Goal: Information Seeking & Learning: Learn about a topic

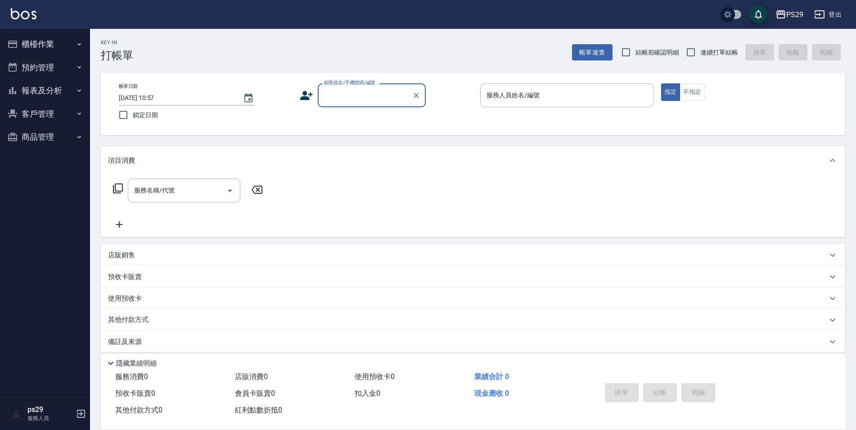
click at [34, 87] on button "報表及分析" at bounding box center [45, 90] width 83 height 23
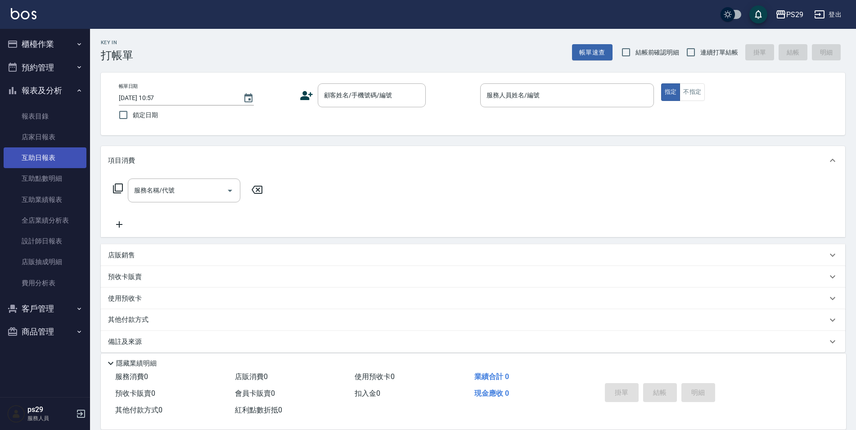
click at [44, 149] on link "互助日報表" at bounding box center [45, 157] width 83 height 21
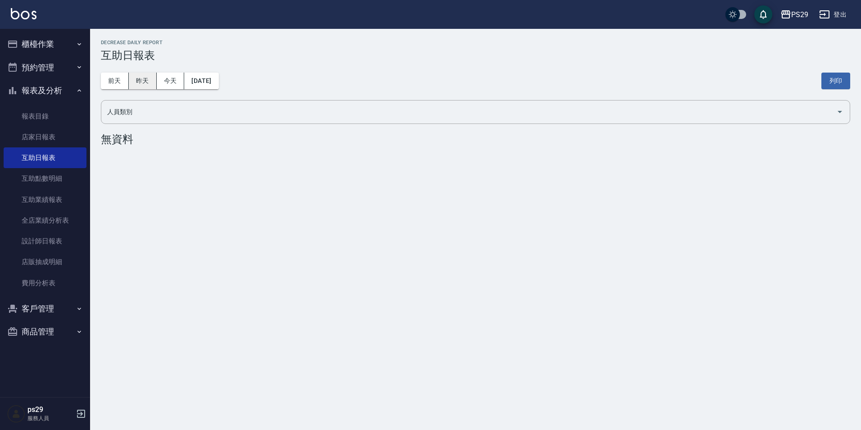
click at [155, 82] on button "昨天" at bounding box center [143, 81] width 28 height 17
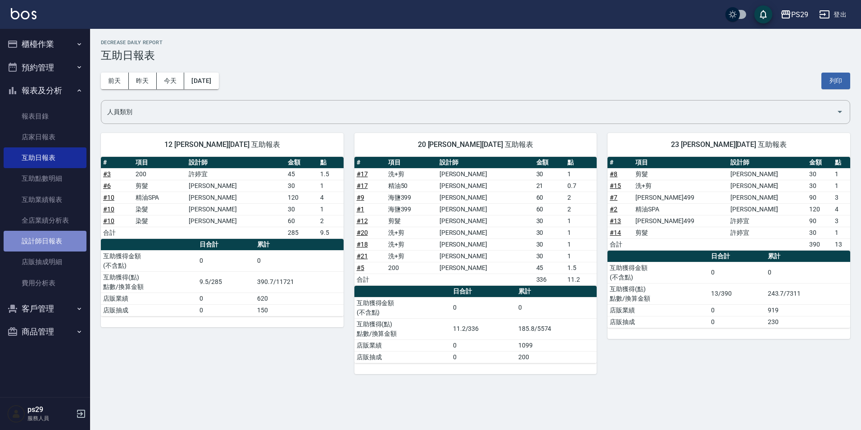
click at [57, 233] on link "設計師日報表" at bounding box center [45, 241] width 83 height 21
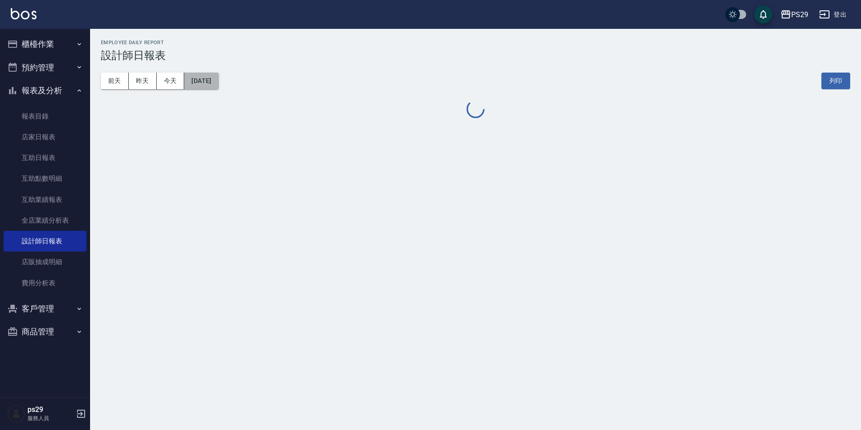
click at [213, 73] on button "[DATE]" at bounding box center [201, 81] width 34 height 17
click at [211, 75] on button "[DATE]" at bounding box center [201, 81] width 34 height 17
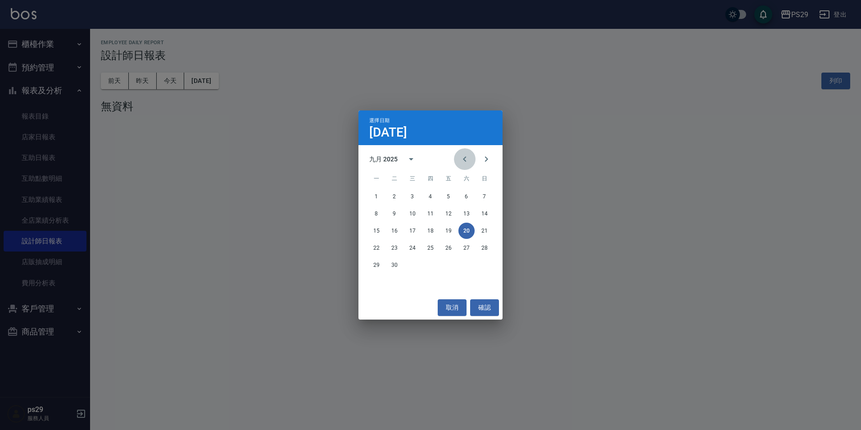
click at [458, 159] on button "Previous month" at bounding box center [465, 159] width 22 height 22
click at [396, 161] on div "八月 2025" at bounding box center [383, 158] width 28 height 9
click at [405, 161] on button "year view is open, switch to calendar view" at bounding box center [411, 159] width 22 height 22
click at [410, 161] on icon "calendar view is open, switch to year view" at bounding box center [411, 159] width 11 height 11
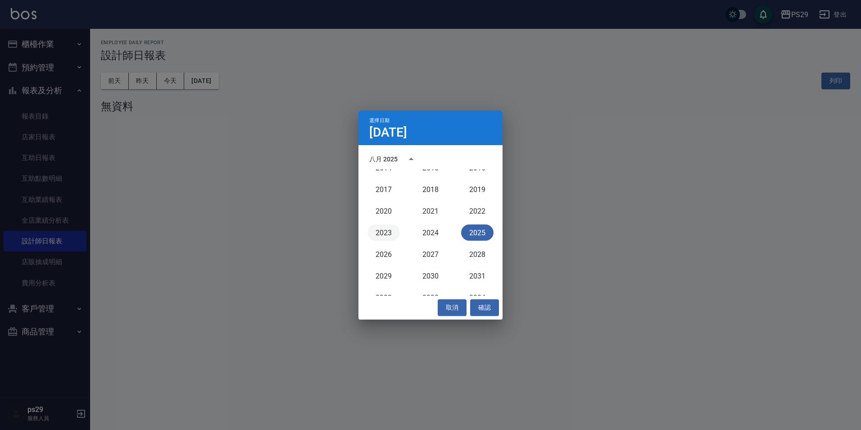
click at [384, 233] on button "2023" at bounding box center [383, 232] width 32 height 16
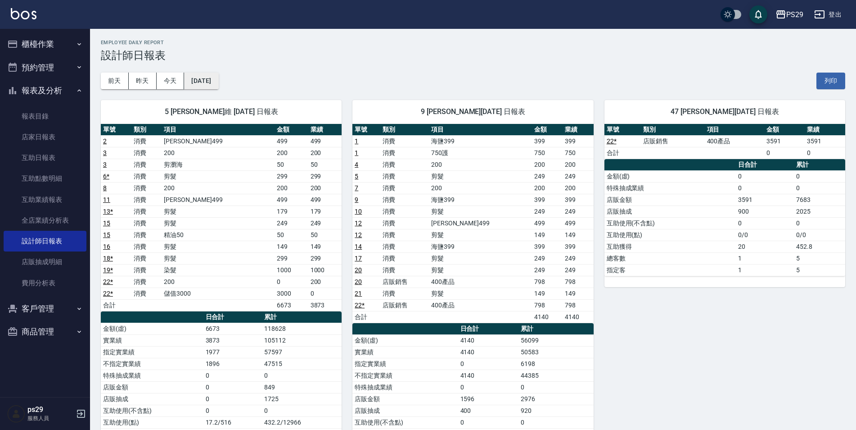
click at [207, 80] on button "[DATE]" at bounding box center [201, 81] width 34 height 17
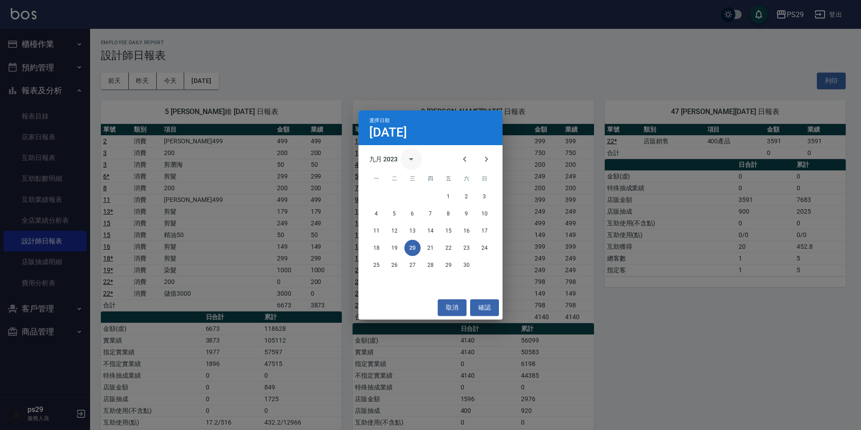
click at [406, 161] on icon "calendar view is open, switch to year view" at bounding box center [411, 159] width 11 height 11
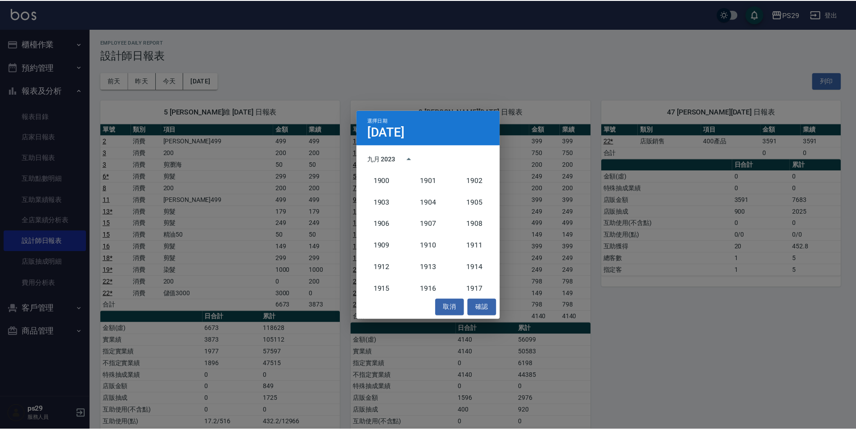
scroll to position [834, 0]
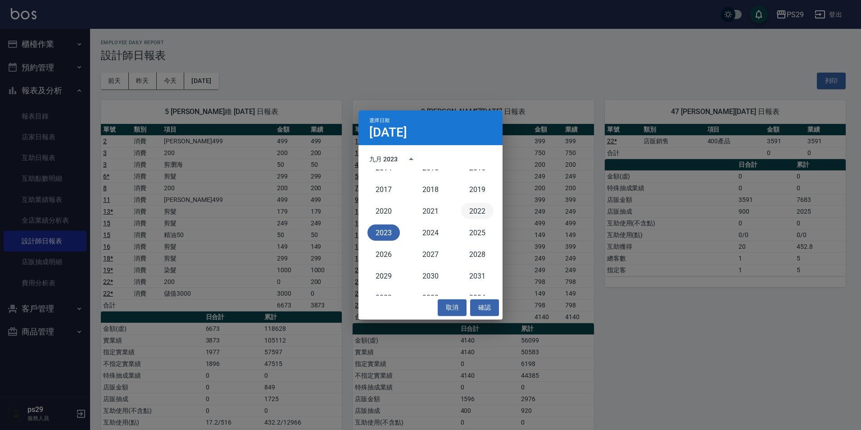
click at [466, 211] on button "2022" at bounding box center [477, 211] width 32 height 16
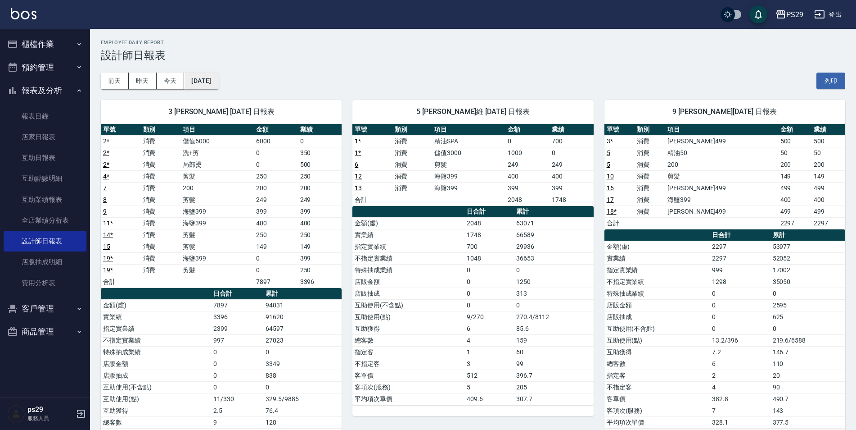
click at [211, 82] on button "[DATE]" at bounding box center [201, 81] width 34 height 17
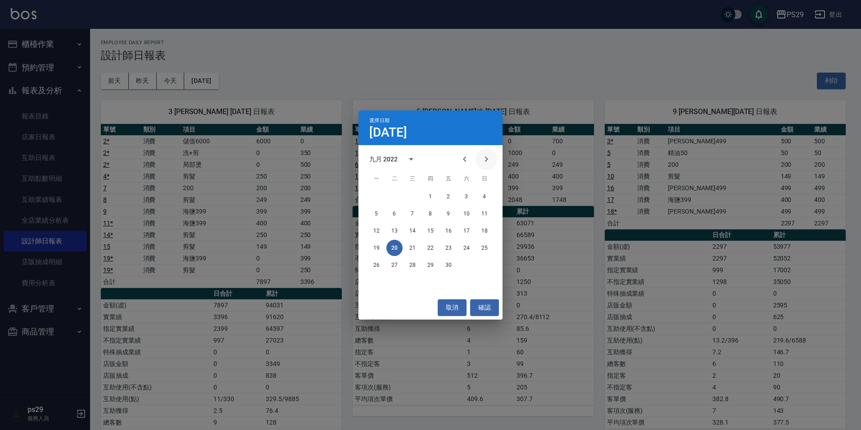
click at [488, 159] on icon "Next month" at bounding box center [486, 158] width 3 height 5
click at [369, 285] on button "31" at bounding box center [376, 282] width 16 height 16
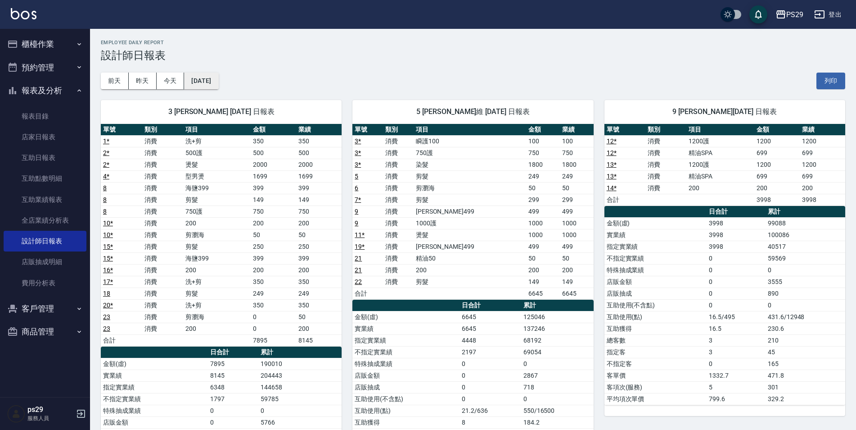
click at [218, 89] on button "[DATE]" at bounding box center [201, 81] width 34 height 17
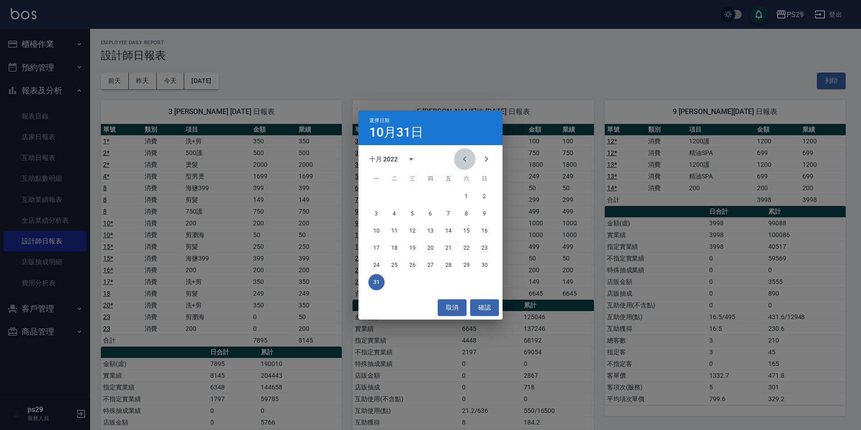
click at [459, 160] on icon "Previous month" at bounding box center [464, 159] width 11 height 11
click at [447, 268] on button "30" at bounding box center [448, 265] width 16 height 16
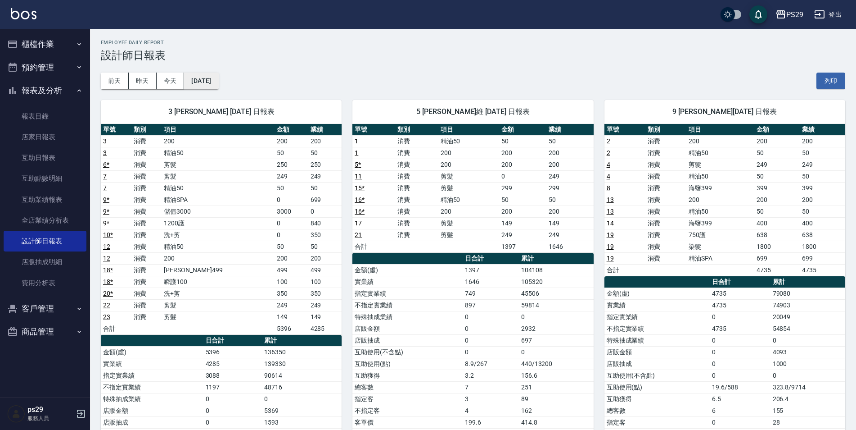
click at [218, 86] on button "[DATE]" at bounding box center [201, 81] width 34 height 17
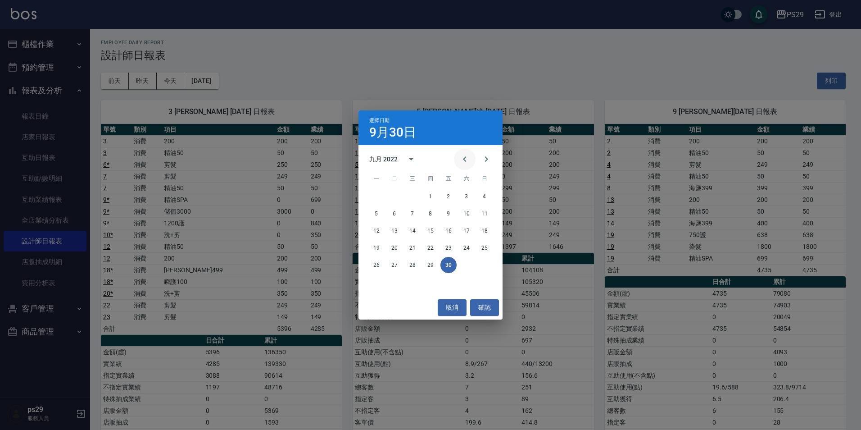
click at [465, 160] on icon "Previous month" at bounding box center [464, 159] width 11 height 11
click at [424, 259] on div "29 30 31" at bounding box center [430, 265] width 144 height 16
click at [408, 266] on button "31" at bounding box center [412, 265] width 16 height 16
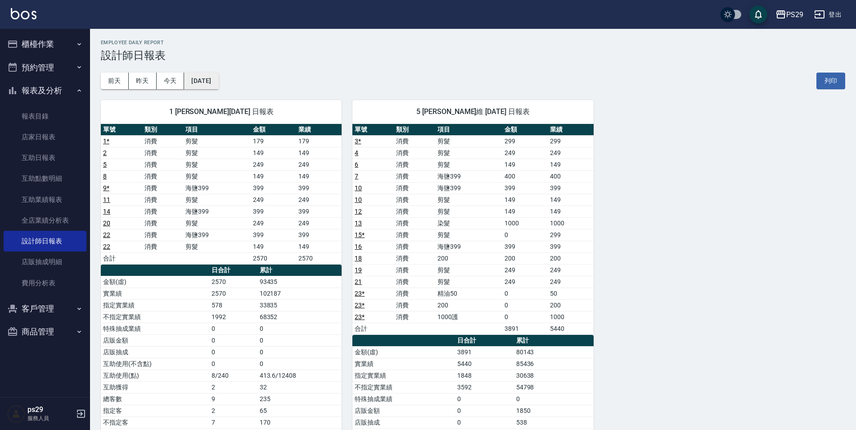
click at [216, 85] on button "[DATE]" at bounding box center [201, 81] width 34 height 17
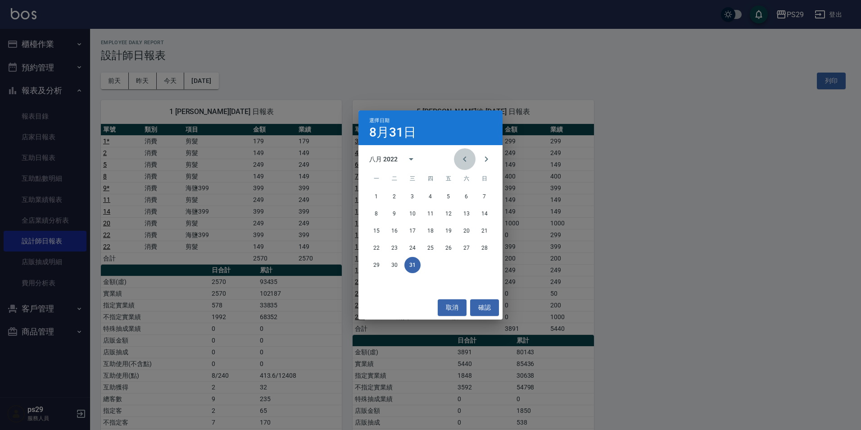
click at [463, 162] on icon "Previous month" at bounding box center [464, 159] width 11 height 11
click at [485, 266] on button "31" at bounding box center [484, 265] width 16 height 16
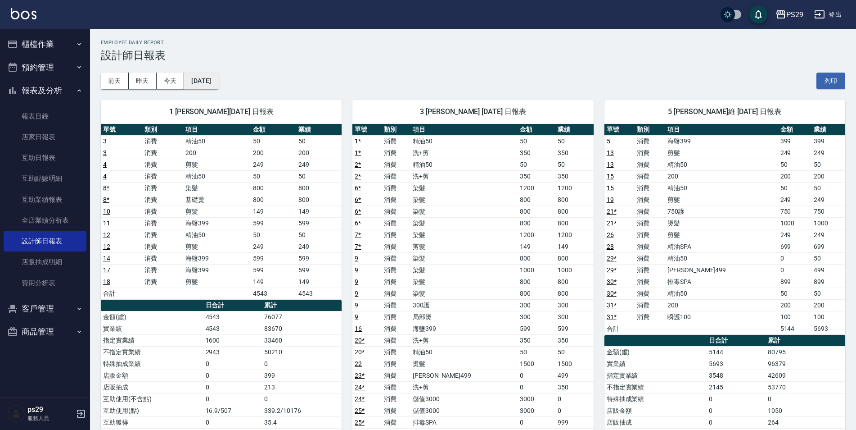
click at [215, 83] on button "[DATE]" at bounding box center [201, 81] width 34 height 17
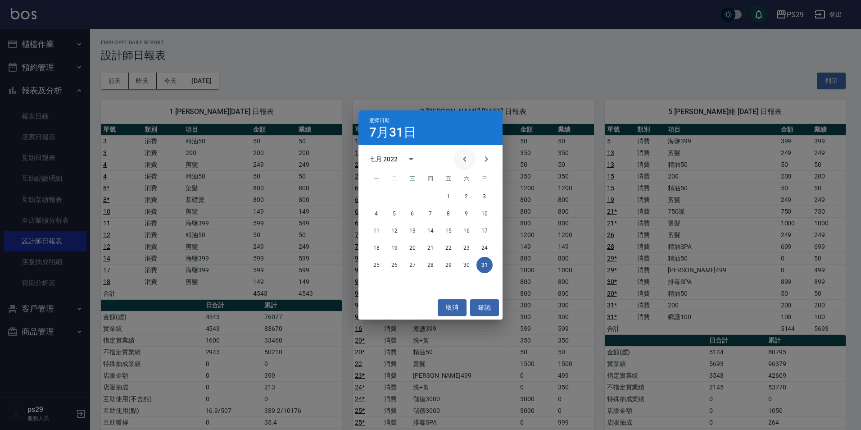
click at [471, 168] on button "Previous month" at bounding box center [465, 159] width 22 height 22
click at [425, 261] on button "30" at bounding box center [430, 265] width 16 height 16
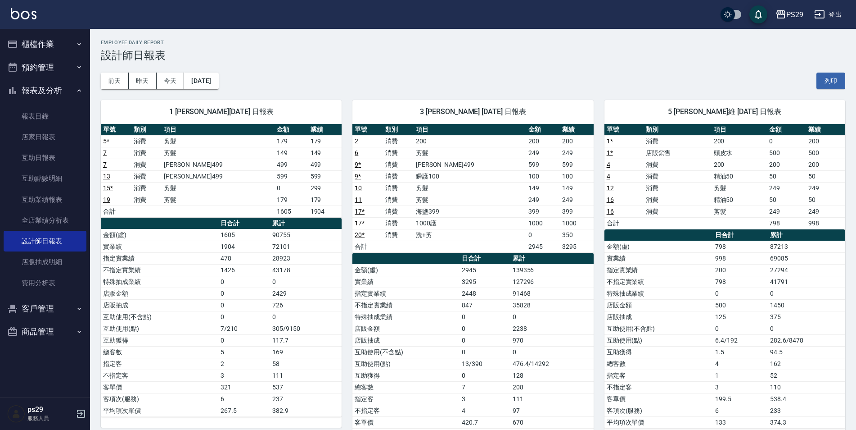
scroll to position [90, 0]
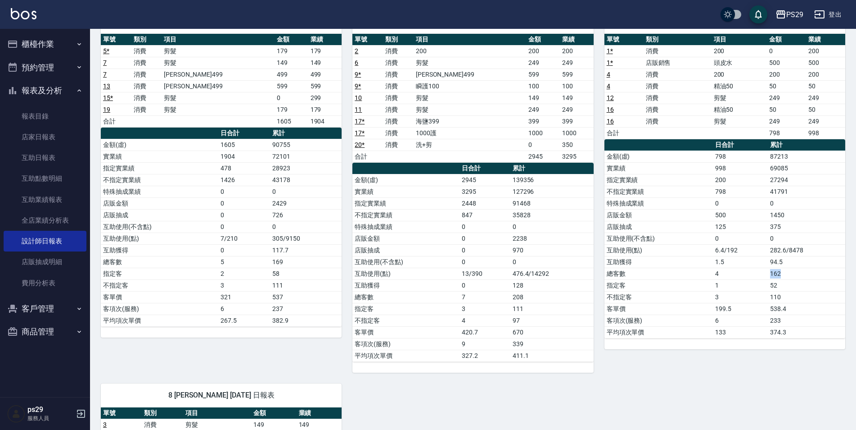
drag, startPoint x: 766, startPoint y: 273, endPoint x: 781, endPoint y: 274, distance: 14.9
click at [781, 274] on tr "總客數 4 162" at bounding box center [725, 273] width 241 height 12
drag, startPoint x: 781, startPoint y: 274, endPoint x: 786, endPoint y: 283, distance: 10.7
click at [786, 283] on td "52" at bounding box center [806, 285] width 77 height 12
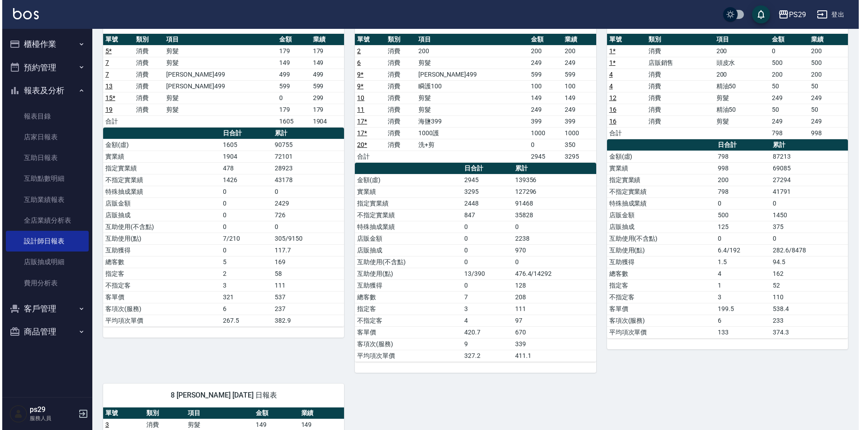
scroll to position [0, 0]
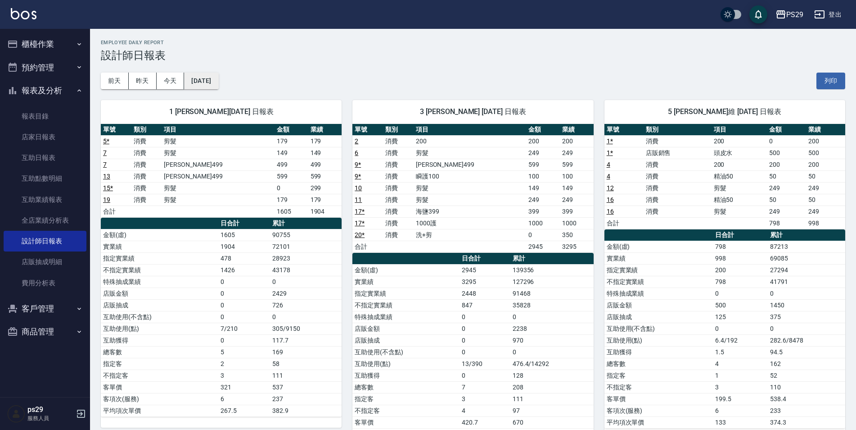
click at [208, 89] on button "[DATE]" at bounding box center [201, 81] width 34 height 17
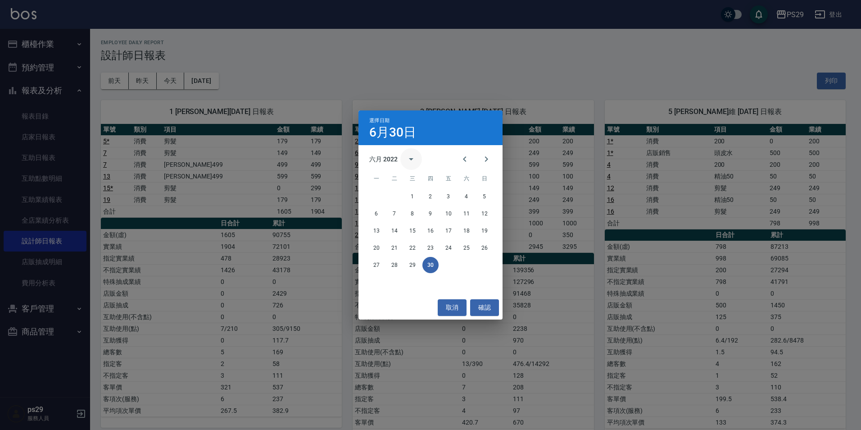
click at [413, 160] on icon "calendar view is open, switch to year view" at bounding box center [411, 159] width 11 height 11
click at [389, 232] on button "2020" at bounding box center [383, 232] width 32 height 16
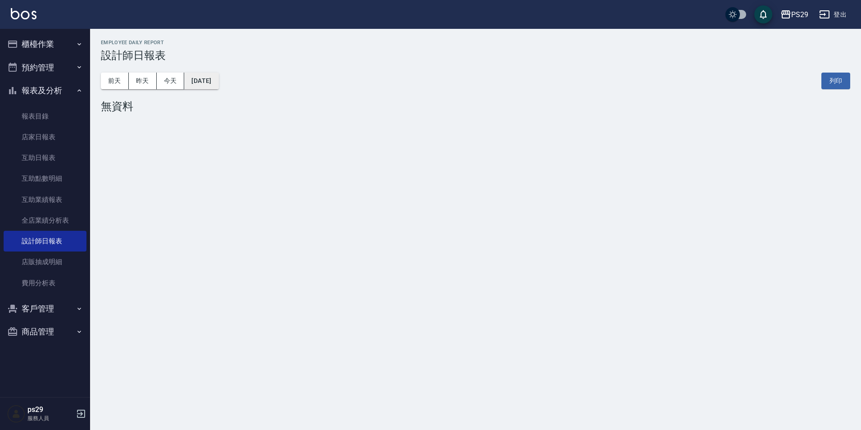
click at [218, 80] on button "[DATE]" at bounding box center [201, 81] width 34 height 17
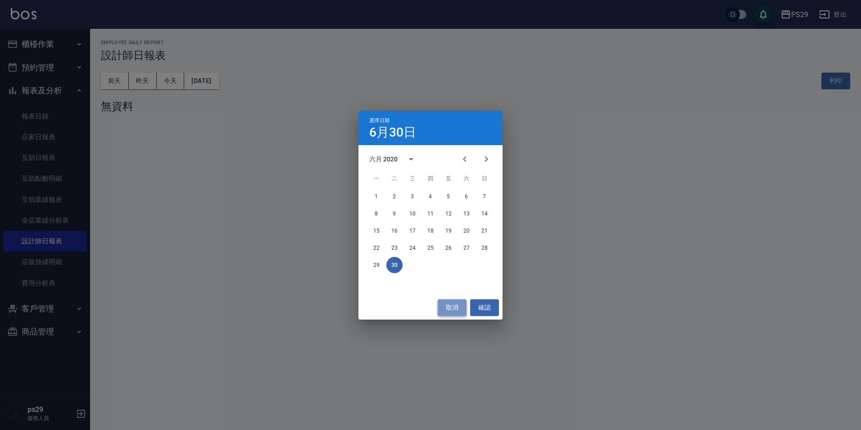
click at [449, 305] on button "取消" at bounding box center [452, 307] width 29 height 17
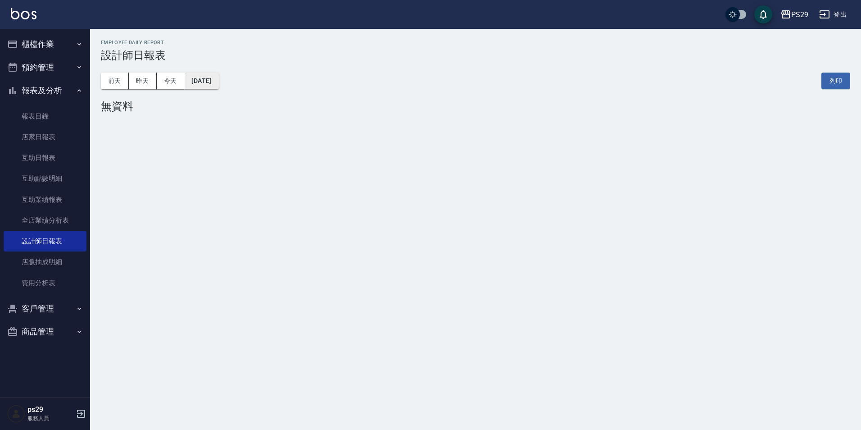
click at [204, 88] on button "[DATE]" at bounding box center [201, 81] width 34 height 17
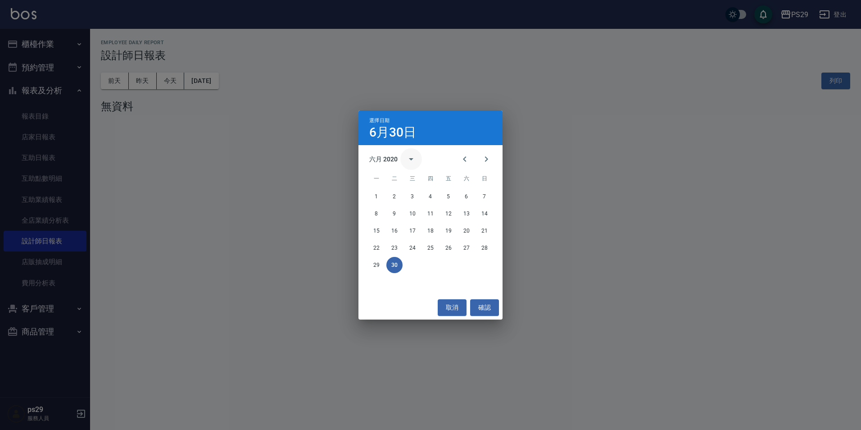
click at [410, 159] on icon "calendar view is open, switch to year view" at bounding box center [411, 159] width 5 height 2
click at [439, 234] on button "2021" at bounding box center [430, 232] width 32 height 16
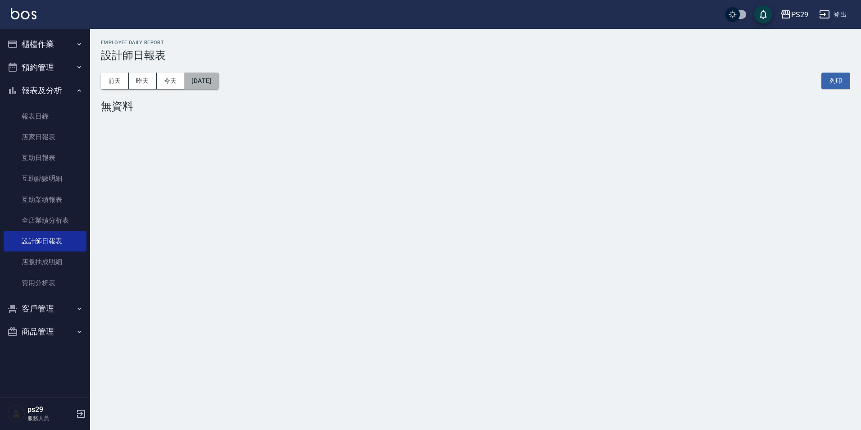
click at [204, 85] on button "[DATE]" at bounding box center [201, 81] width 34 height 17
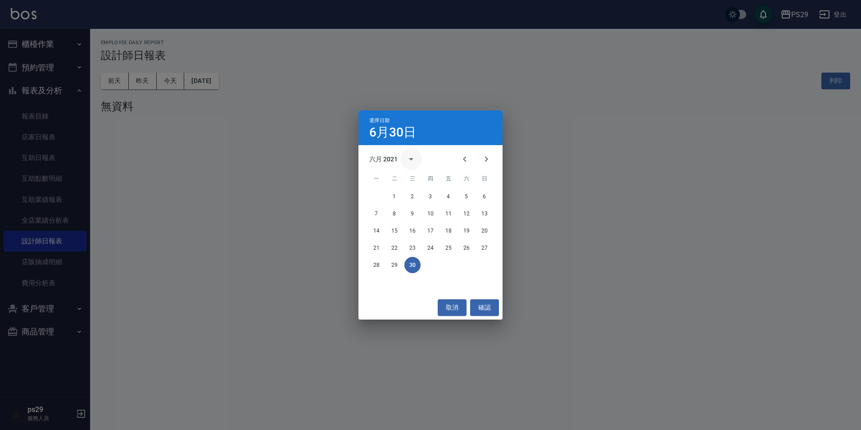
click at [412, 163] on icon "calendar view is open, switch to year view" at bounding box center [411, 159] width 11 height 11
click at [474, 235] on button "2022" at bounding box center [477, 232] width 32 height 16
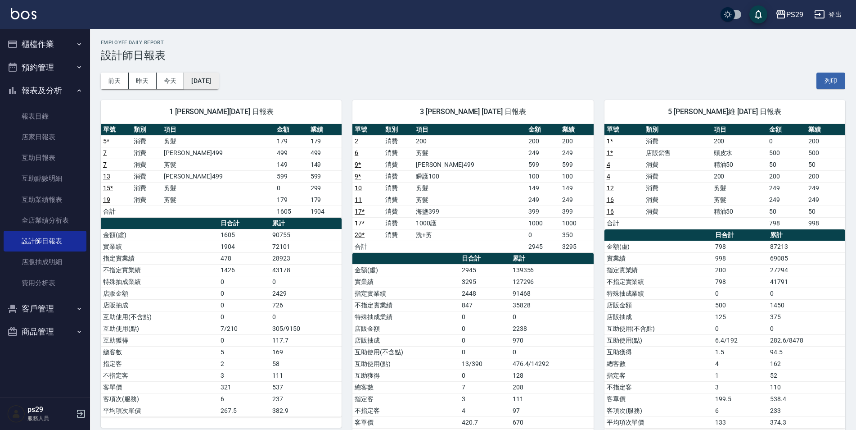
click at [212, 81] on button "[DATE]" at bounding box center [201, 81] width 34 height 17
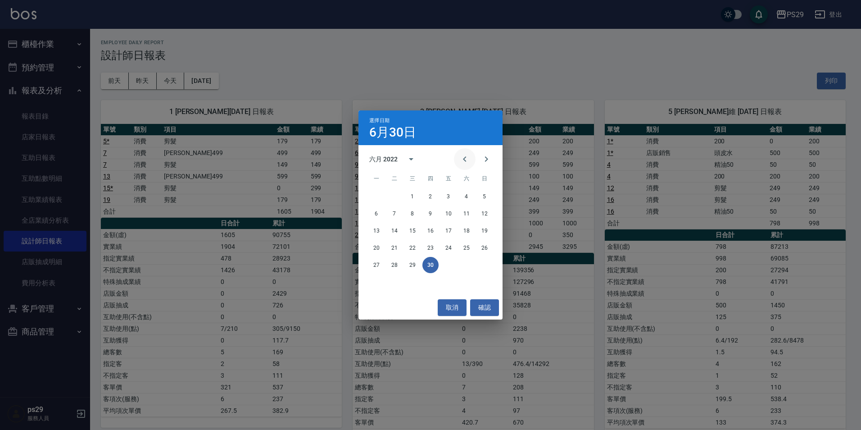
click at [462, 157] on icon "Previous month" at bounding box center [464, 159] width 11 height 11
click at [402, 158] on button "calendar view is open, switch to year view" at bounding box center [411, 159] width 22 height 22
click at [422, 227] on button "2021" at bounding box center [430, 232] width 32 height 16
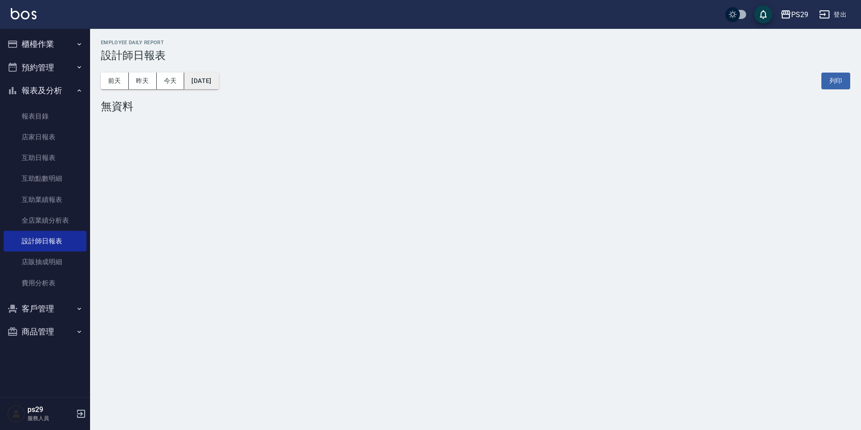
click at [213, 89] on button "[DATE]" at bounding box center [201, 81] width 34 height 17
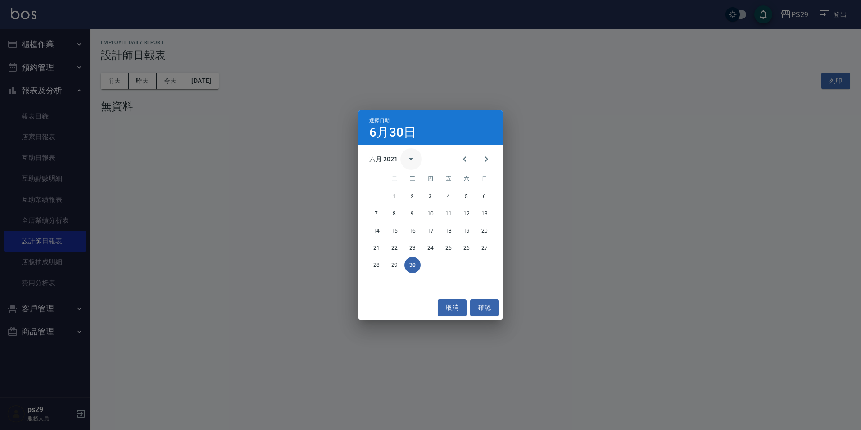
click at [413, 161] on icon "calendar view is open, switch to year view" at bounding box center [411, 159] width 11 height 11
click at [474, 239] on button "2022" at bounding box center [477, 232] width 32 height 16
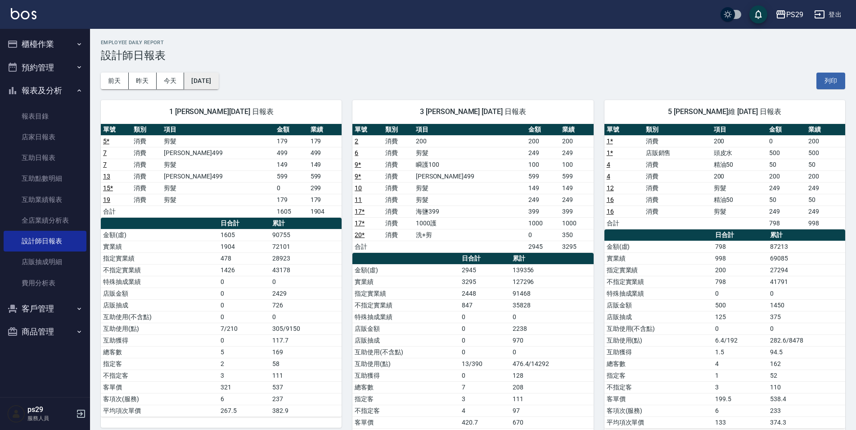
click at [206, 85] on button "[DATE]" at bounding box center [201, 81] width 34 height 17
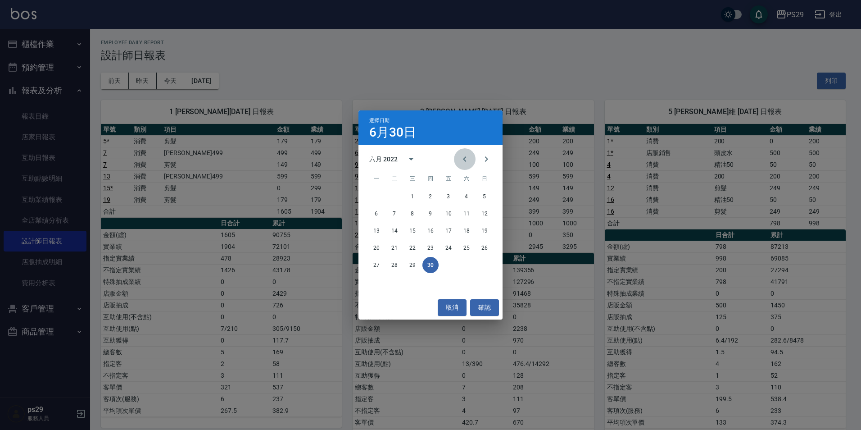
click at [465, 166] on button "Previous month" at bounding box center [465, 159] width 22 height 22
click at [465, 161] on icon "Previous month" at bounding box center [464, 158] width 3 height 5
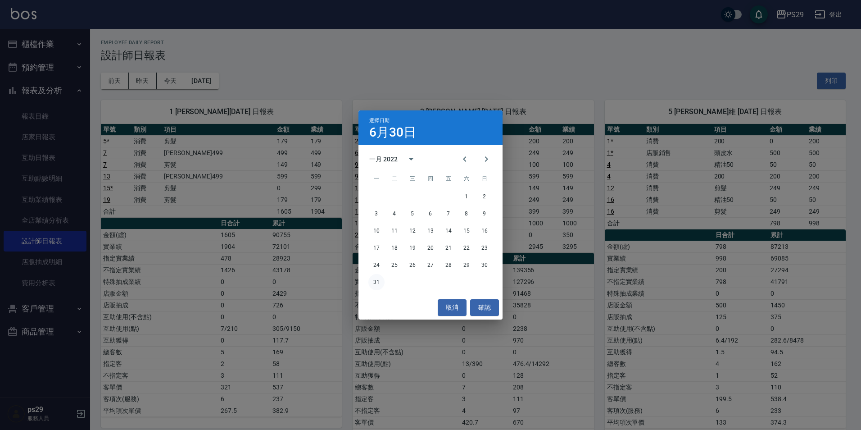
click at [374, 285] on button "31" at bounding box center [376, 282] width 16 height 16
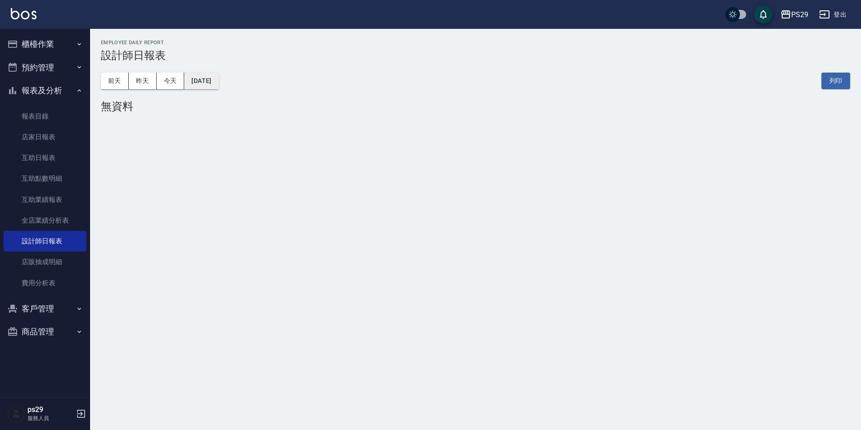
click at [207, 86] on button "[DATE]" at bounding box center [201, 81] width 34 height 17
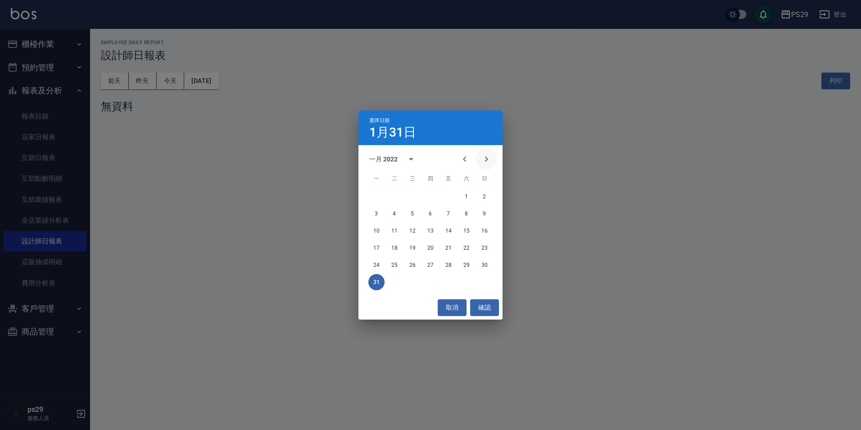
click at [490, 161] on icon "Next month" at bounding box center [486, 159] width 11 height 11
click at [380, 263] on button "28" at bounding box center [376, 265] width 16 height 16
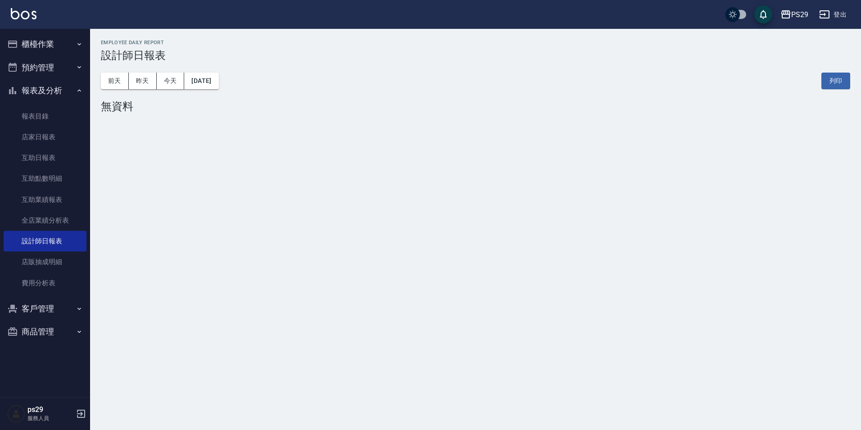
click at [208, 82] on button "[DATE]" at bounding box center [201, 81] width 34 height 17
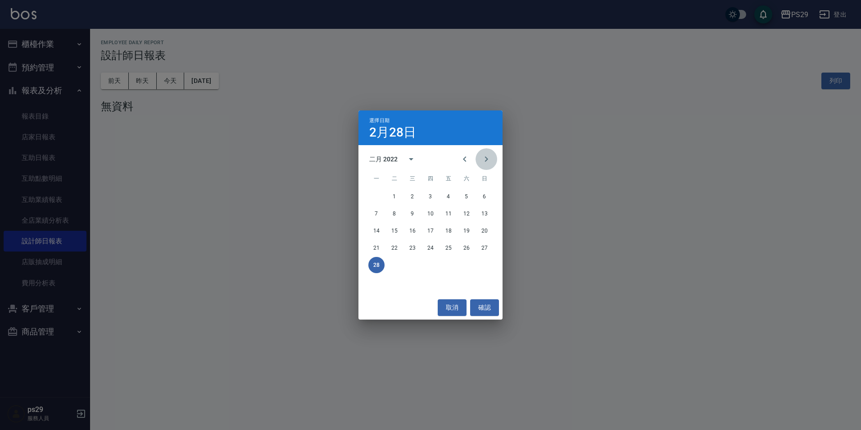
click at [478, 161] on button "Next month" at bounding box center [487, 159] width 22 height 22
click at [435, 261] on button "31" at bounding box center [430, 265] width 16 height 16
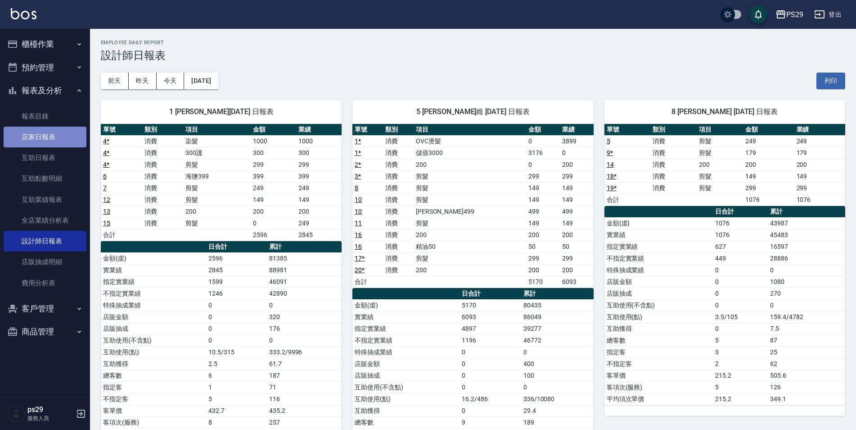
click at [67, 130] on link "店家日報表" at bounding box center [45, 137] width 83 height 21
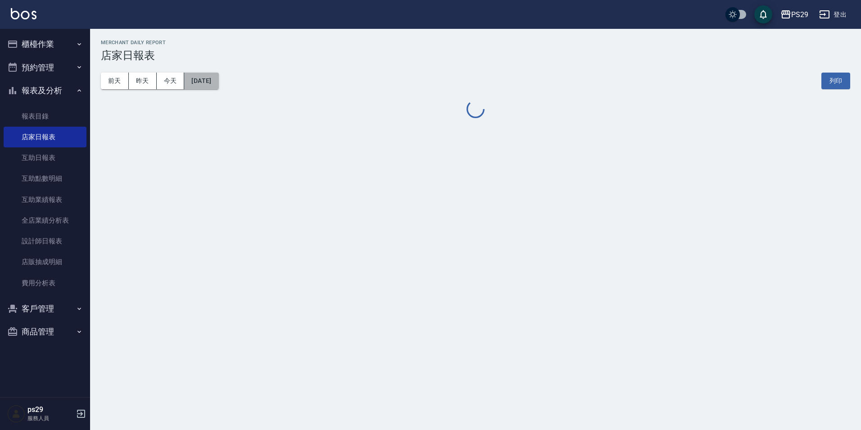
click at [218, 84] on button "[DATE]" at bounding box center [201, 81] width 34 height 17
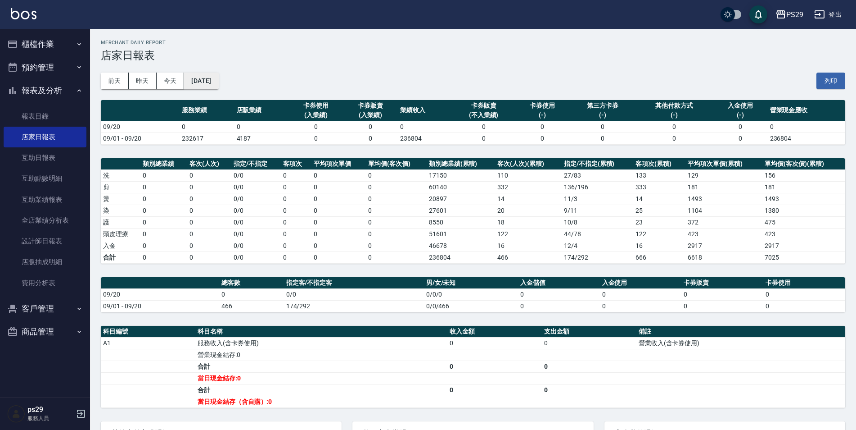
click at [218, 83] on button "[DATE]" at bounding box center [201, 81] width 34 height 17
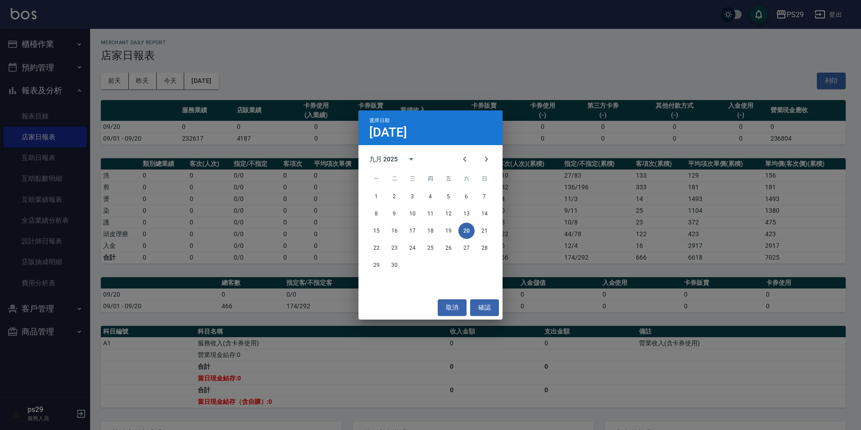
click at [396, 159] on div "九月 2025" at bounding box center [383, 158] width 28 height 9
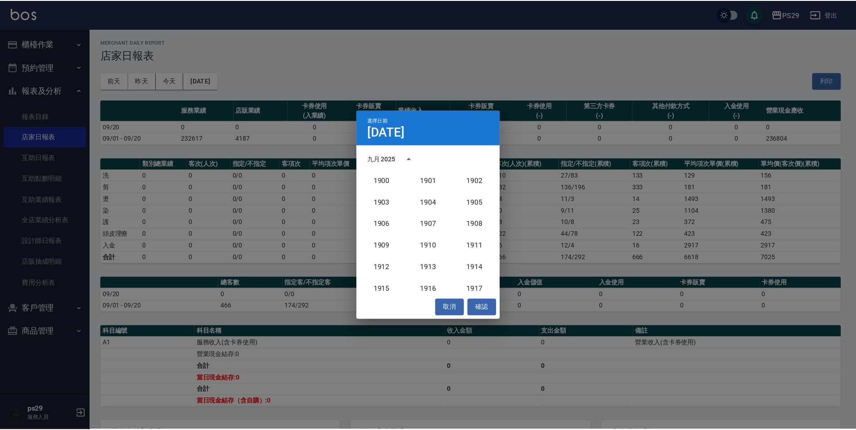
scroll to position [834, 0]
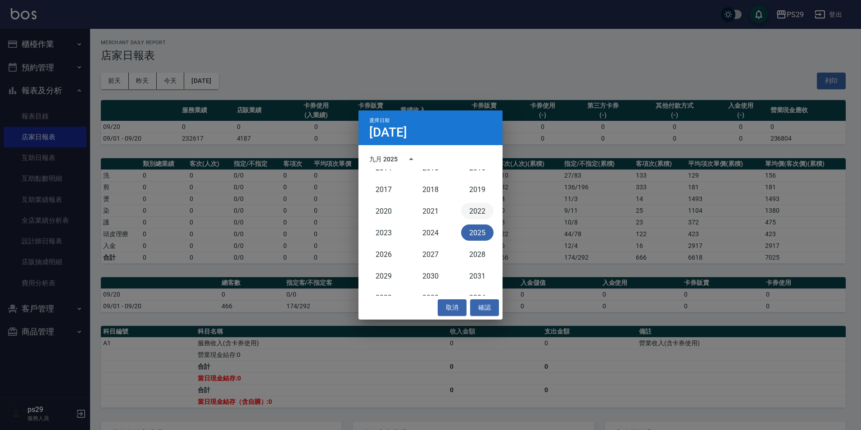
click at [463, 209] on button "2022" at bounding box center [477, 211] width 32 height 16
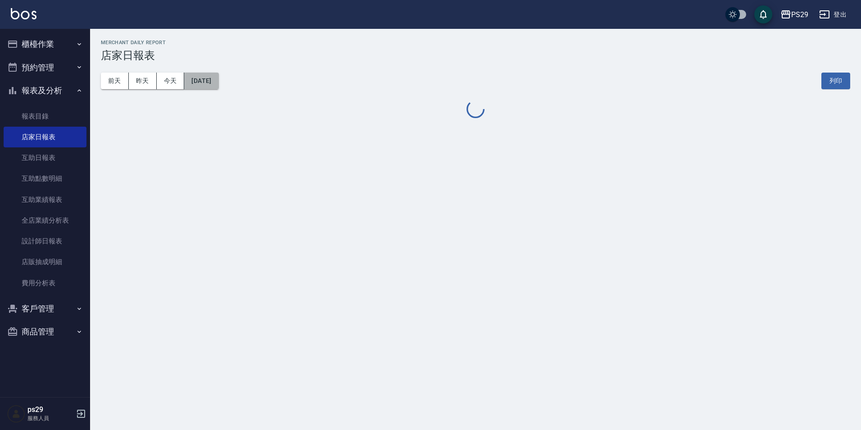
click at [211, 83] on button "[DATE]" at bounding box center [201, 81] width 34 height 17
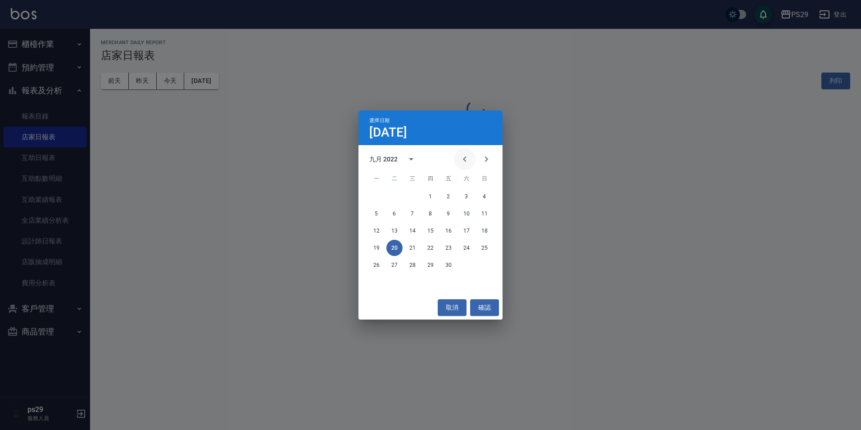
click at [471, 168] on button "Previous month" at bounding box center [465, 159] width 22 height 22
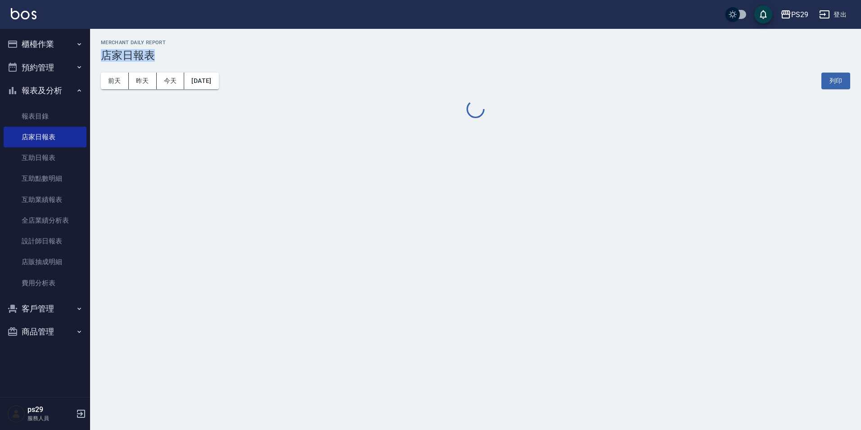
click at [471, 168] on div "PS29 [DATE] 店家日報表 列印時間： [DATE][PHONE_NUMBER]:52 Merchant Daily Report 店家日報表 [DA…" at bounding box center [430, 215] width 861 height 430
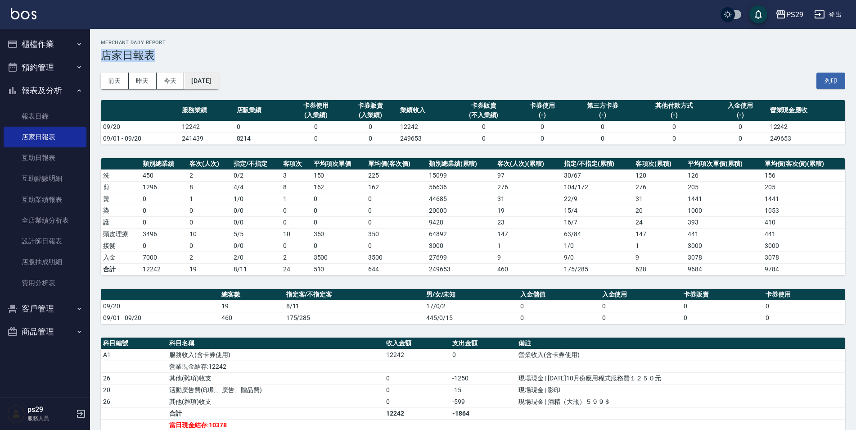
click at [186, 79] on button "[DATE]" at bounding box center [201, 81] width 34 height 17
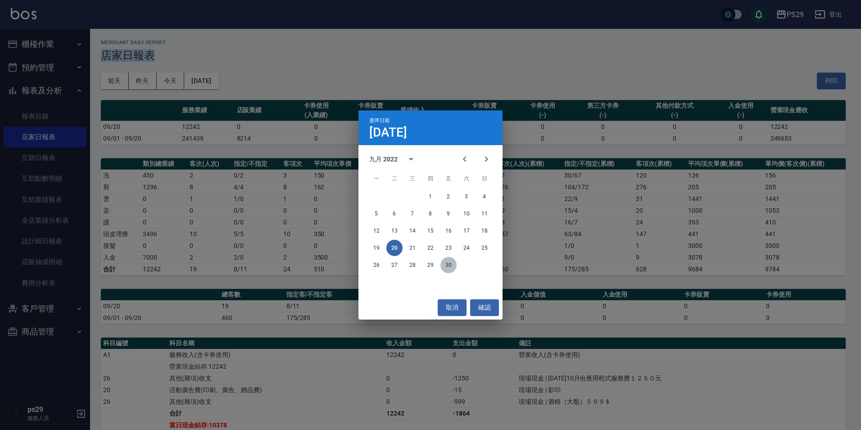
click at [447, 267] on button "30" at bounding box center [448, 265] width 16 height 16
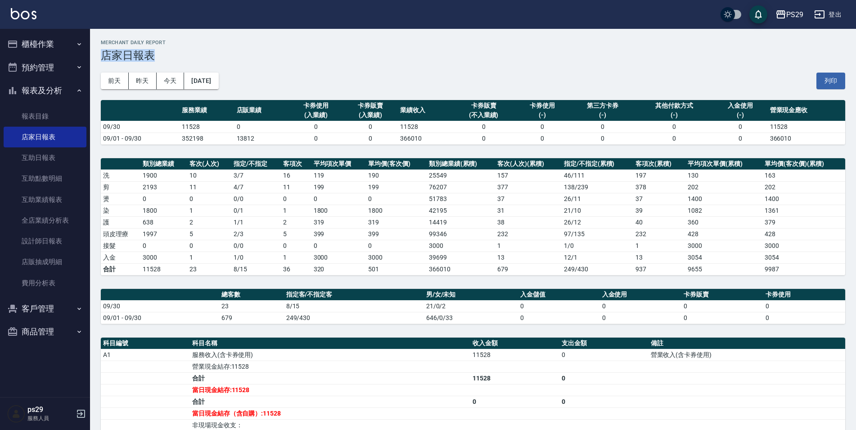
click at [218, 85] on button "[DATE]" at bounding box center [201, 81] width 34 height 17
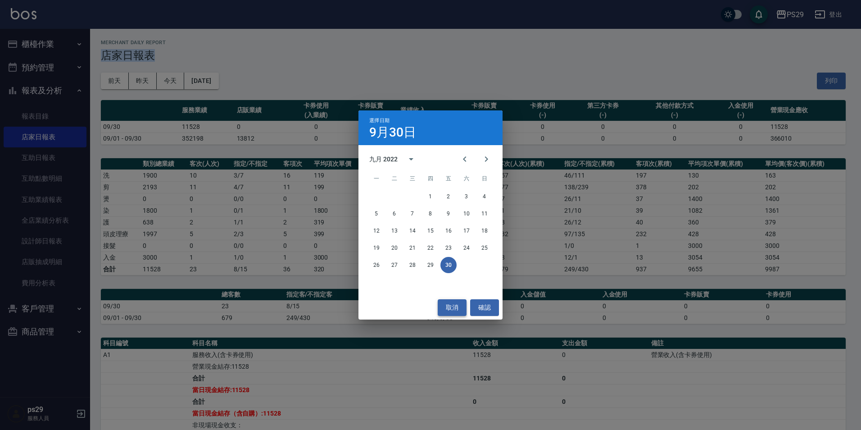
click at [457, 305] on button "取消" at bounding box center [452, 307] width 29 height 17
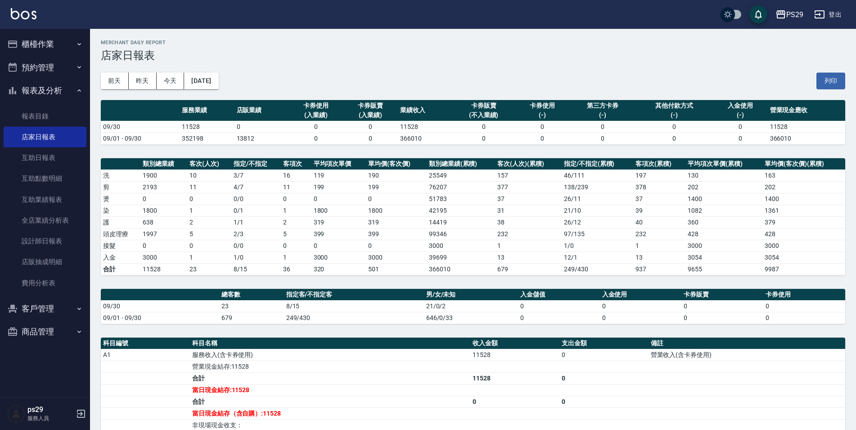
click at [240, 118] on th "店販業績" at bounding box center [262, 110] width 54 height 21
click at [230, 93] on div "[DATE] [DATE] [DATE] [DATE] 列印" at bounding box center [473, 81] width 745 height 38
click at [210, 77] on button "[DATE]" at bounding box center [201, 81] width 34 height 17
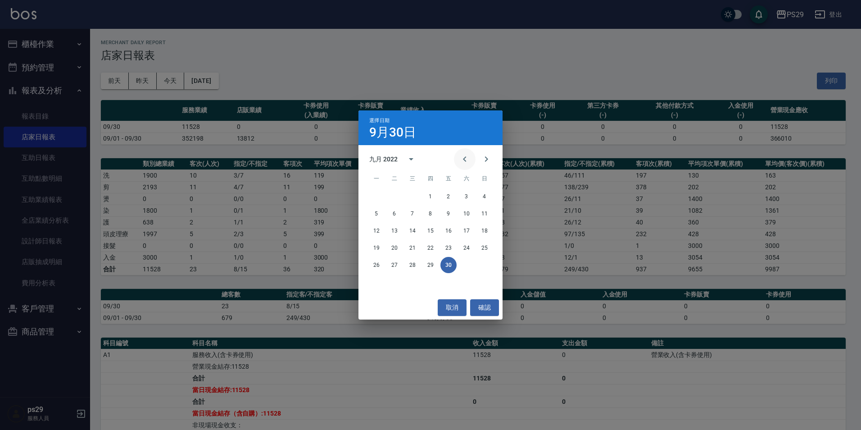
click at [465, 164] on icon "Previous month" at bounding box center [464, 159] width 11 height 11
click at [470, 162] on icon "Previous month" at bounding box center [464, 159] width 11 height 11
click at [431, 271] on button "30" at bounding box center [430, 265] width 16 height 16
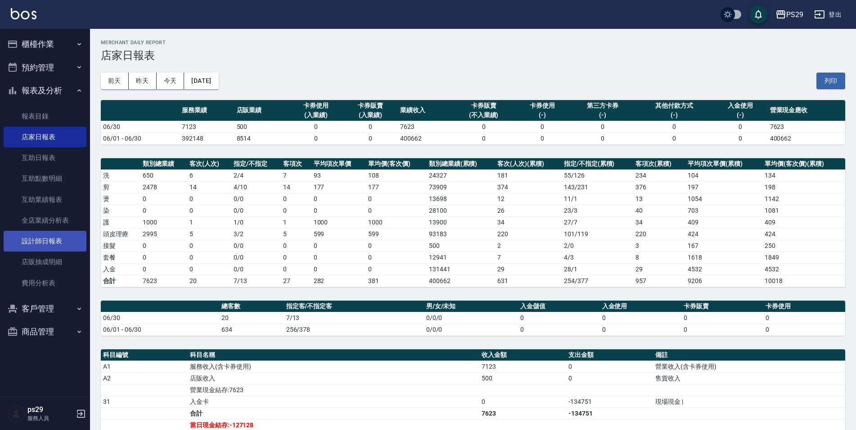
click at [43, 241] on link "設計師日報表" at bounding box center [45, 241] width 83 height 21
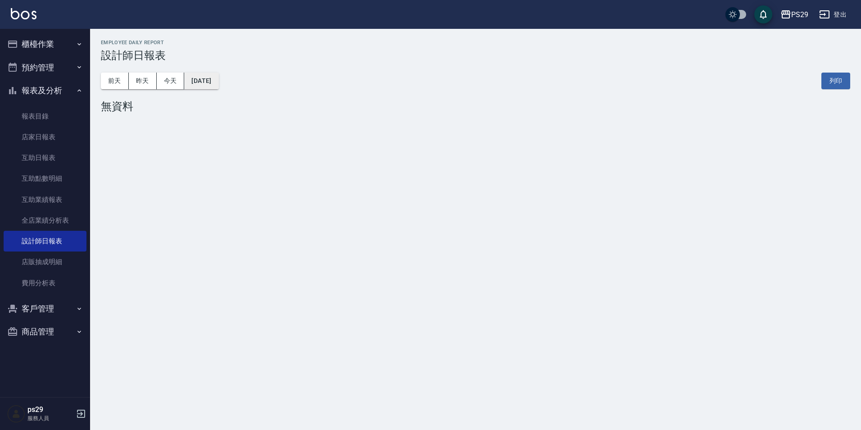
click at [218, 82] on button "[DATE]" at bounding box center [201, 81] width 34 height 17
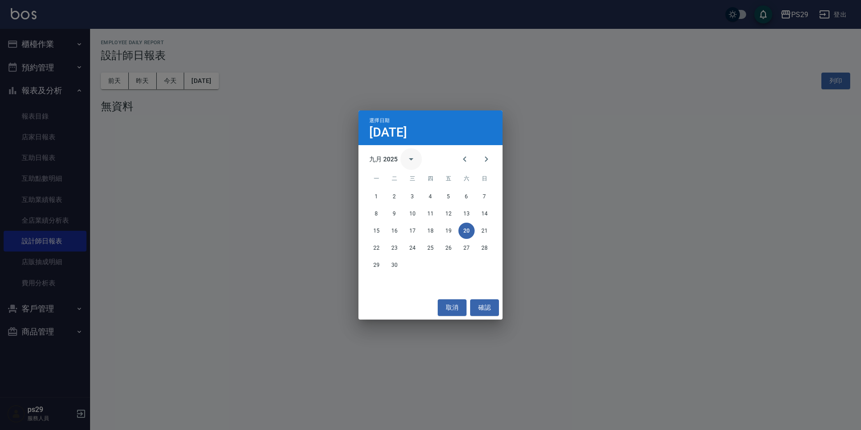
click at [412, 163] on icon "calendar view is open, switch to year view" at bounding box center [411, 159] width 11 height 11
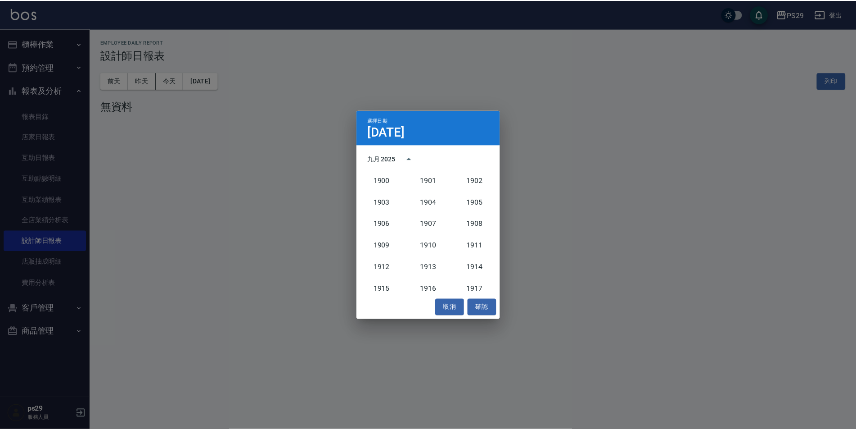
scroll to position [834, 0]
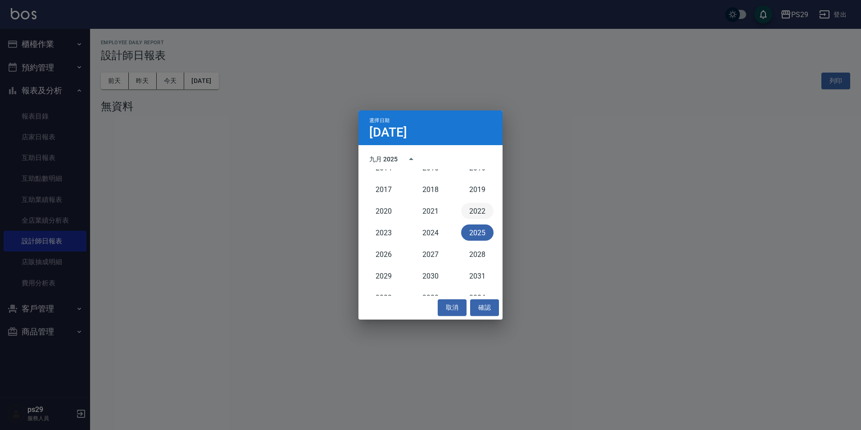
click at [469, 206] on button "2022" at bounding box center [477, 211] width 32 height 16
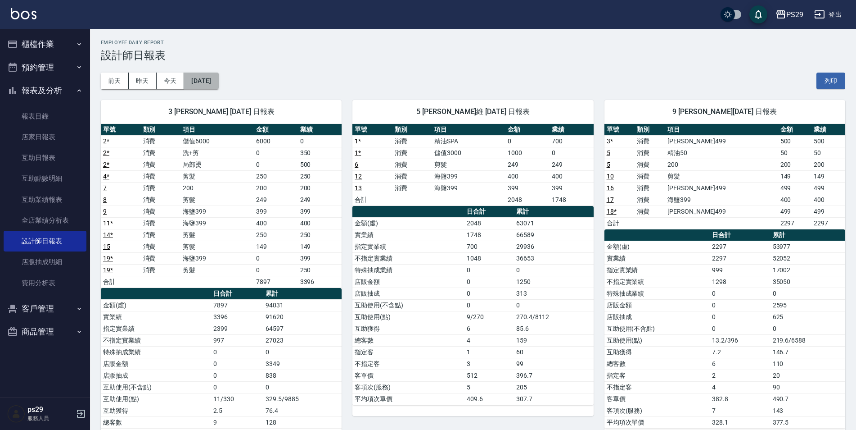
click at [210, 88] on button "[DATE]" at bounding box center [201, 81] width 34 height 17
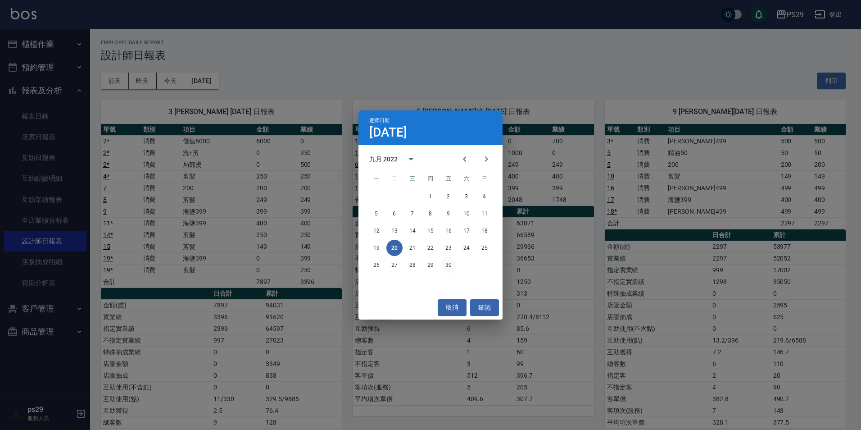
click at [448, 265] on button "30" at bounding box center [448, 265] width 16 height 16
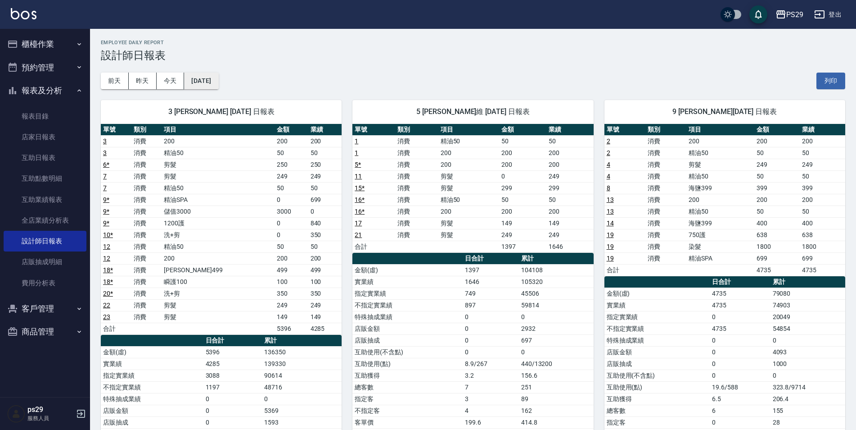
click at [211, 76] on button "[DATE]" at bounding box center [201, 81] width 34 height 17
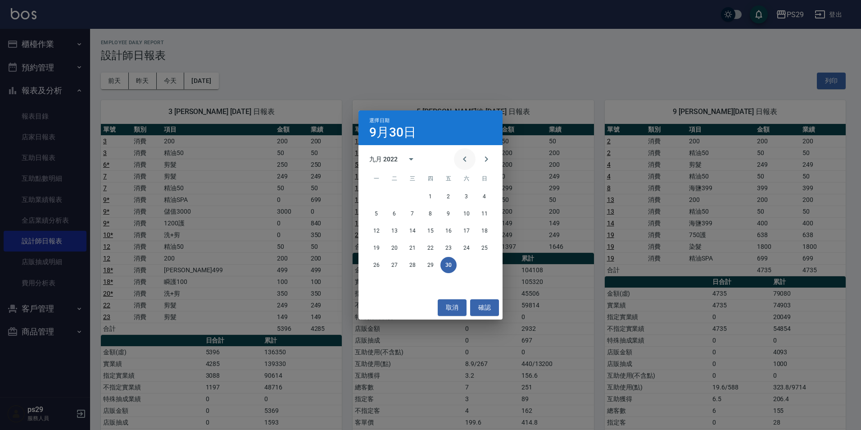
click at [458, 163] on button "Previous month" at bounding box center [465, 159] width 22 height 22
click at [413, 270] on button "31" at bounding box center [412, 265] width 16 height 16
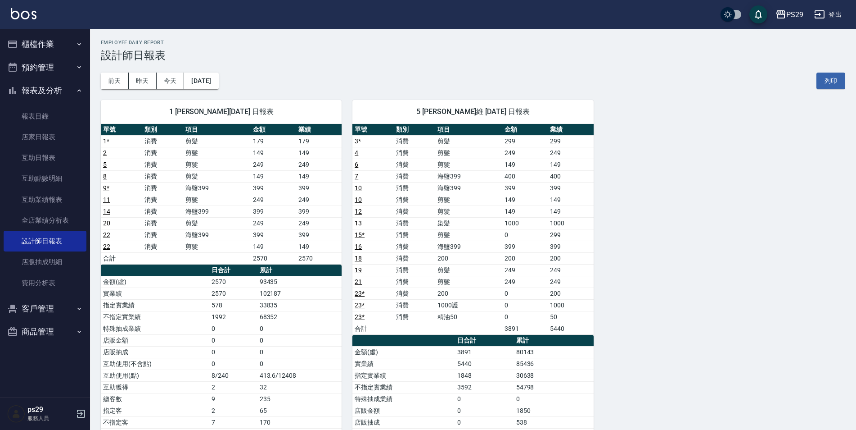
scroll to position [90, 0]
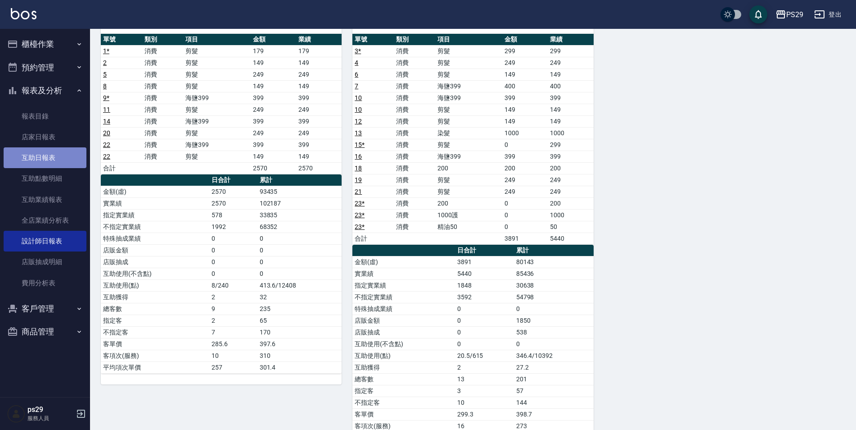
click at [53, 157] on link "互助日報表" at bounding box center [45, 157] width 83 height 21
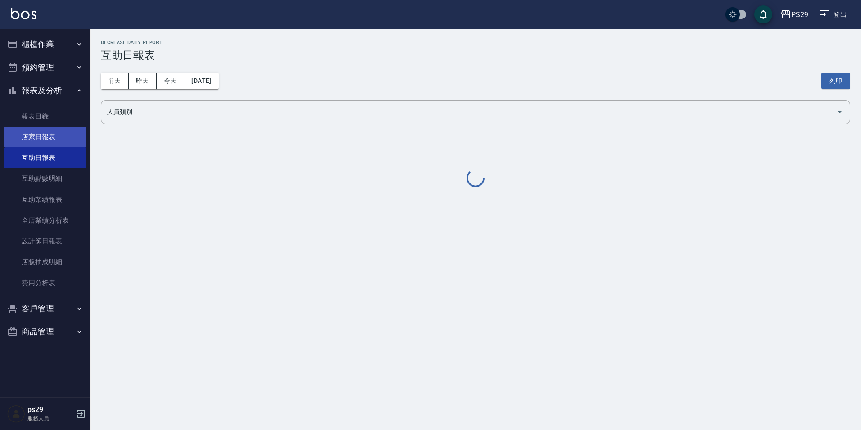
click at [55, 143] on link "店家日報表" at bounding box center [45, 137] width 83 height 21
click at [245, 87] on div "[DATE] [DATE] [DATE] [DATE] 列印" at bounding box center [475, 81] width 749 height 38
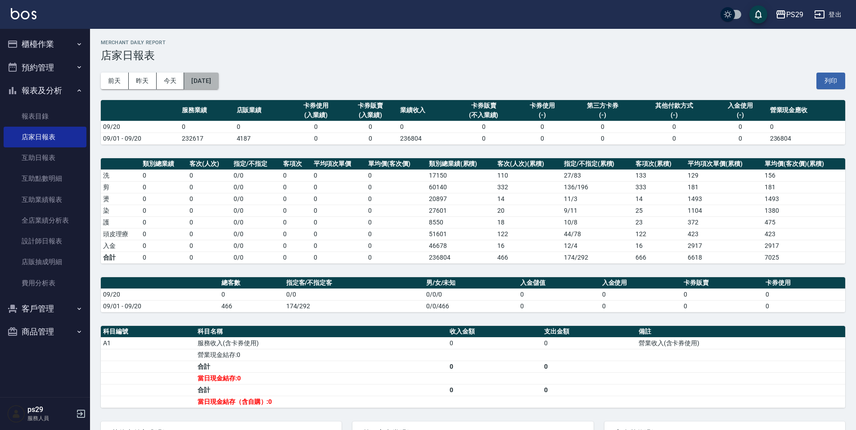
click at [197, 76] on button "[DATE]" at bounding box center [201, 81] width 34 height 17
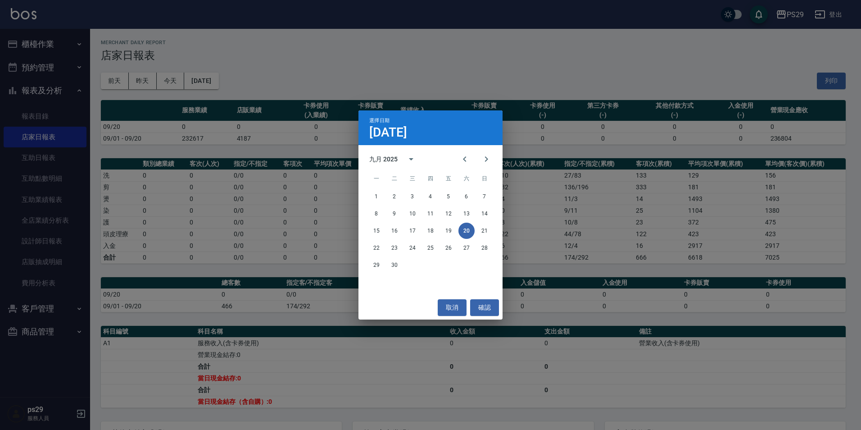
click at [402, 168] on div "九月 2025" at bounding box center [395, 159] width 53 height 22
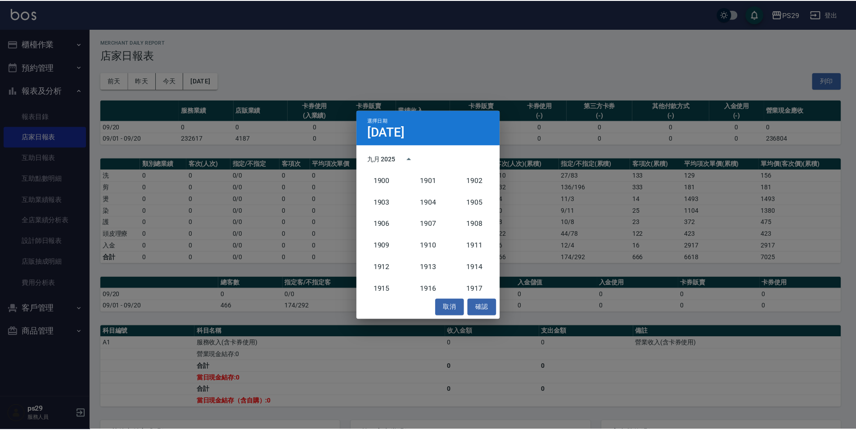
scroll to position [834, 0]
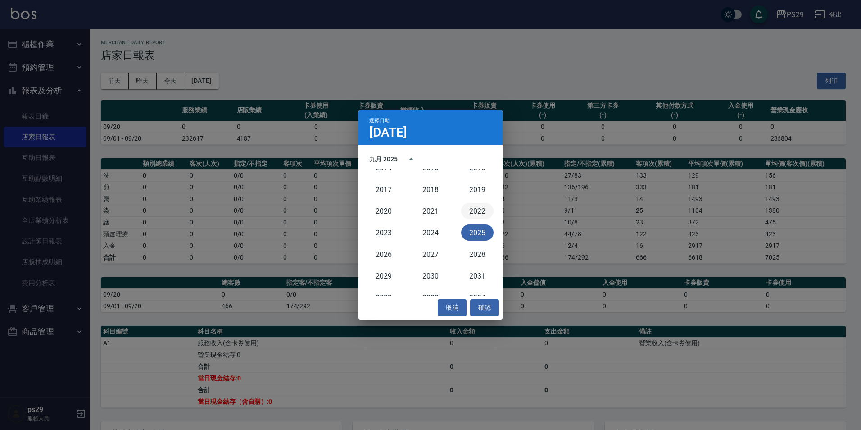
click at [479, 210] on button "2022" at bounding box center [477, 211] width 32 height 16
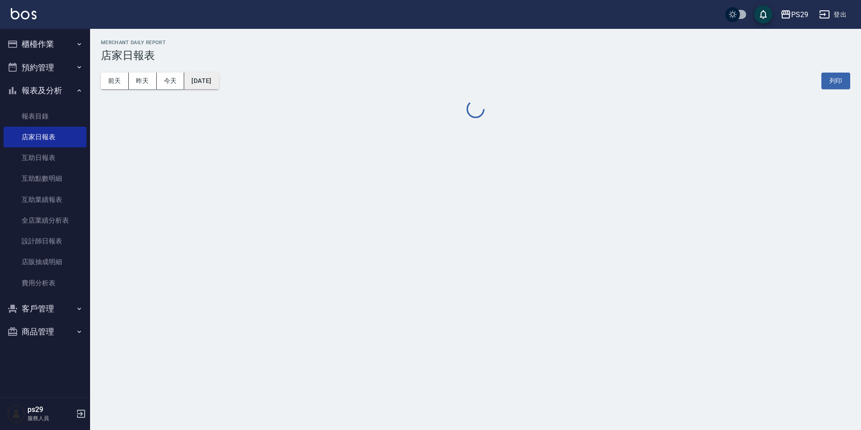
click at [213, 77] on button "[DATE]" at bounding box center [201, 81] width 34 height 17
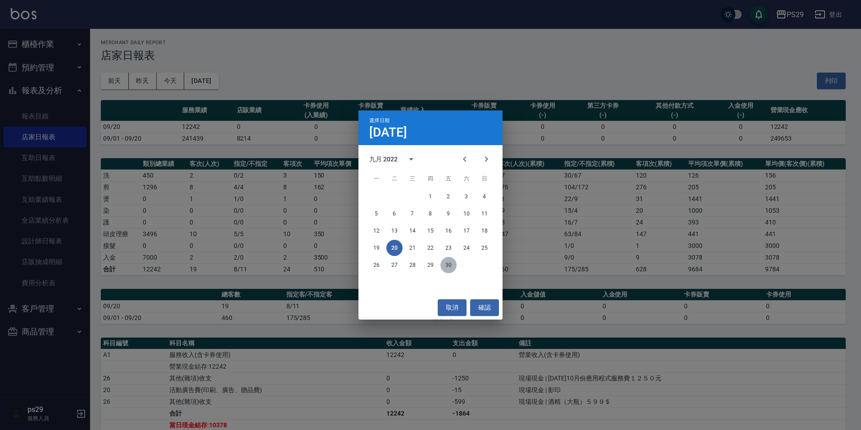
click at [450, 267] on button "30" at bounding box center [448, 265] width 16 height 16
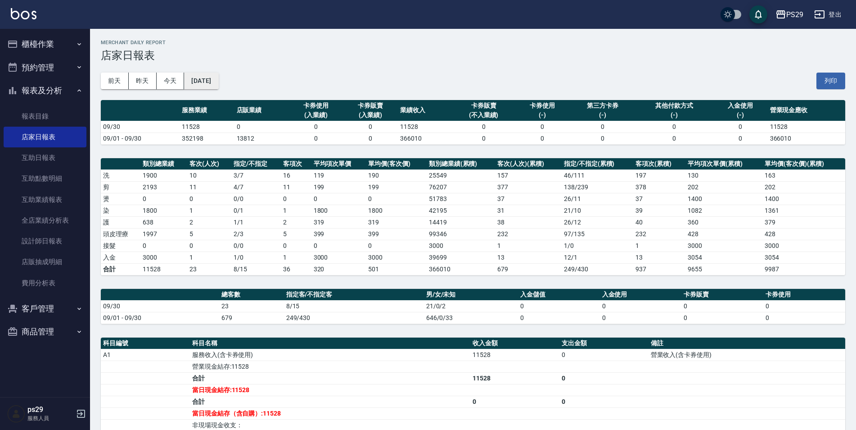
click at [218, 81] on button "[DATE]" at bounding box center [201, 81] width 34 height 17
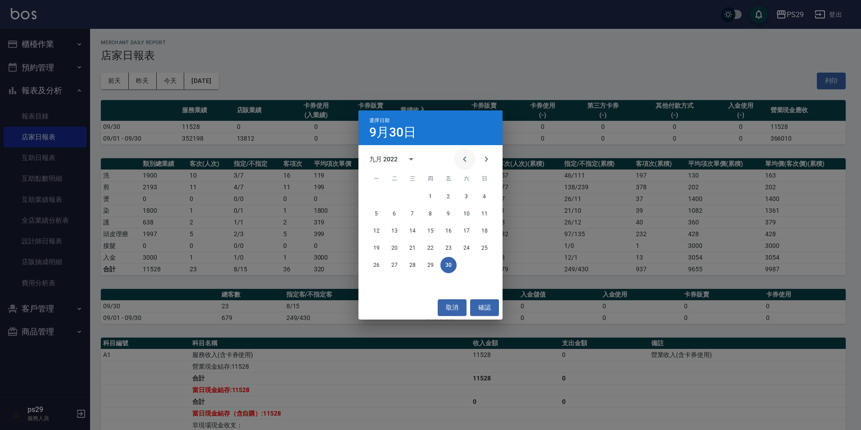
click at [470, 157] on button "Previous month" at bounding box center [465, 159] width 22 height 22
click at [414, 269] on button "31" at bounding box center [412, 265] width 16 height 16
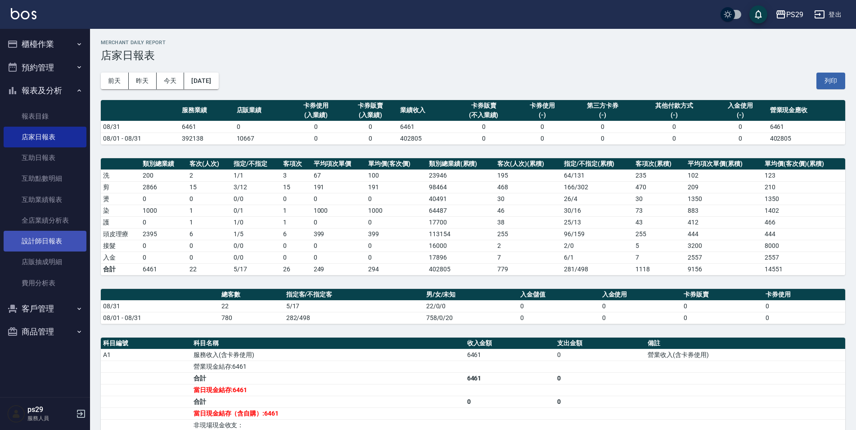
click at [65, 242] on link "設計師日報表" at bounding box center [45, 241] width 83 height 21
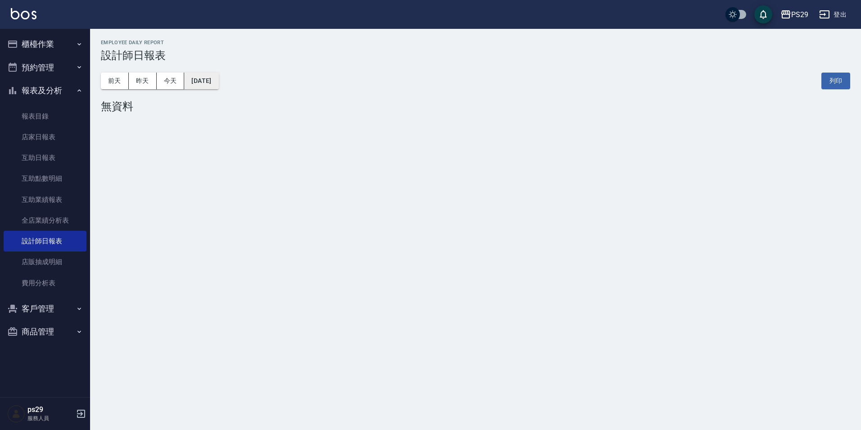
click at [209, 73] on button "[DATE]" at bounding box center [201, 81] width 34 height 17
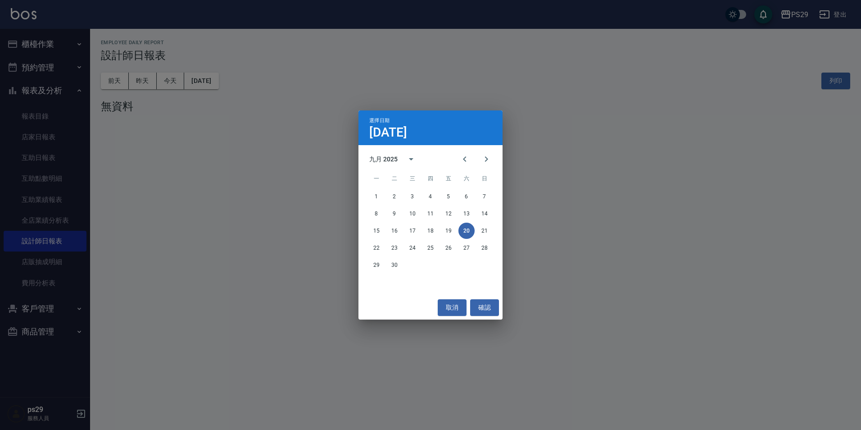
click at [379, 161] on div "九月 2025" at bounding box center [383, 158] width 28 height 9
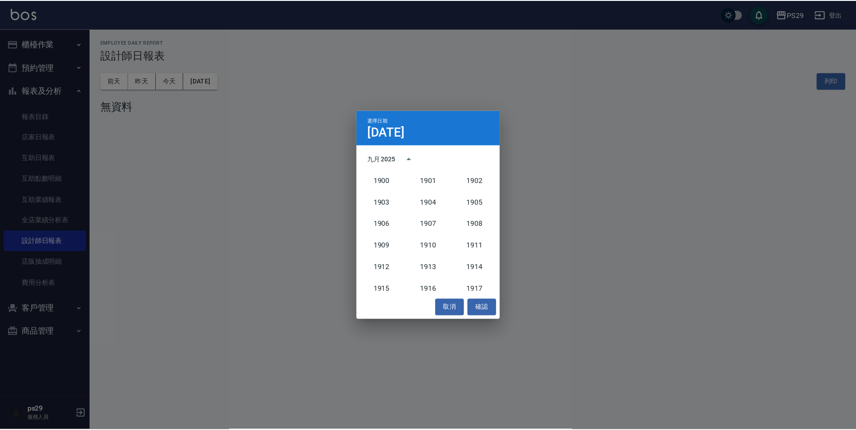
scroll to position [834, 0]
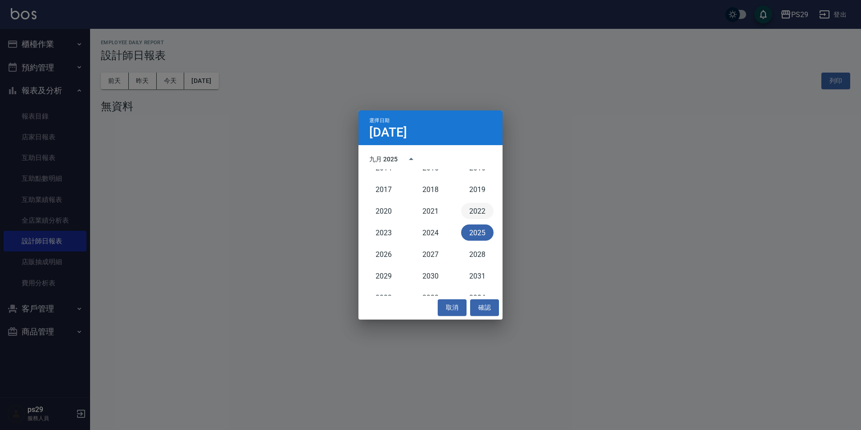
click at [470, 213] on button "2022" at bounding box center [477, 211] width 32 height 16
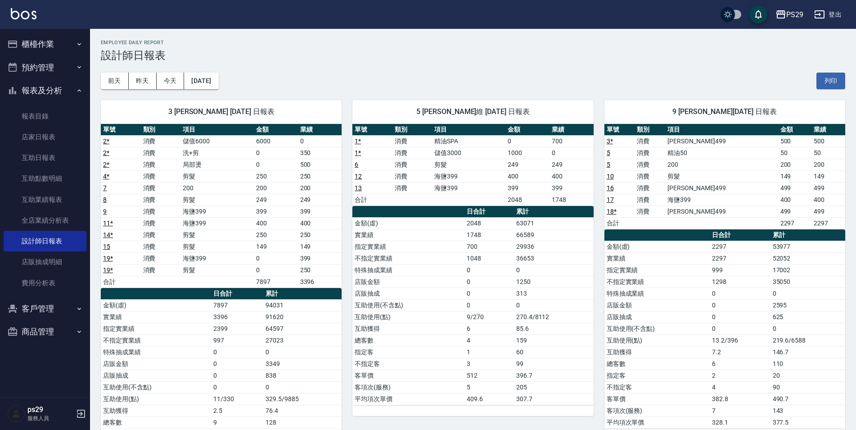
click at [236, 82] on div "[DATE] [DATE] [DATE] [DATE] 列印" at bounding box center [473, 81] width 745 height 38
click at [218, 89] on button "[DATE]" at bounding box center [201, 81] width 34 height 17
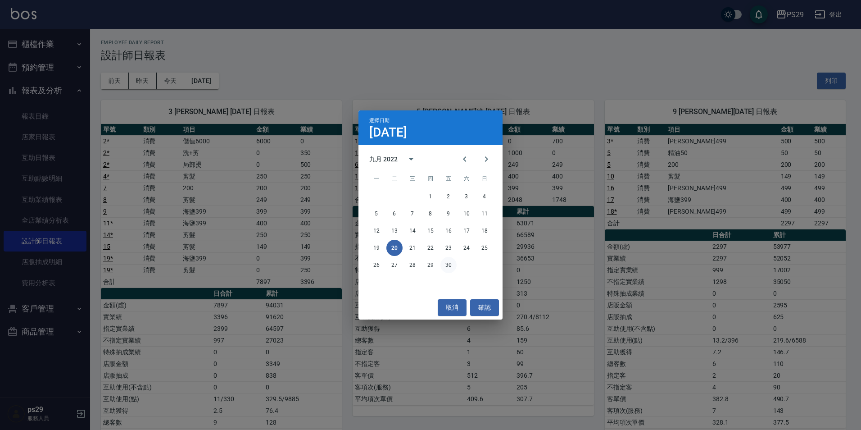
click at [444, 265] on button "30" at bounding box center [448, 265] width 16 height 16
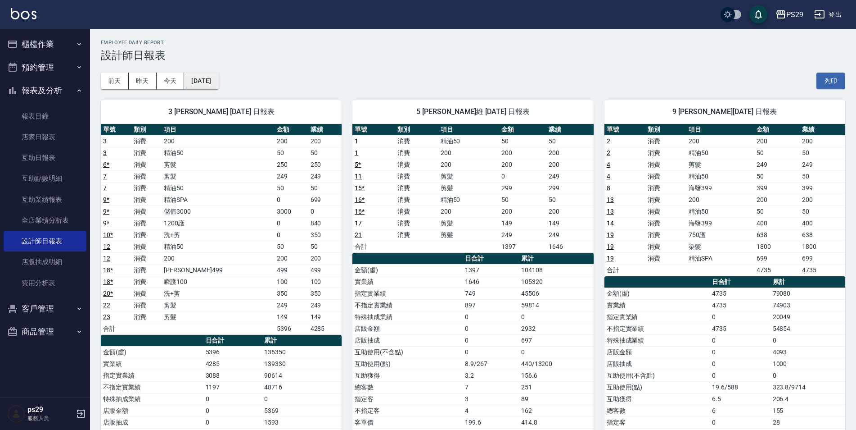
click at [212, 83] on button "[DATE]" at bounding box center [201, 81] width 34 height 17
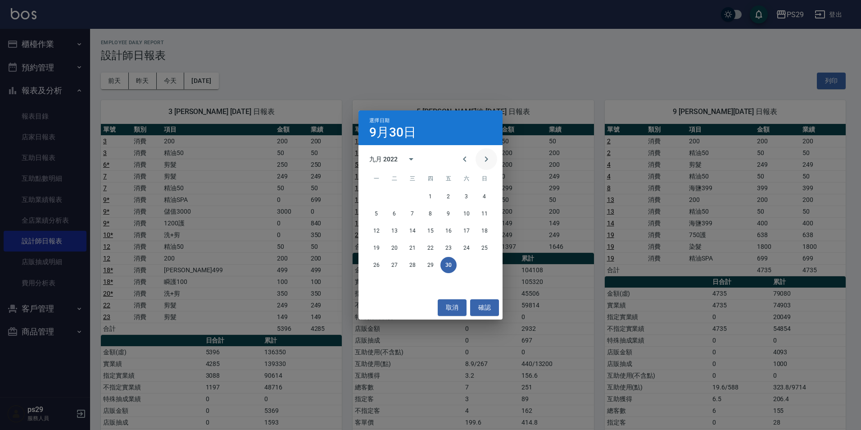
click at [485, 162] on icon "Next month" at bounding box center [486, 159] width 11 height 11
click at [373, 289] on button "31" at bounding box center [376, 282] width 16 height 16
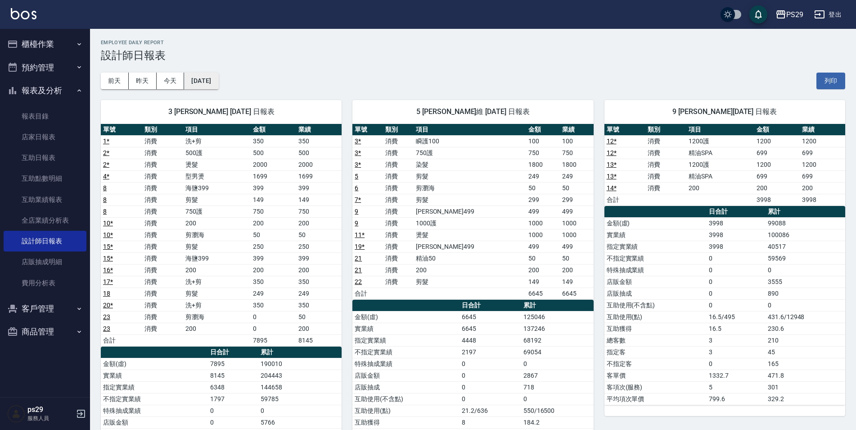
click at [218, 79] on button "[DATE]" at bounding box center [201, 81] width 34 height 17
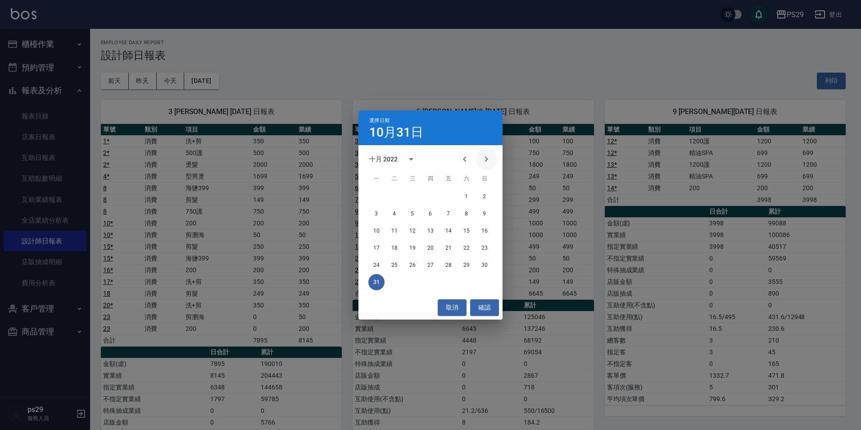
click at [490, 160] on icon "Next month" at bounding box center [486, 159] width 11 height 11
click at [409, 274] on div "1 2 3 4 5 6 7 8 9 10 11 12 13 14 15 16 17 18 19 20 21 22 23 24 25 26 27 28 29 30" at bounding box center [430, 241] width 144 height 108
click at [412, 266] on button "30" at bounding box center [412, 265] width 16 height 16
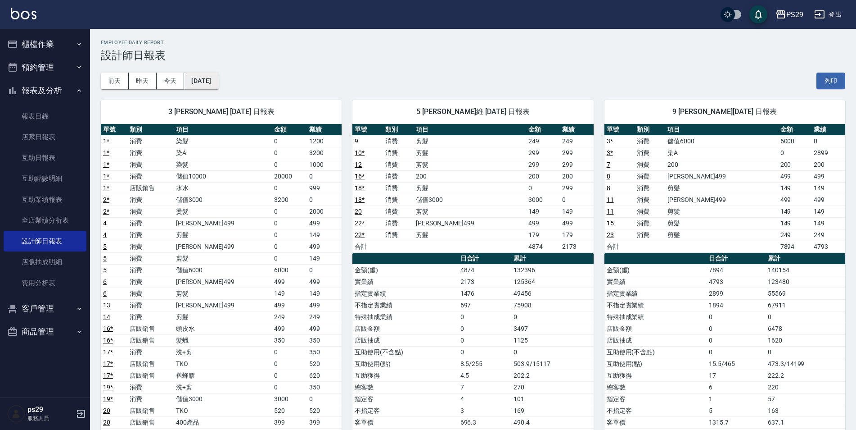
click at [218, 82] on button "[DATE]" at bounding box center [201, 81] width 34 height 17
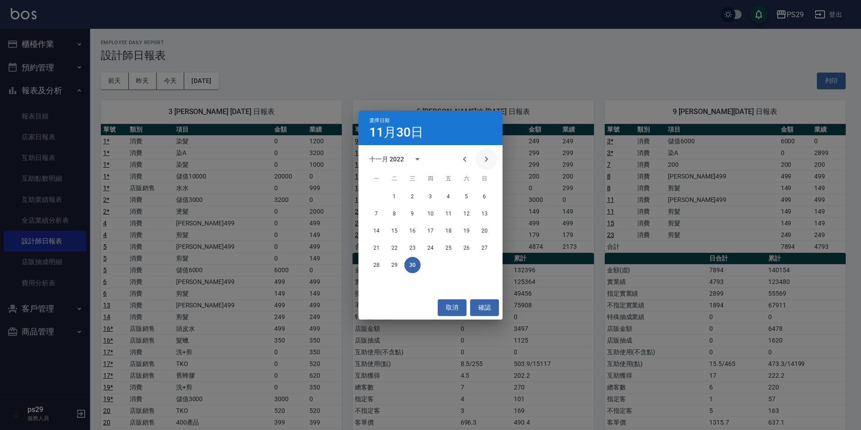
click at [489, 158] on icon "Next month" at bounding box center [486, 159] width 11 height 11
click at [464, 264] on button "31" at bounding box center [466, 265] width 16 height 16
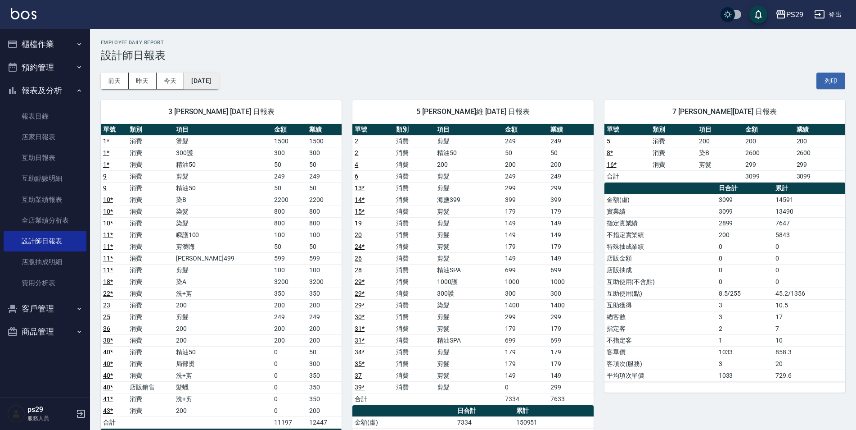
click at [218, 83] on button "[DATE]" at bounding box center [201, 81] width 34 height 17
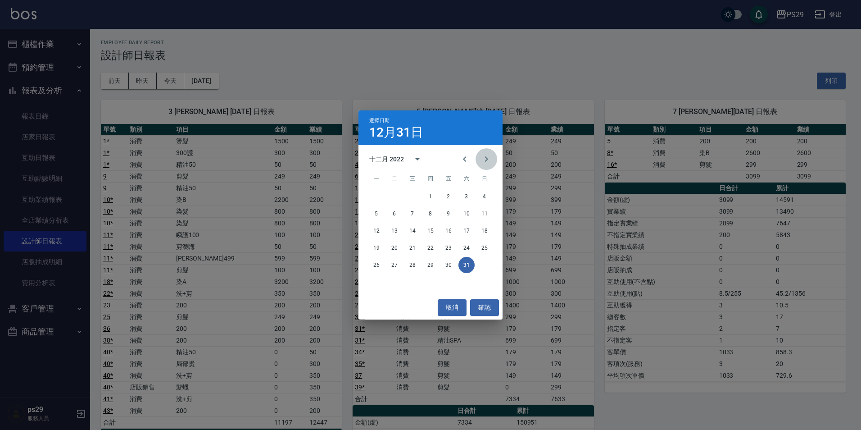
click at [494, 161] on button "Next month" at bounding box center [487, 159] width 22 height 22
click at [388, 287] on button "31" at bounding box center [394, 282] width 16 height 16
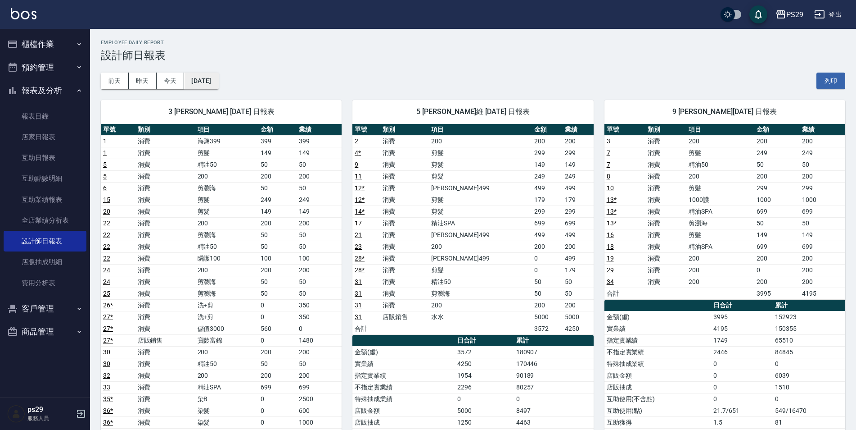
click at [203, 79] on button "[DATE]" at bounding box center [201, 81] width 34 height 17
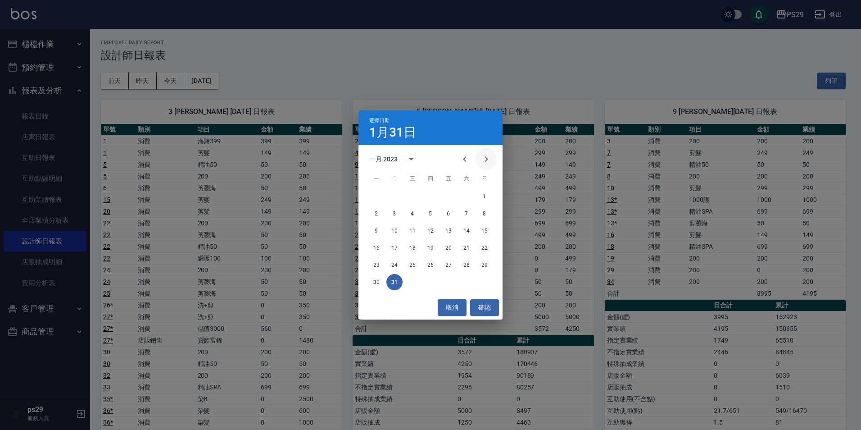
click at [482, 160] on icon "Next month" at bounding box center [486, 159] width 11 height 11
click at [400, 269] on button "28" at bounding box center [394, 265] width 16 height 16
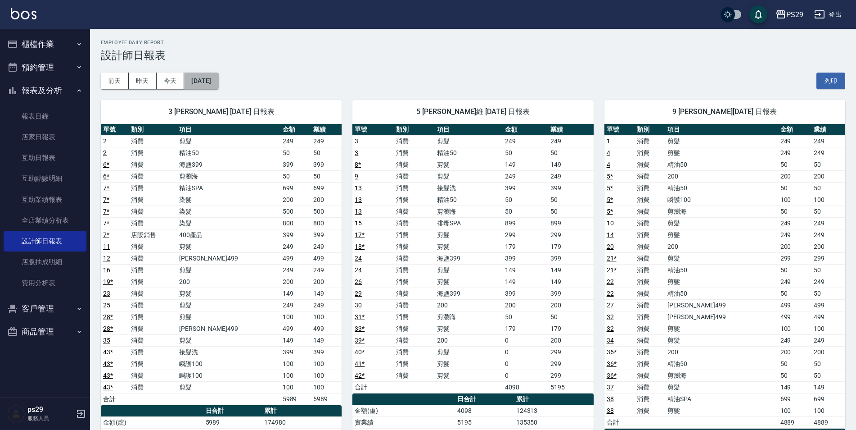
click at [211, 85] on button "[DATE]" at bounding box center [201, 81] width 34 height 17
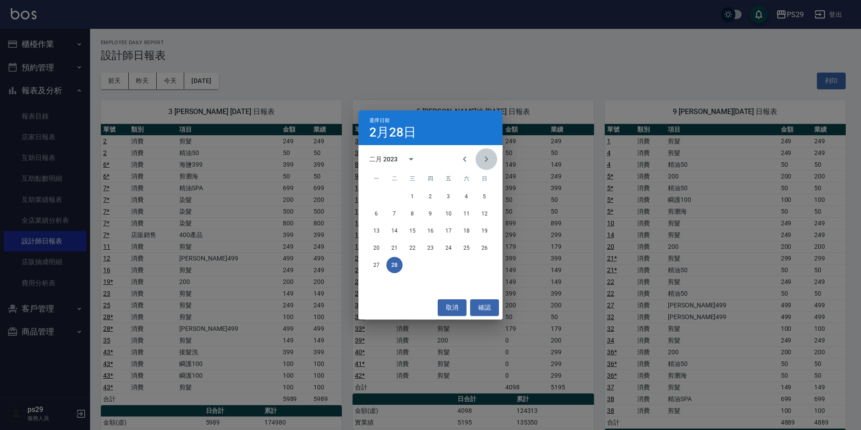
click at [488, 156] on icon "Next month" at bounding box center [486, 159] width 11 height 11
click at [448, 264] on button "31" at bounding box center [448, 265] width 16 height 16
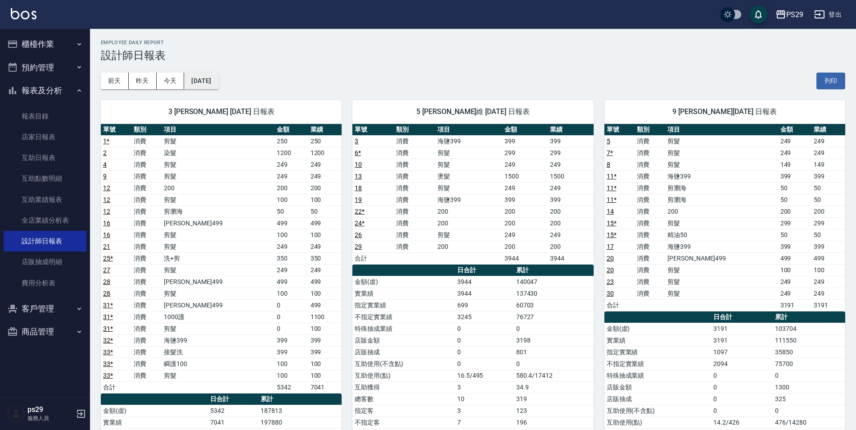
click at [218, 86] on button "[DATE]" at bounding box center [201, 81] width 34 height 17
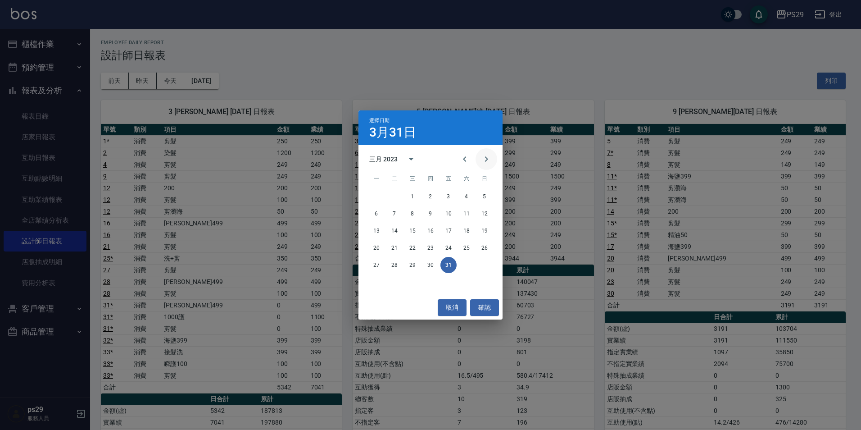
click at [490, 157] on icon "Next month" at bounding box center [486, 159] width 11 height 11
click at [456, 310] on button "取消" at bounding box center [452, 307] width 29 height 17
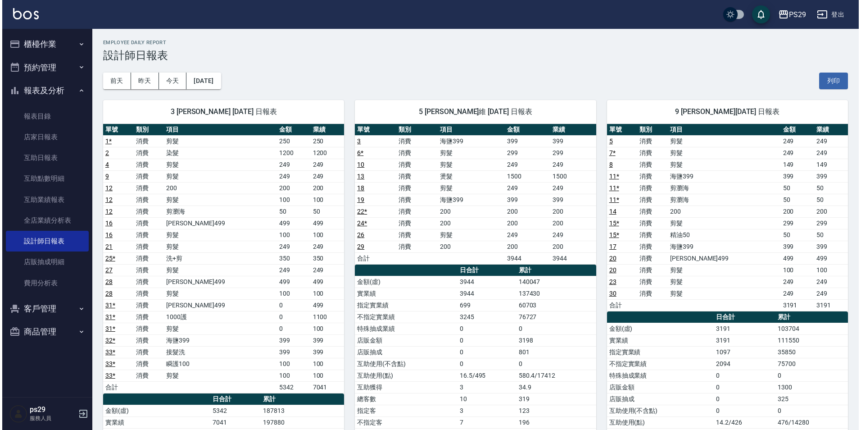
scroll to position [45, 0]
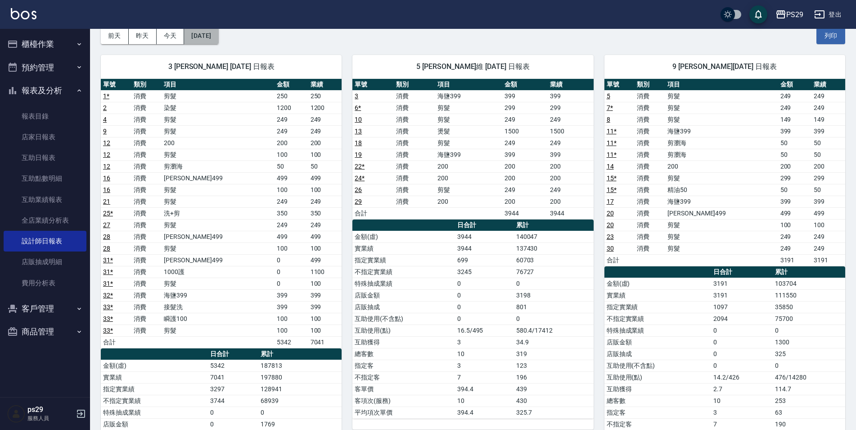
click at [215, 33] on button "[DATE]" at bounding box center [201, 35] width 34 height 17
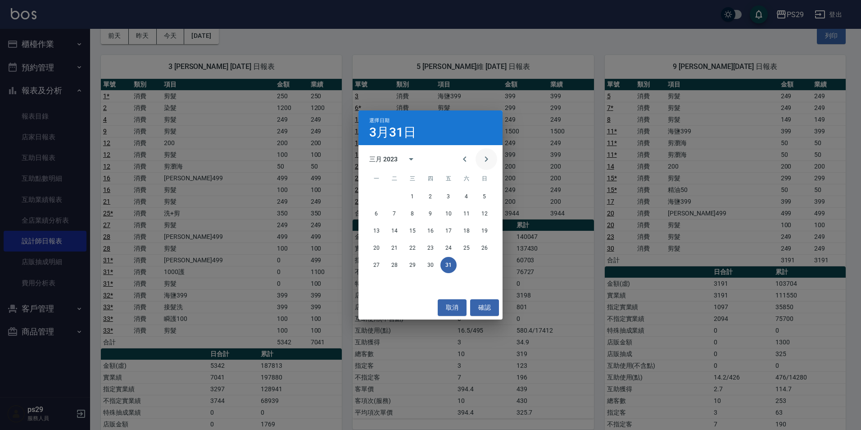
click at [486, 156] on icon "Next month" at bounding box center [486, 159] width 11 height 11
click at [487, 262] on button "30" at bounding box center [484, 265] width 16 height 16
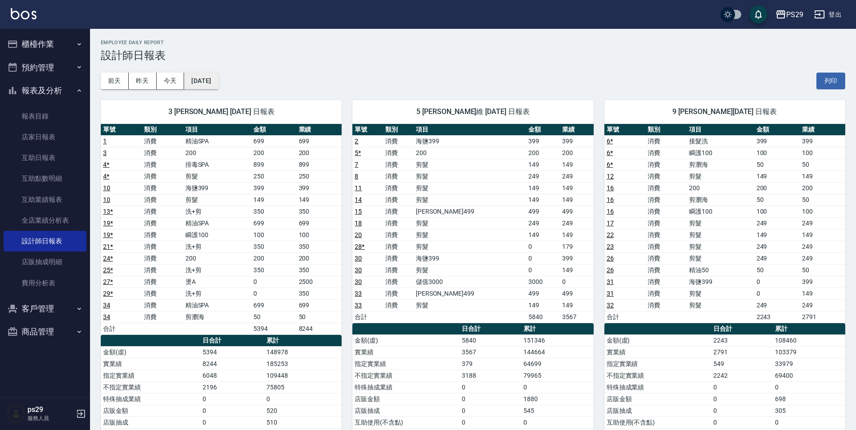
click at [201, 80] on button "[DATE]" at bounding box center [201, 81] width 34 height 17
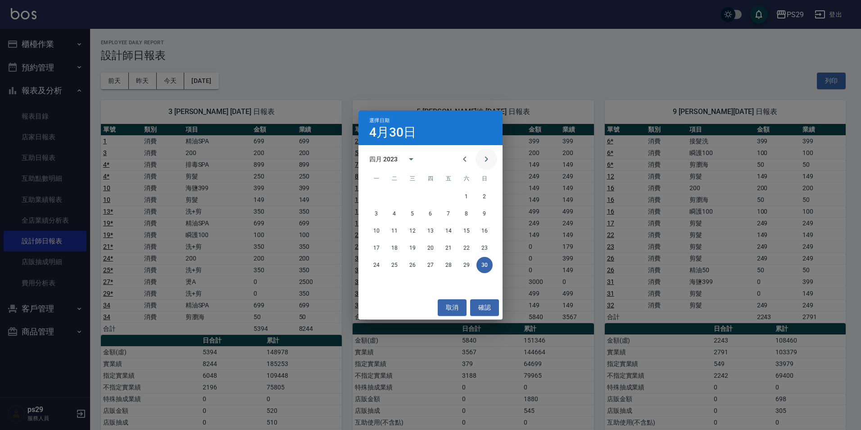
click at [489, 163] on icon "Next month" at bounding box center [486, 159] width 11 height 11
click at [413, 269] on button "31" at bounding box center [412, 265] width 16 height 16
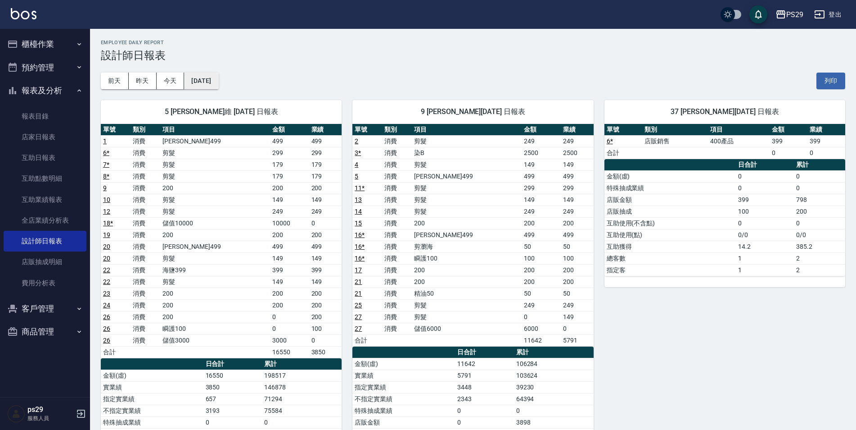
click at [218, 87] on button "[DATE]" at bounding box center [201, 81] width 34 height 17
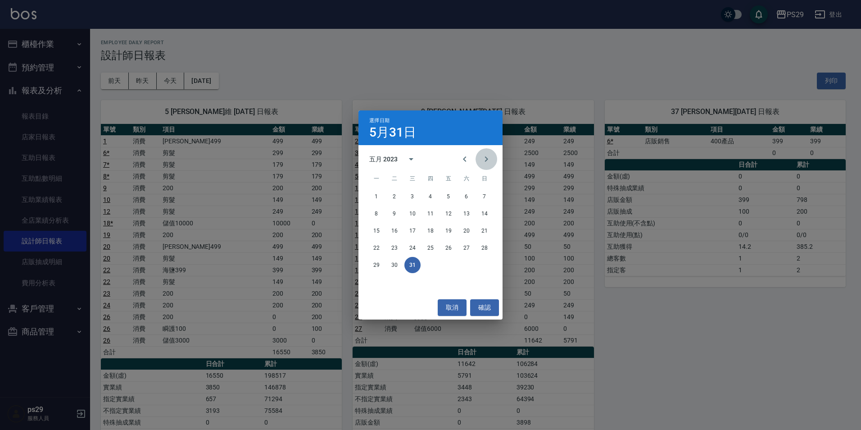
click at [478, 163] on button "Next month" at bounding box center [487, 159] width 22 height 22
click at [445, 265] on button "30" at bounding box center [448, 265] width 16 height 16
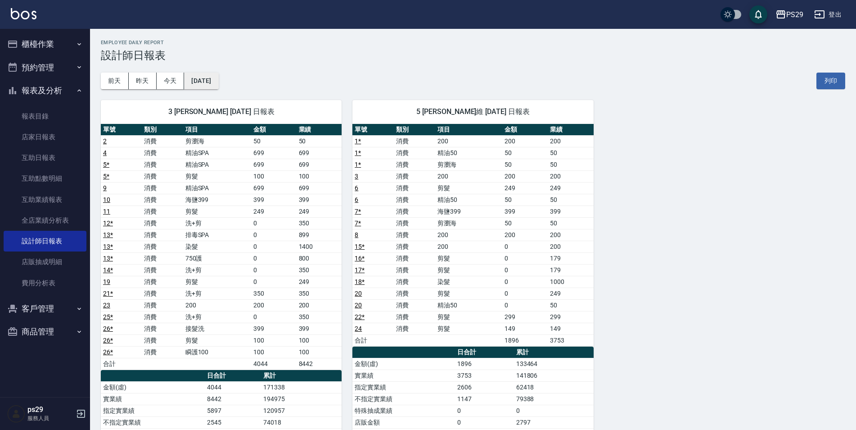
click at [204, 81] on button "[DATE]" at bounding box center [201, 81] width 34 height 17
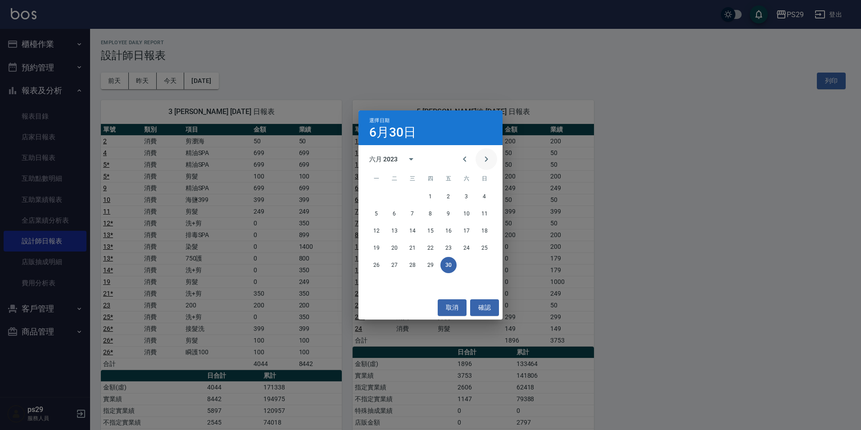
click at [484, 157] on icon "Next month" at bounding box center [486, 159] width 11 height 11
click at [378, 284] on button "31" at bounding box center [376, 282] width 16 height 16
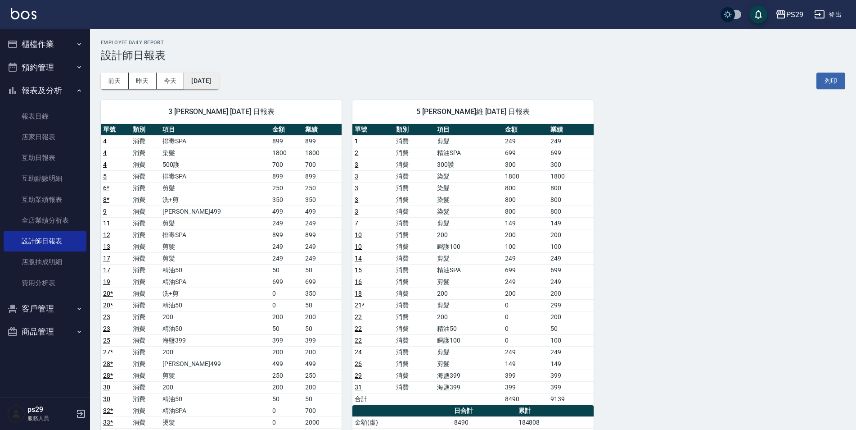
click at [218, 74] on button "[DATE]" at bounding box center [201, 81] width 34 height 17
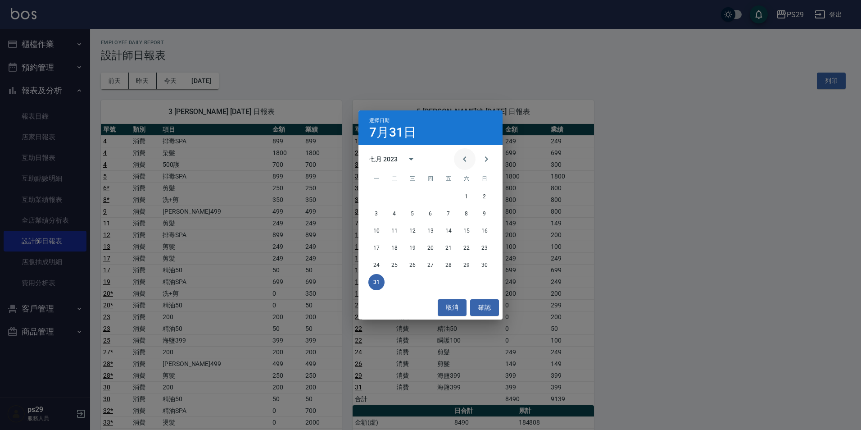
click at [465, 163] on icon "Previous month" at bounding box center [464, 159] width 11 height 11
click at [409, 268] on button "31" at bounding box center [412, 265] width 16 height 16
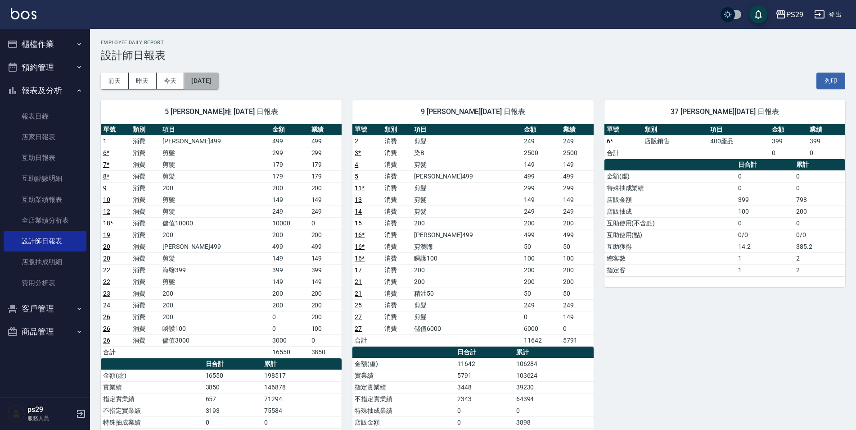
click at [214, 77] on button "[DATE]" at bounding box center [201, 81] width 34 height 17
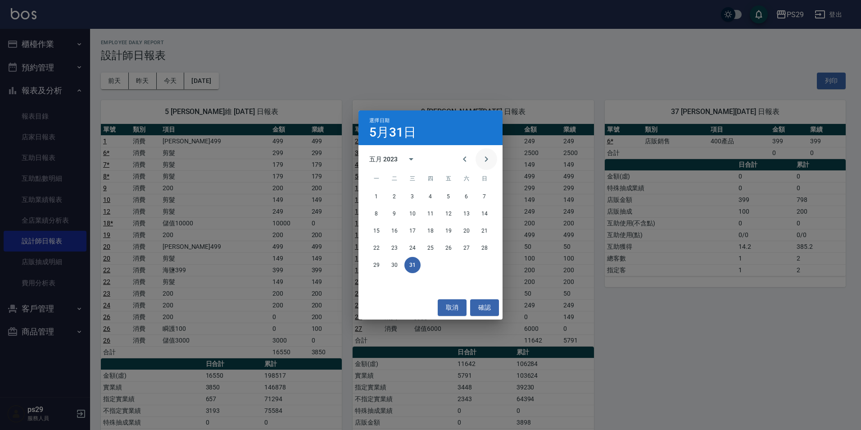
click at [485, 162] on icon "Next month" at bounding box center [486, 158] width 3 height 5
click at [454, 264] on button "30" at bounding box center [448, 265] width 16 height 16
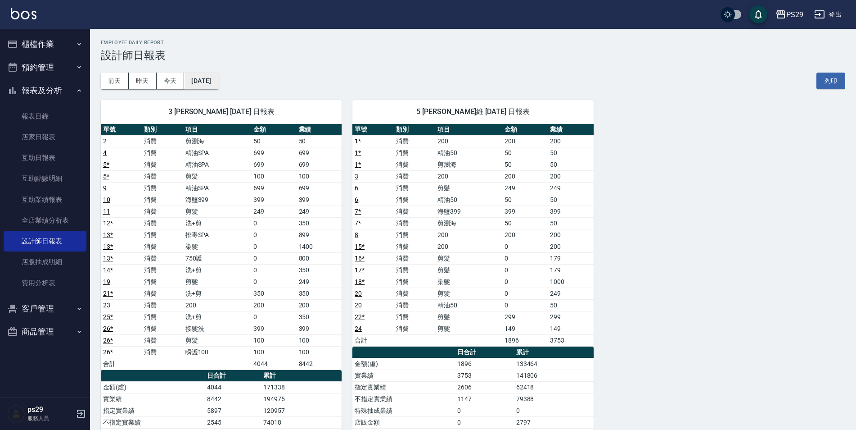
click at [211, 87] on button "[DATE]" at bounding box center [201, 81] width 34 height 17
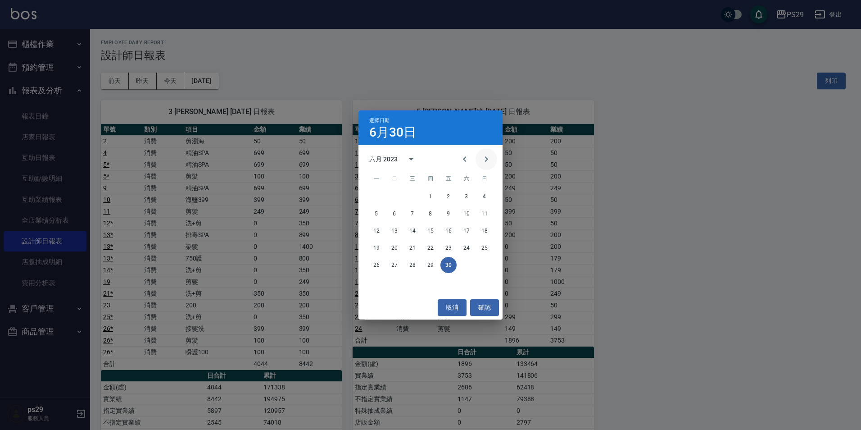
click at [477, 163] on button "Next month" at bounding box center [487, 159] width 22 height 22
click at [374, 288] on button "31" at bounding box center [376, 282] width 16 height 16
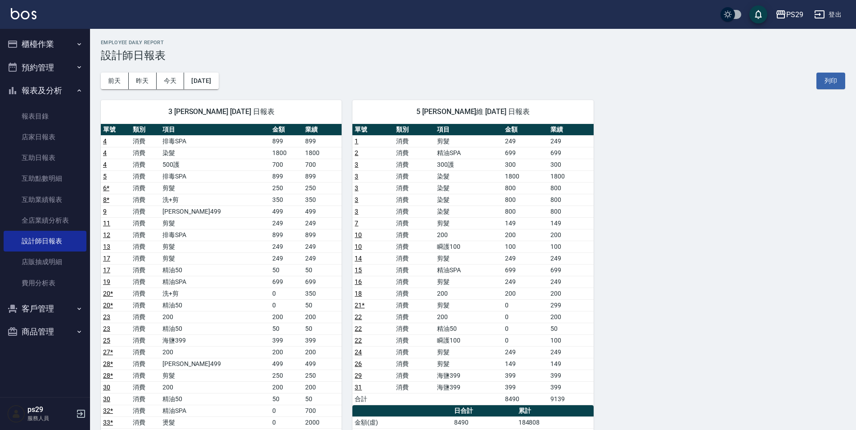
click at [216, 71] on div "[DATE] [DATE] [DATE] [DATE] 列印" at bounding box center [473, 81] width 745 height 38
click at [215, 76] on button "[DATE]" at bounding box center [201, 81] width 34 height 17
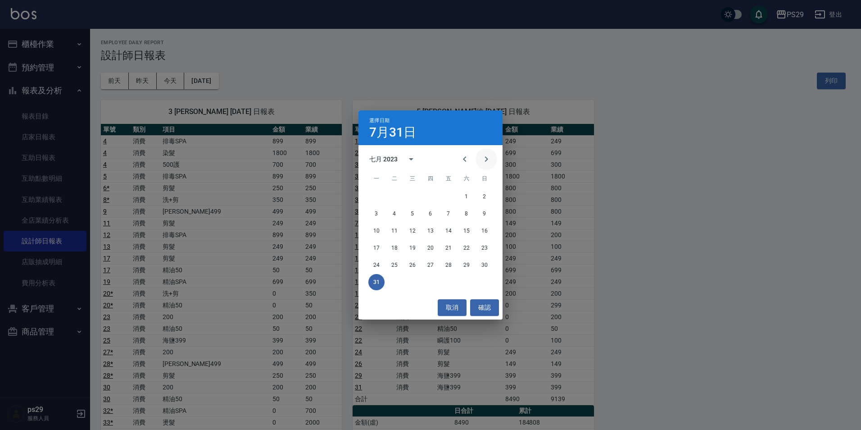
click at [492, 161] on button "Next month" at bounding box center [487, 159] width 22 height 22
click at [427, 264] on button "31" at bounding box center [430, 265] width 16 height 16
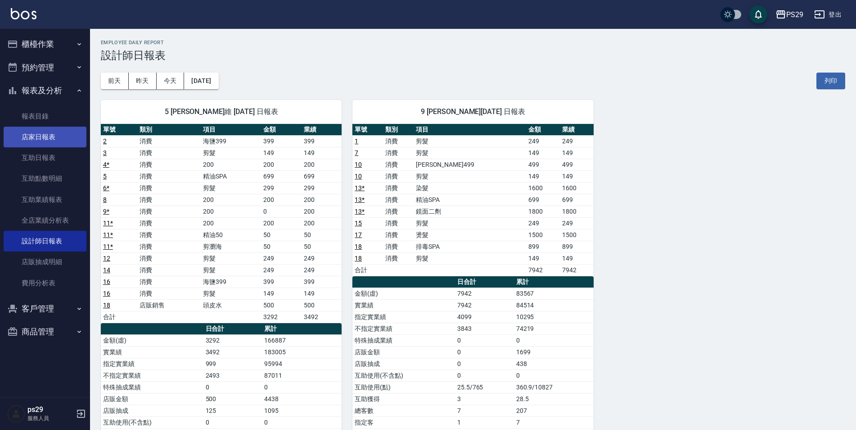
click at [70, 143] on link "店家日報表" at bounding box center [45, 137] width 83 height 21
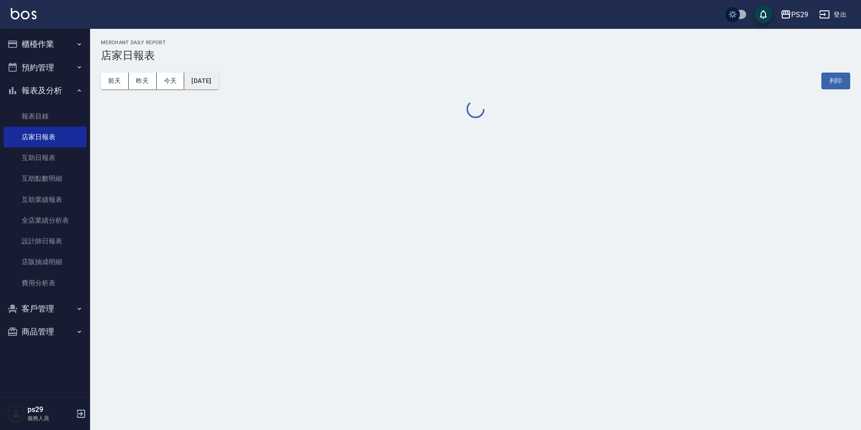
click at [214, 84] on button "[DATE]" at bounding box center [201, 81] width 34 height 17
click at [217, 84] on button "[DATE]" at bounding box center [201, 81] width 34 height 17
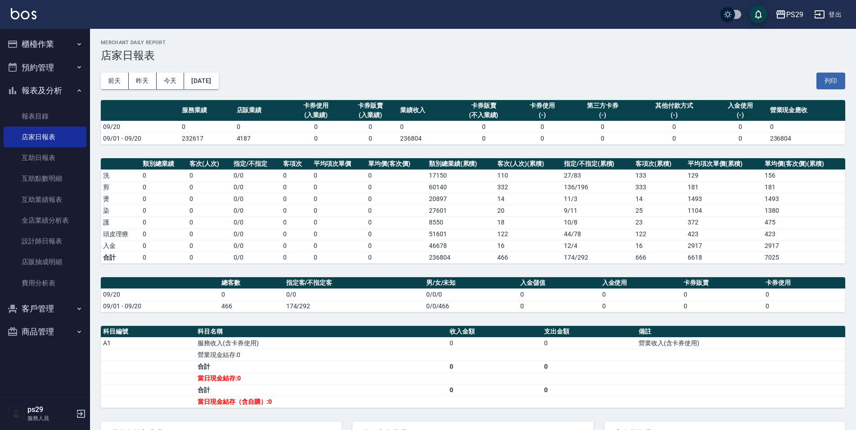
click at [457, 163] on th "類別總業績(累積)" at bounding box center [461, 164] width 69 height 12
click at [203, 75] on button "[DATE]" at bounding box center [201, 81] width 34 height 17
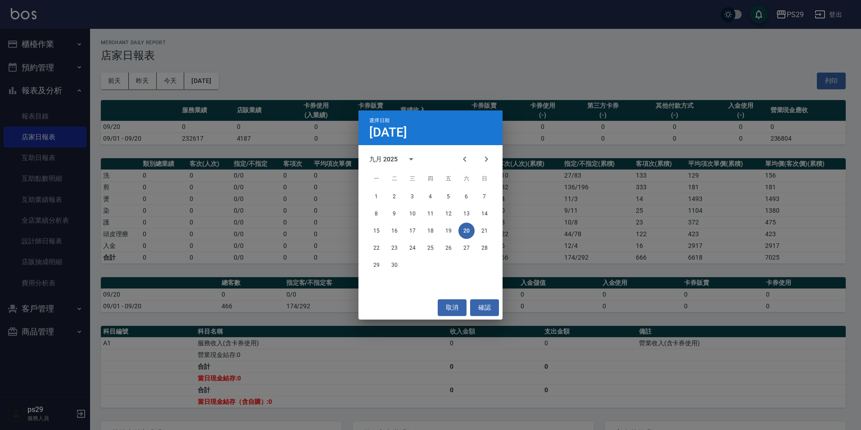
click at [394, 155] on div "九月 2025" at bounding box center [383, 158] width 28 height 9
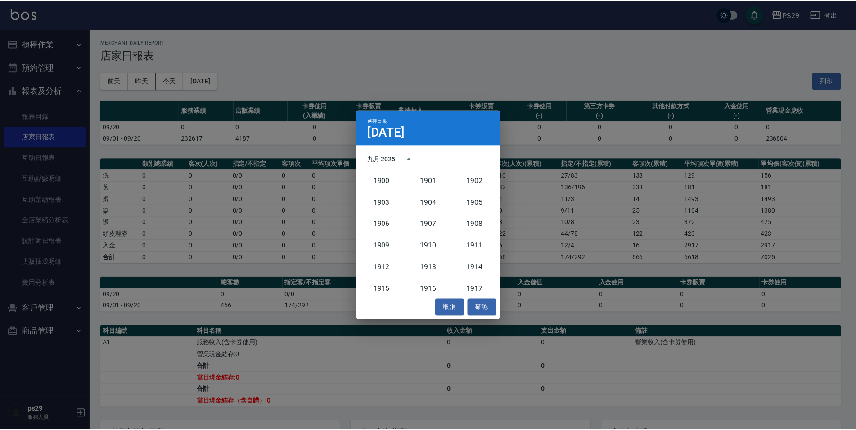
scroll to position [834, 0]
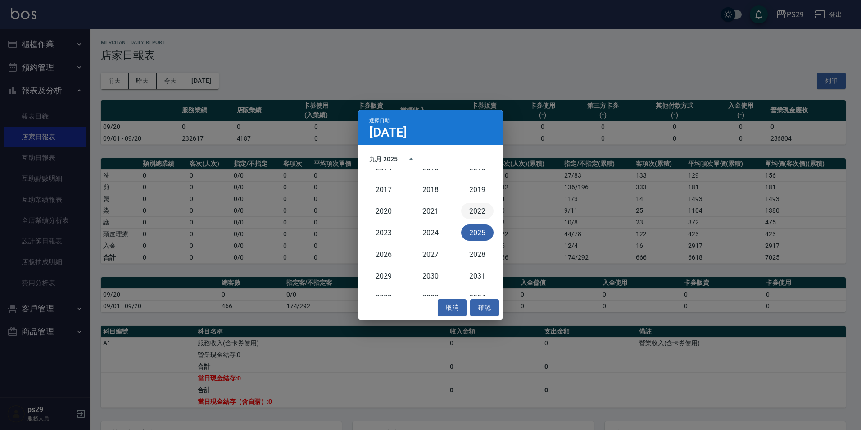
click at [476, 212] on button "2022" at bounding box center [477, 211] width 32 height 16
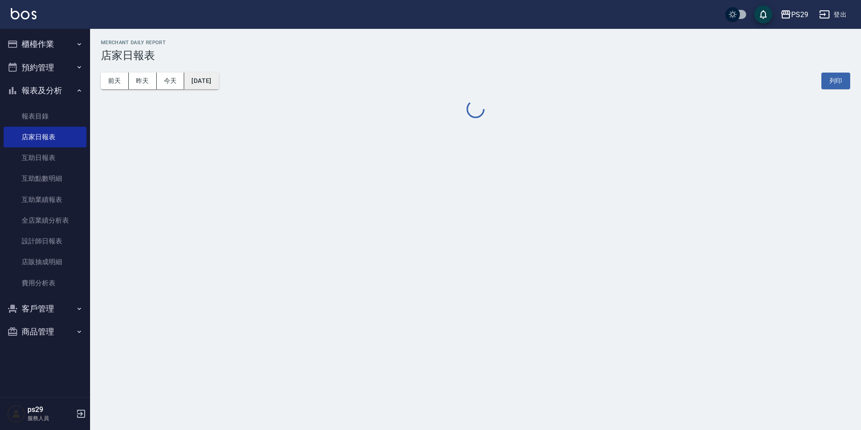
click at [215, 82] on button "[DATE]" at bounding box center [201, 81] width 34 height 17
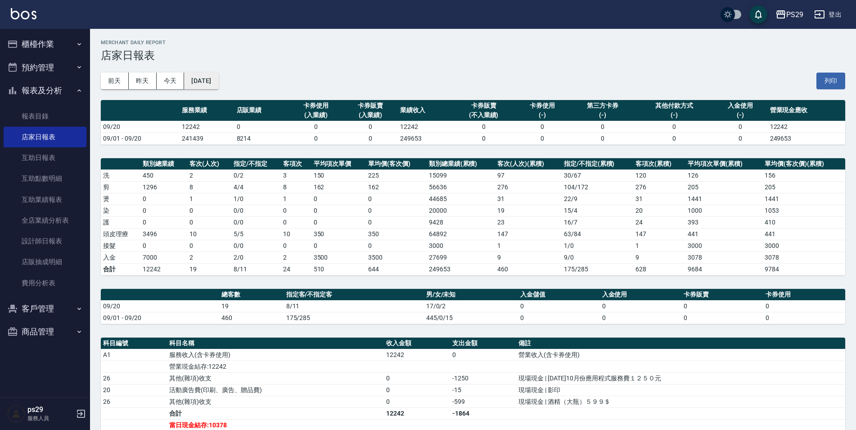
drag, startPoint x: 213, startPoint y: 68, endPoint x: 232, endPoint y: 86, distance: 27.1
click at [212, 67] on div "[DATE] [DATE] [DATE] [DATE] 列印" at bounding box center [473, 81] width 745 height 38
click at [218, 86] on button "[DATE]" at bounding box center [201, 81] width 34 height 17
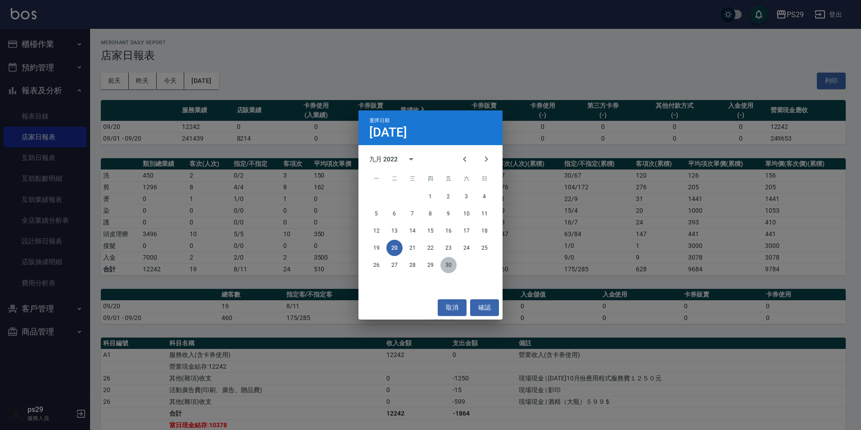
click at [444, 263] on button "30" at bounding box center [448, 265] width 16 height 16
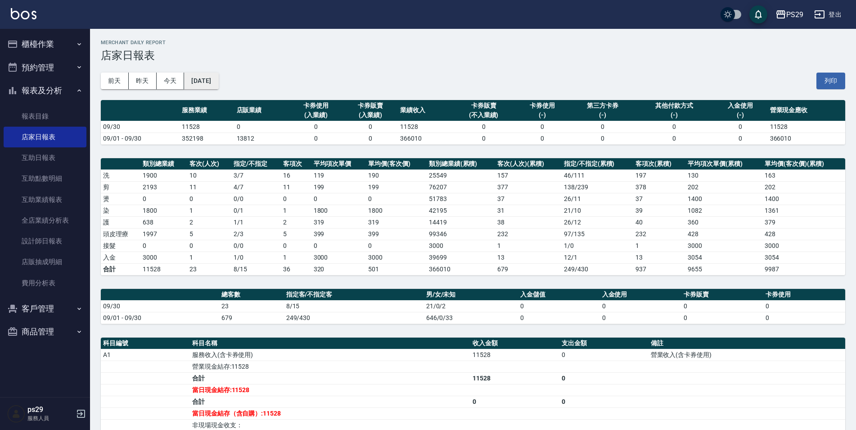
click at [217, 81] on button "[DATE]" at bounding box center [201, 81] width 34 height 17
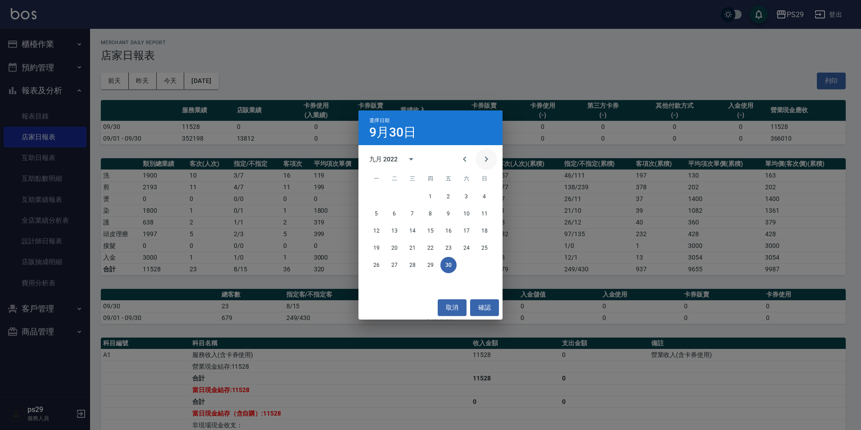
click at [483, 154] on icon "Next month" at bounding box center [486, 159] width 11 height 11
click at [351, 283] on div "選擇日期 [DATE] 十月 2022 一 二 三 四 五 六 日 1 2 3 4 5 6 7 8 9 10 11 12 13 14 15 16 17 18 …" at bounding box center [430, 215] width 861 height 430
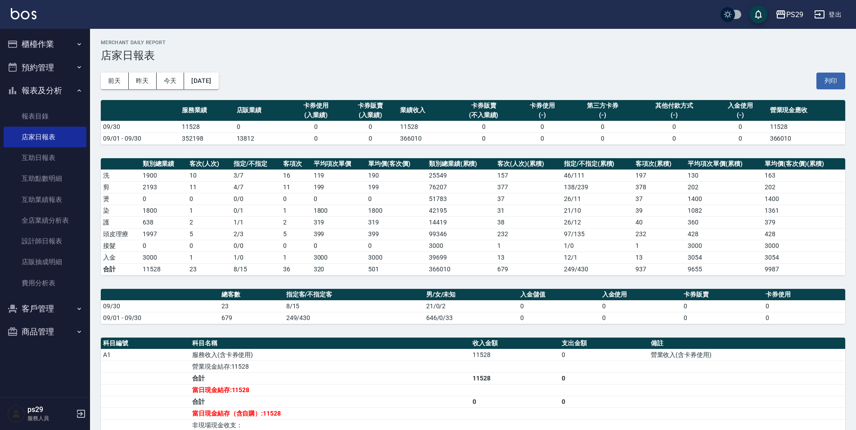
click at [220, 69] on div "[DATE] [DATE] [DATE] [DATE] 列印" at bounding box center [473, 81] width 745 height 38
click at [218, 81] on button "[DATE]" at bounding box center [201, 81] width 34 height 17
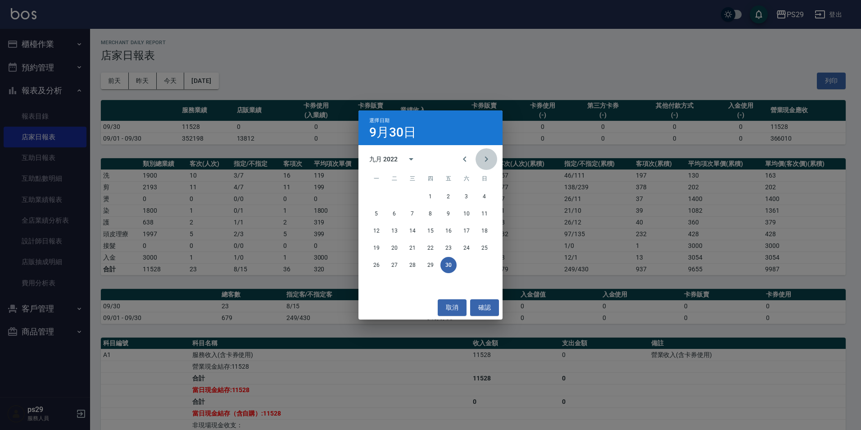
click at [493, 160] on button "Next month" at bounding box center [487, 159] width 22 height 22
click at [378, 285] on button "31" at bounding box center [376, 282] width 16 height 16
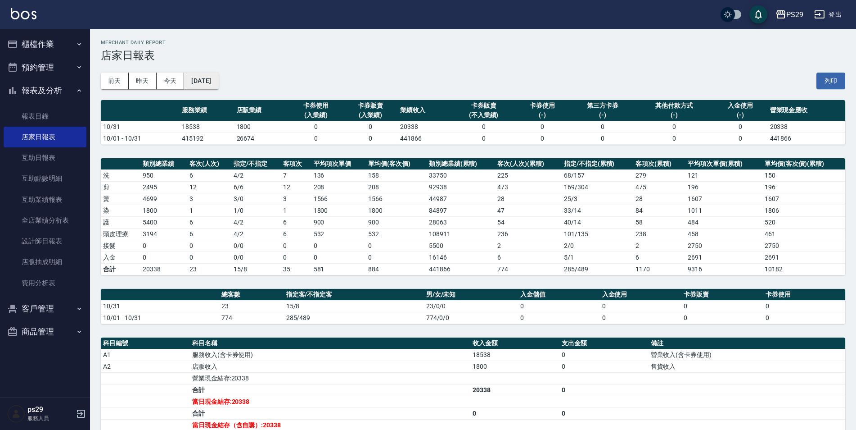
click at [218, 77] on button "[DATE]" at bounding box center [201, 81] width 34 height 17
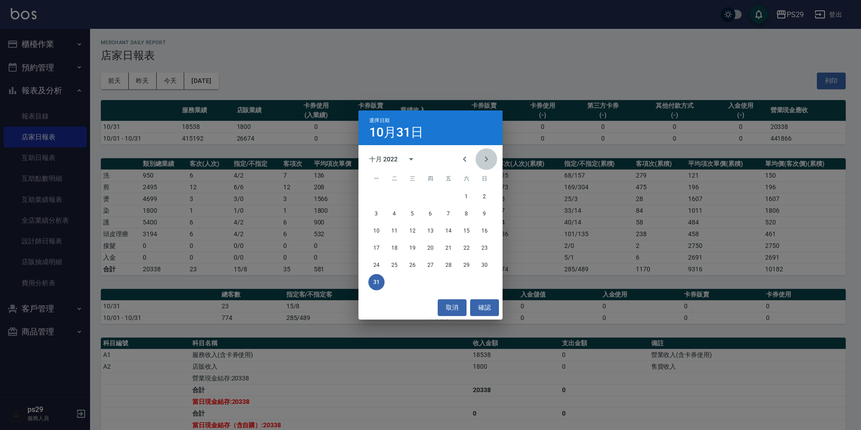
click at [492, 167] on button "Next month" at bounding box center [487, 159] width 22 height 22
click at [406, 267] on button "30" at bounding box center [412, 265] width 16 height 16
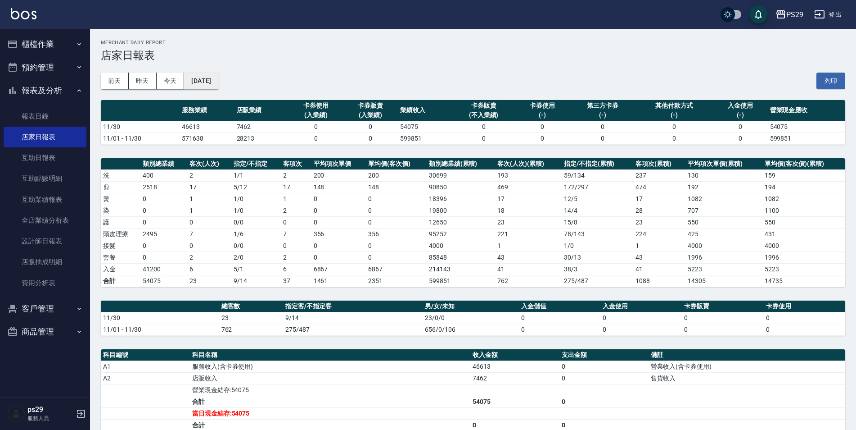
click at [213, 82] on button "[DATE]" at bounding box center [201, 81] width 34 height 17
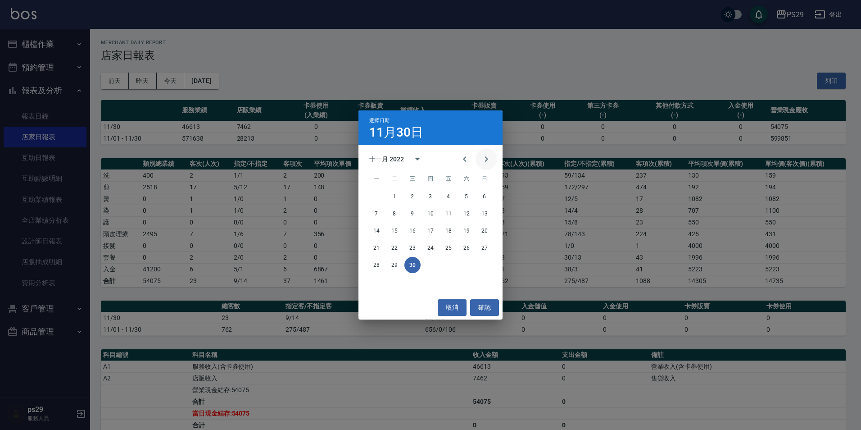
click at [484, 159] on icon "Next month" at bounding box center [486, 159] width 11 height 11
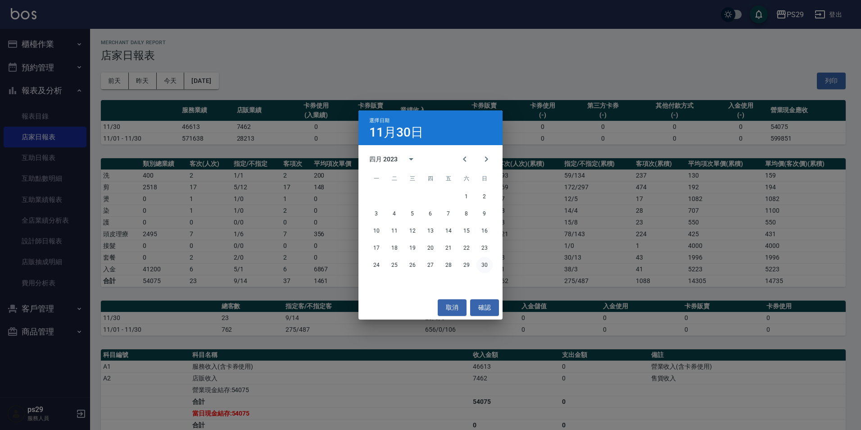
click at [487, 263] on button "30" at bounding box center [484, 265] width 16 height 16
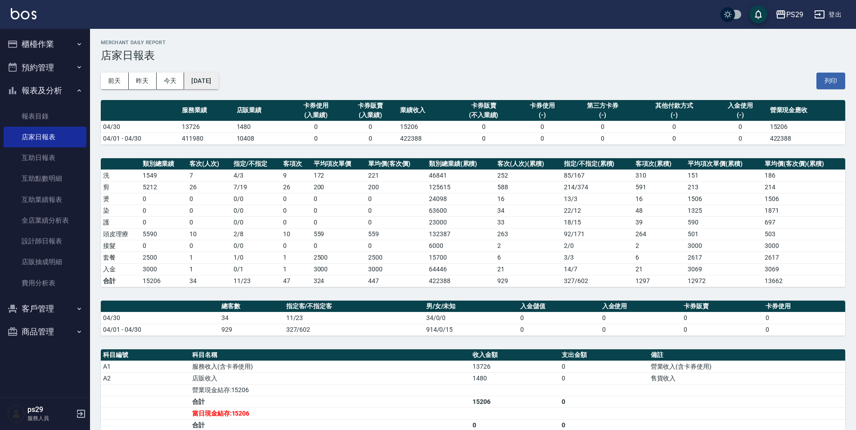
click at [218, 86] on button "[DATE]" at bounding box center [201, 81] width 34 height 17
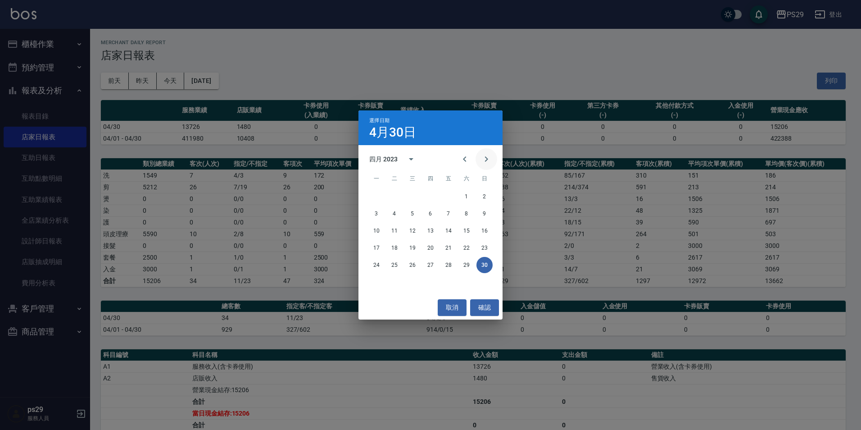
click at [489, 166] on button "Next month" at bounding box center [487, 159] width 22 height 22
click at [414, 261] on button "31" at bounding box center [412, 265] width 16 height 16
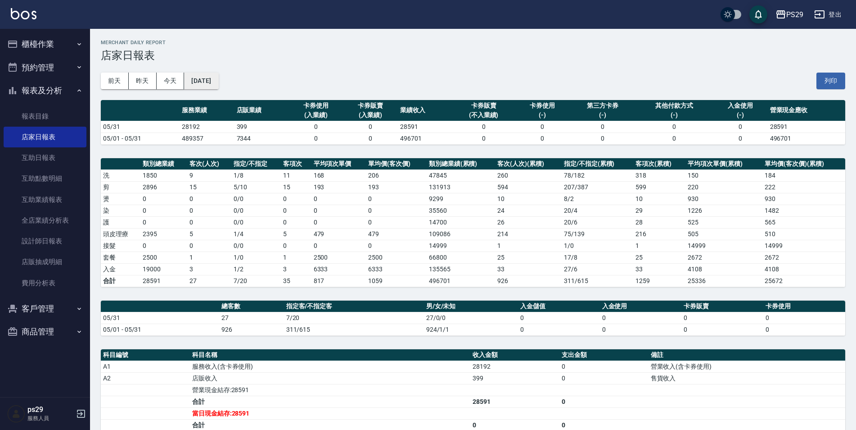
click at [214, 80] on button "[DATE]" at bounding box center [201, 81] width 34 height 17
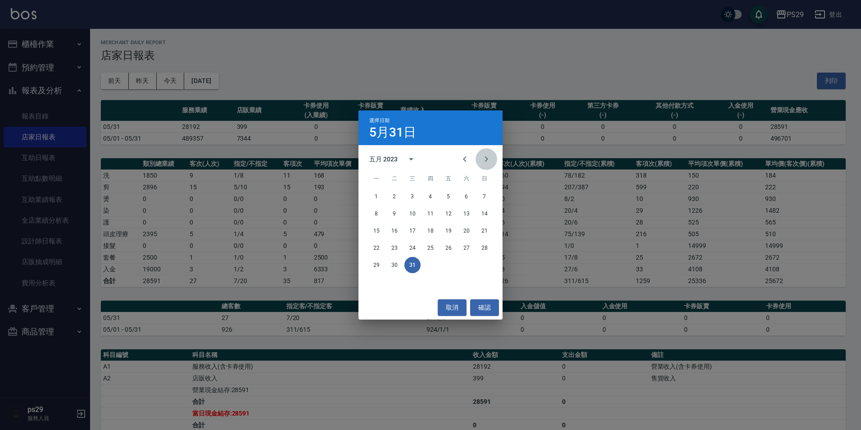
click at [495, 159] on button "Next month" at bounding box center [487, 159] width 22 height 22
click at [490, 163] on icon "Next month" at bounding box center [486, 159] width 11 height 11
click at [435, 270] on button "31" at bounding box center [430, 265] width 16 height 16
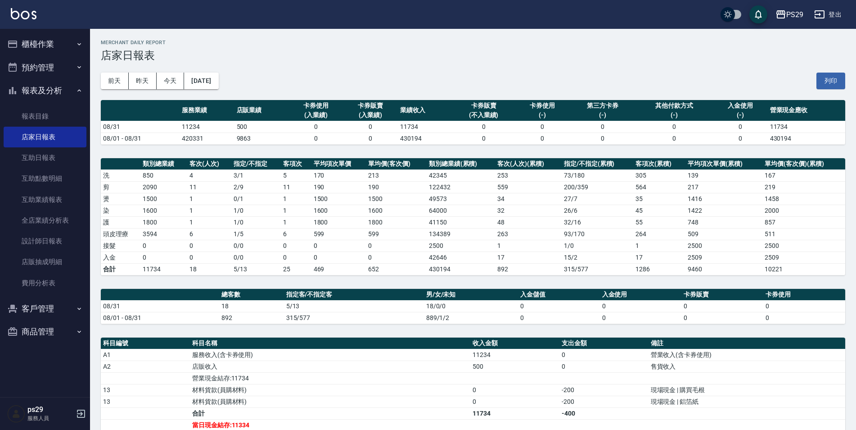
click at [32, 18] on img at bounding box center [24, 13] width 26 height 11
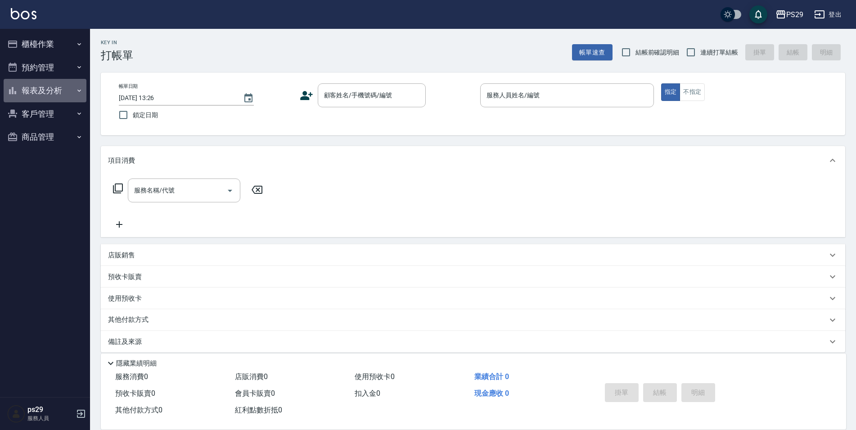
click at [59, 93] on button "報表及分析" at bounding box center [45, 90] width 83 height 23
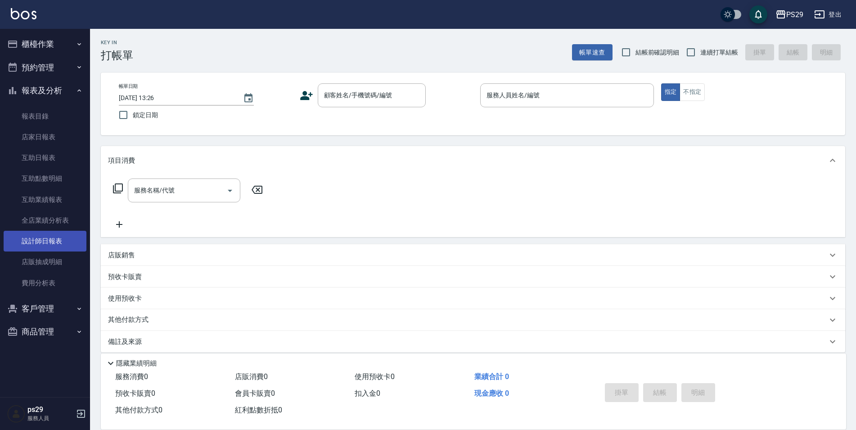
click at [66, 243] on link "設計師日報表" at bounding box center [45, 241] width 83 height 21
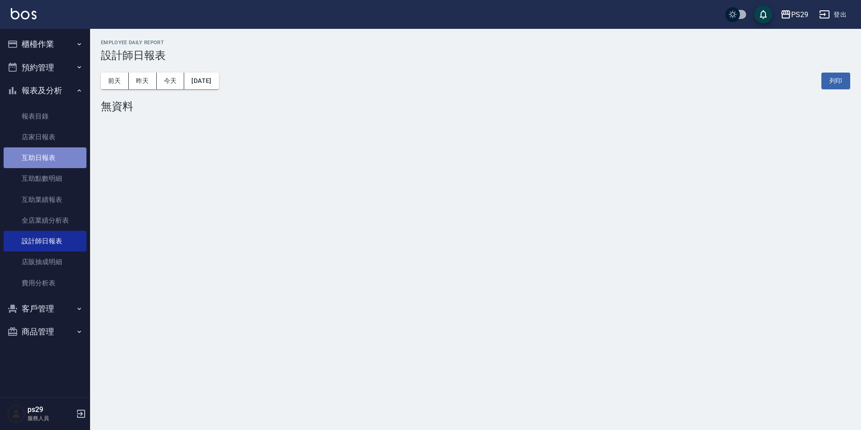
click at [33, 150] on link "互助日報表" at bounding box center [45, 157] width 83 height 21
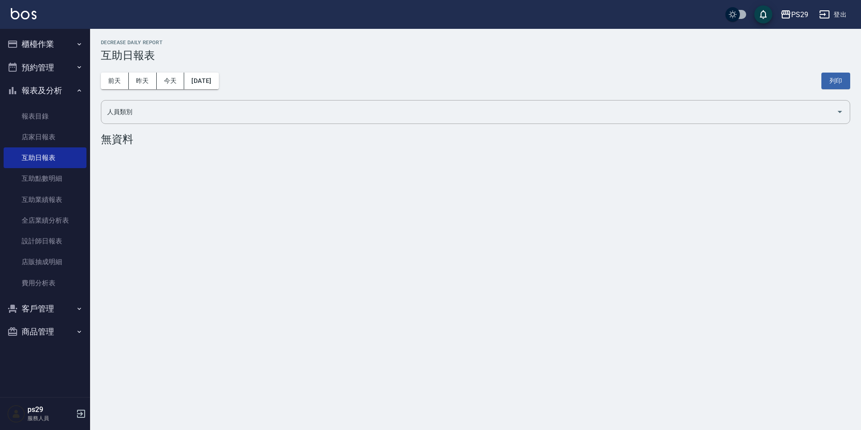
click at [90, 147] on nav "櫃檯作業 打帳單 帳單列表 現金收支登錄 高階收支登錄 材料自購登錄 每日結帳 排班表 現場電腦打卡 預約管理 預約管理 單日預約紀錄 單週預約紀錄 報表及分…" at bounding box center [45, 213] width 90 height 368
click at [63, 125] on link "報表目錄" at bounding box center [45, 116] width 83 height 21
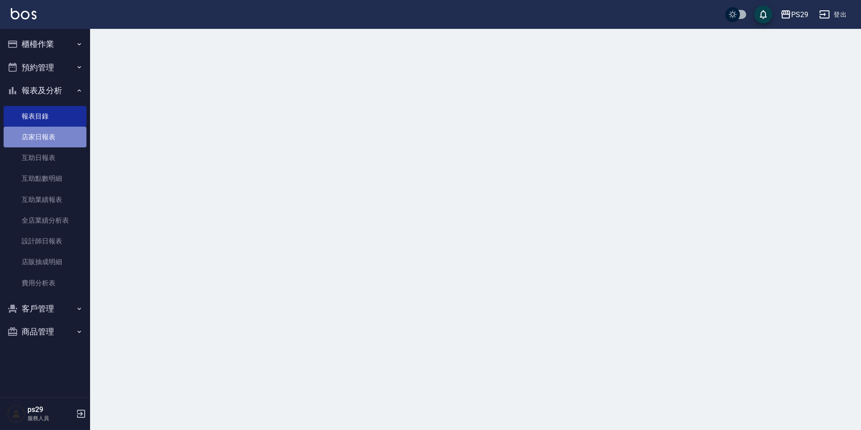
click at [58, 140] on link "店家日報表" at bounding box center [45, 137] width 83 height 21
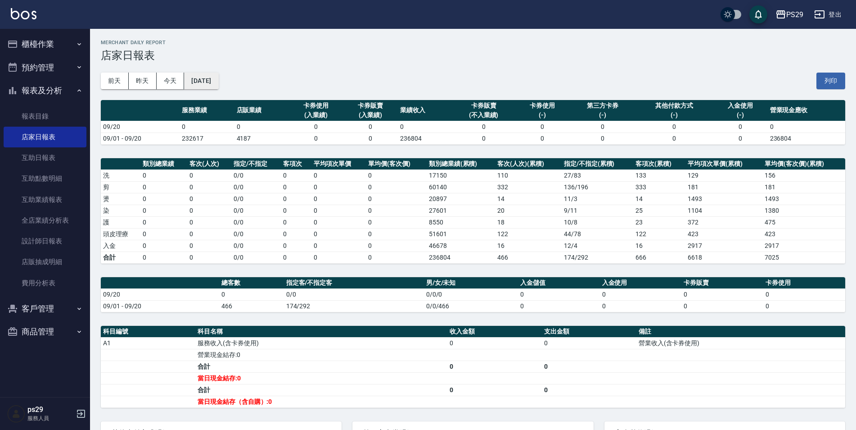
click at [200, 81] on button "[DATE]" at bounding box center [201, 81] width 34 height 17
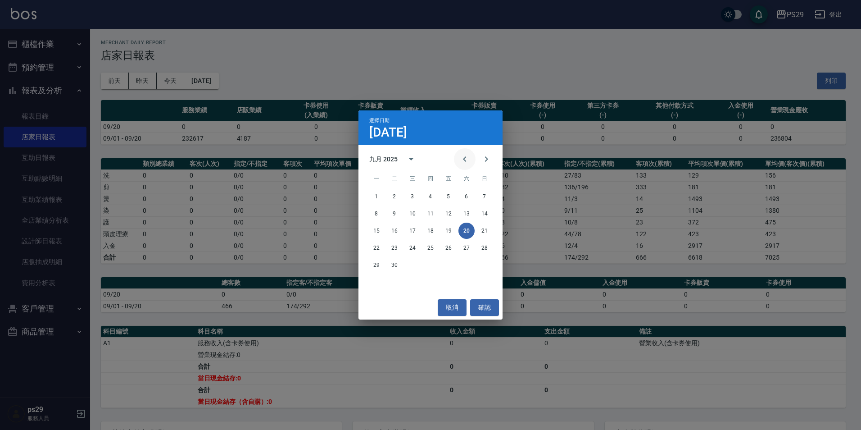
click at [475, 157] on button "Previous month" at bounding box center [465, 159] width 22 height 22
click at [485, 266] on button "31" at bounding box center [484, 265] width 16 height 16
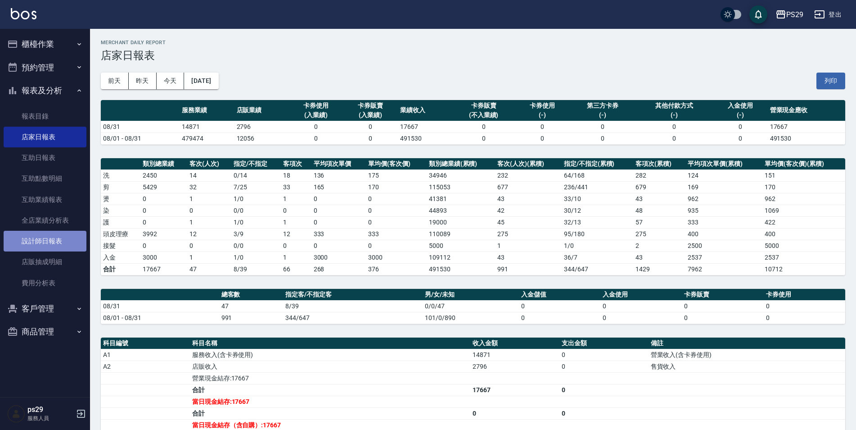
click at [59, 243] on link "設計師日報表" at bounding box center [45, 241] width 83 height 21
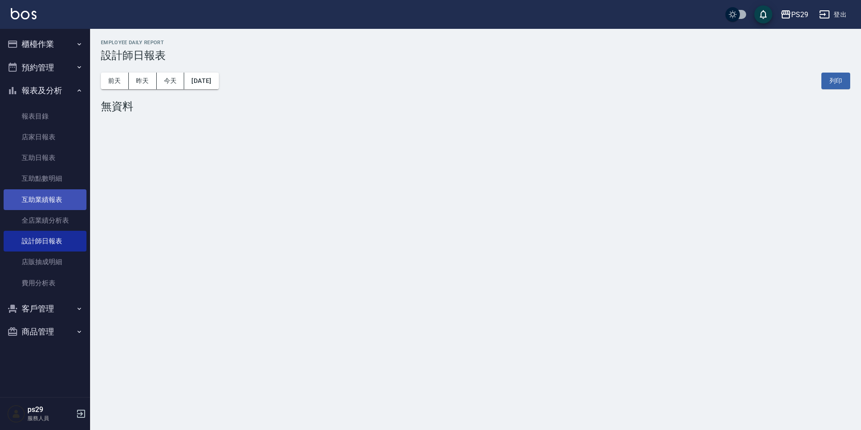
click at [71, 193] on link "互助業績報表" at bounding box center [45, 199] width 83 height 21
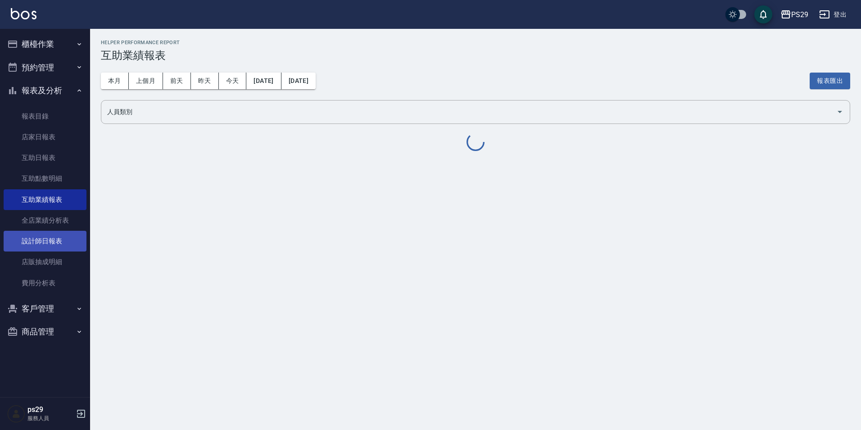
click at [70, 249] on link "設計師日報表" at bounding box center [45, 241] width 83 height 21
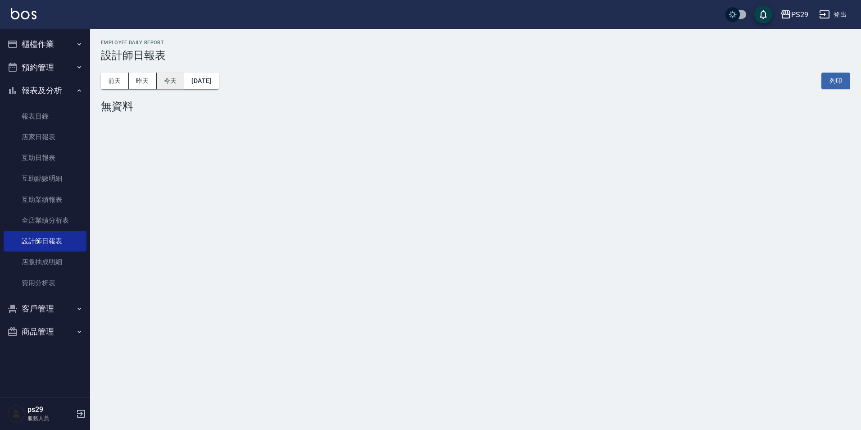
click at [165, 78] on button "今天" at bounding box center [171, 81] width 28 height 17
click at [202, 92] on div "[DATE] [DATE] [DATE] [DATE] 列印" at bounding box center [475, 81] width 749 height 38
click at [218, 82] on button "[DATE]" at bounding box center [201, 81] width 34 height 17
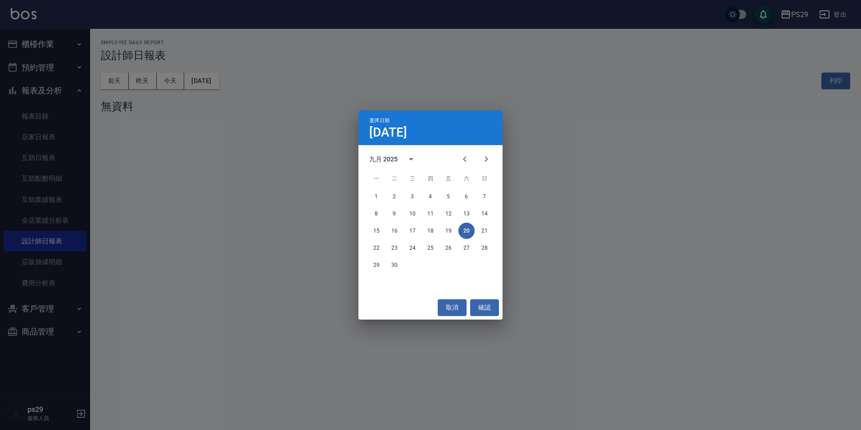
click at [463, 172] on span "六" at bounding box center [466, 178] width 16 height 18
click at [467, 163] on icon "Previous month" at bounding box center [464, 159] width 11 height 11
click at [494, 268] on div "25 26 27 28 29 30 31" at bounding box center [430, 265] width 144 height 16
click at [491, 267] on button "31" at bounding box center [484, 265] width 16 height 16
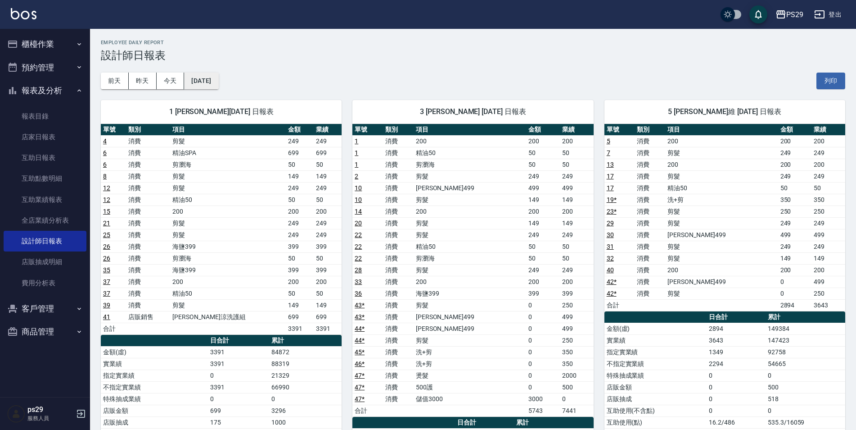
click at [187, 82] on button "[DATE]" at bounding box center [201, 81] width 34 height 17
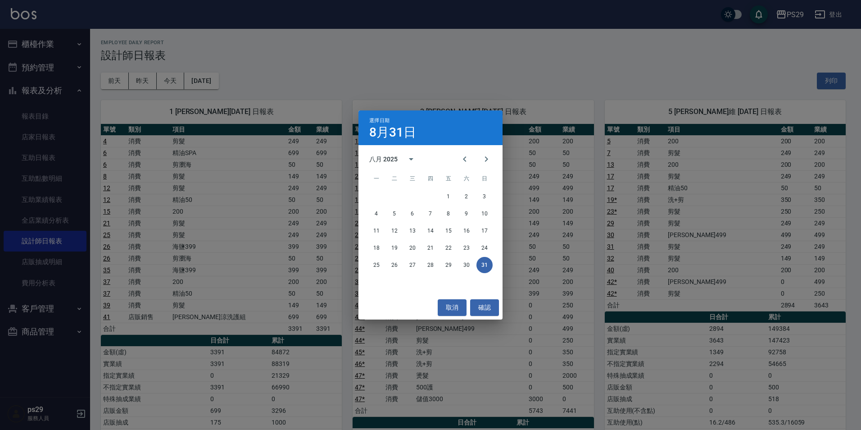
click at [453, 156] on div "八月 2025" at bounding box center [430, 159] width 144 height 14
click at [462, 157] on icon "Previous month" at bounding box center [464, 159] width 11 height 11
click at [373, 159] on div "五月 2025" at bounding box center [383, 158] width 28 height 9
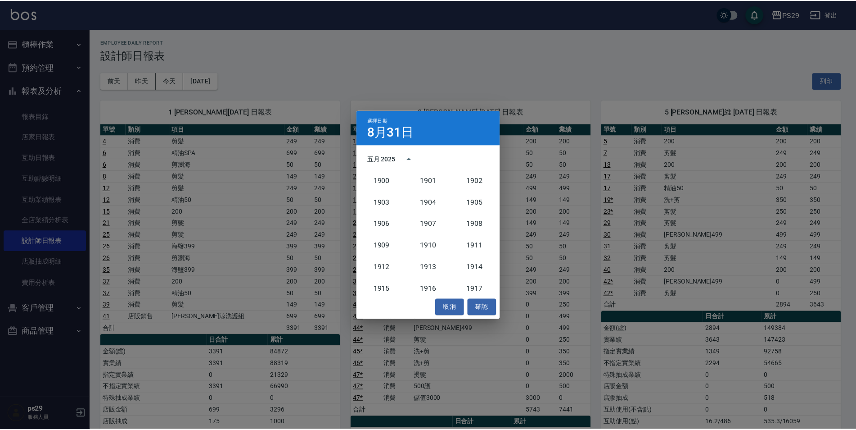
scroll to position [834, 0]
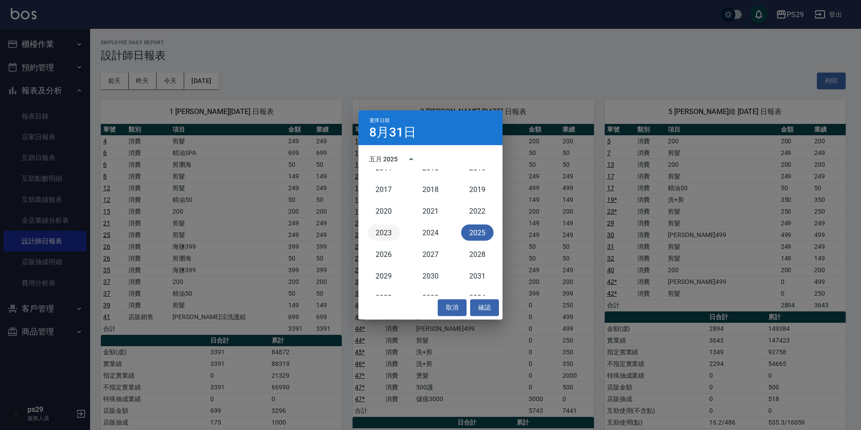
click at [369, 231] on button "2023" at bounding box center [383, 232] width 32 height 16
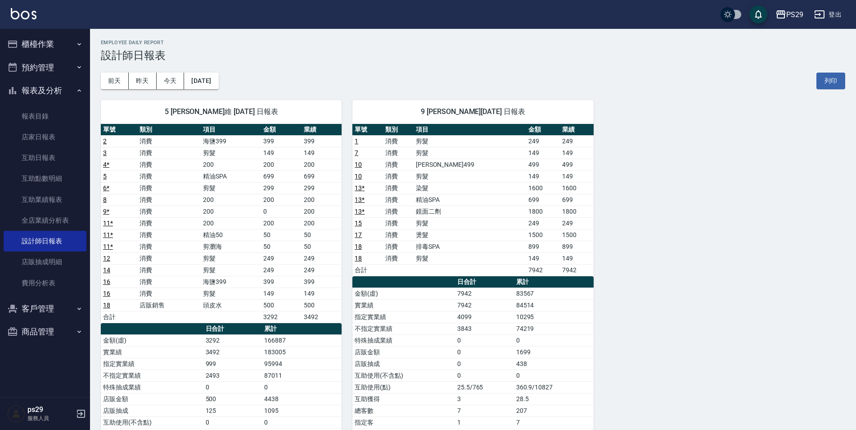
scroll to position [114, 0]
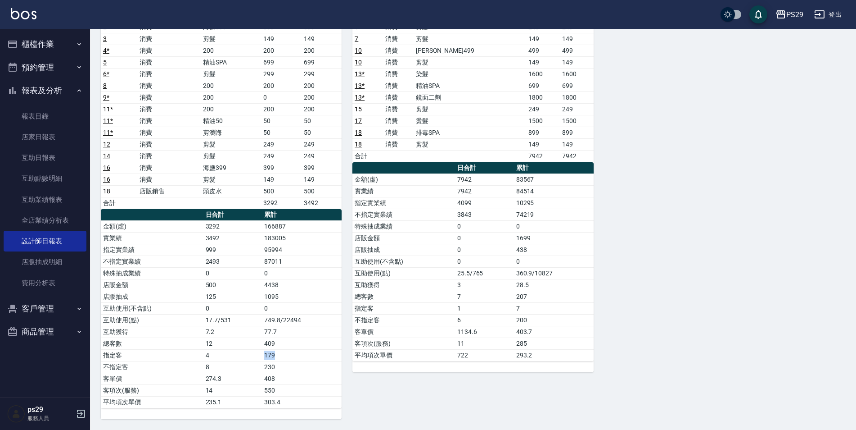
drag, startPoint x: 257, startPoint y: 353, endPoint x: 276, endPoint y: 357, distance: 20.1
click at [276, 357] on tr "指定客 4 179" at bounding box center [221, 355] width 241 height 12
click at [276, 357] on td "179" at bounding box center [302, 355] width 80 height 12
drag, startPoint x: 259, startPoint y: 366, endPoint x: 281, endPoint y: 367, distance: 21.6
click at [281, 367] on tr "不指定客 8 230" at bounding box center [221, 367] width 241 height 12
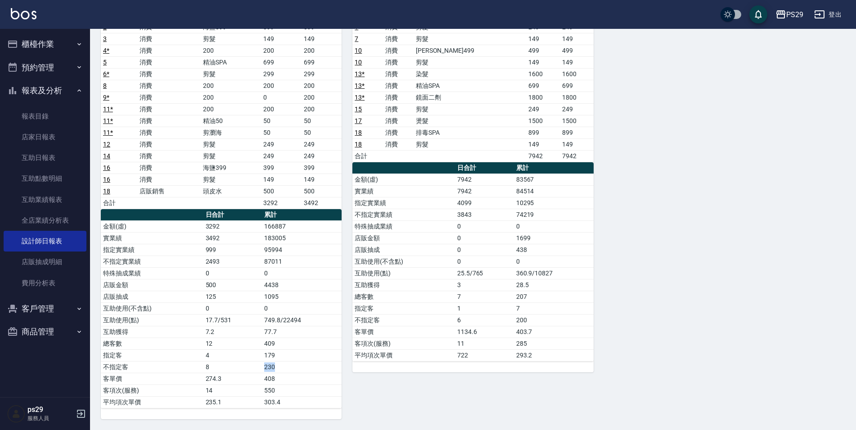
click at [281, 367] on td "230" at bounding box center [302, 367] width 80 height 12
click at [263, 359] on td "179" at bounding box center [302, 355] width 80 height 12
click at [267, 364] on td "230" at bounding box center [302, 367] width 80 height 12
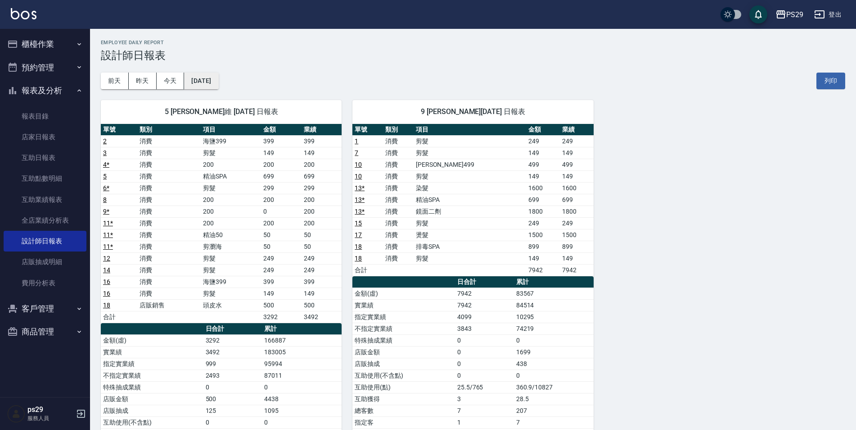
click at [216, 73] on button "[DATE]" at bounding box center [201, 81] width 34 height 17
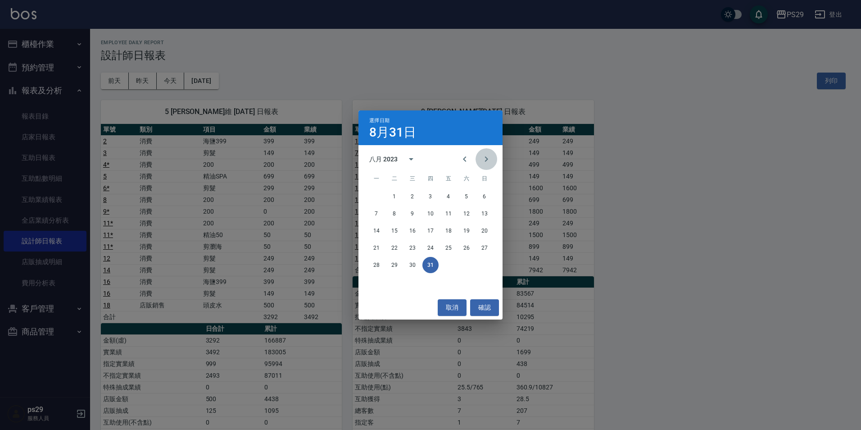
click at [480, 158] on button "Next month" at bounding box center [487, 159] width 22 height 22
click at [468, 264] on button "30" at bounding box center [466, 265] width 16 height 16
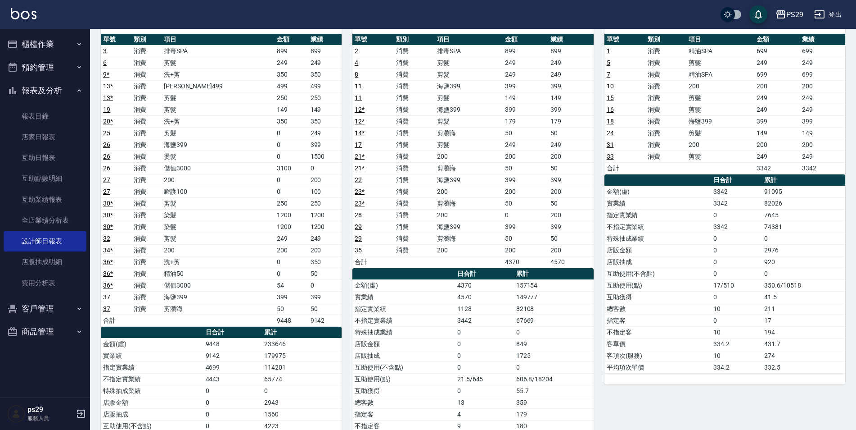
scroll to position [180, 0]
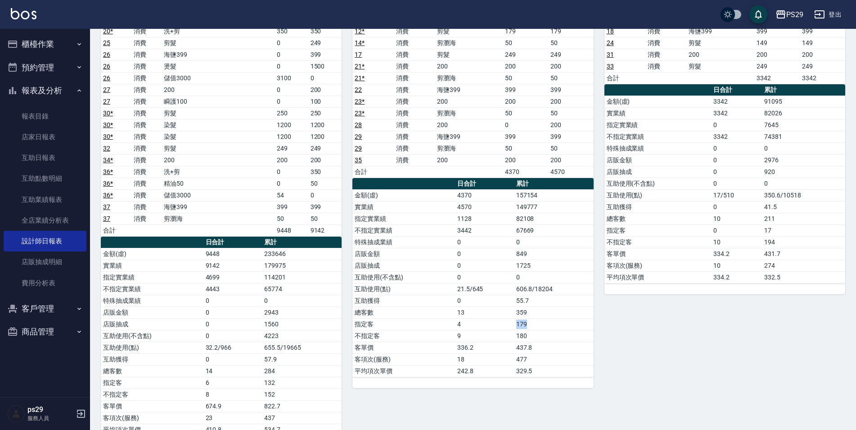
drag, startPoint x: 510, startPoint y: 322, endPoint x: 538, endPoint y: 324, distance: 28.0
click at [538, 324] on tr "指定客 4 179" at bounding box center [473, 324] width 241 height 12
click at [539, 324] on td "179" at bounding box center [554, 324] width 80 height 12
drag, startPoint x: 518, startPoint y: 333, endPoint x: 534, endPoint y: 333, distance: 15.3
click at [534, 333] on td "180" at bounding box center [554, 336] width 80 height 12
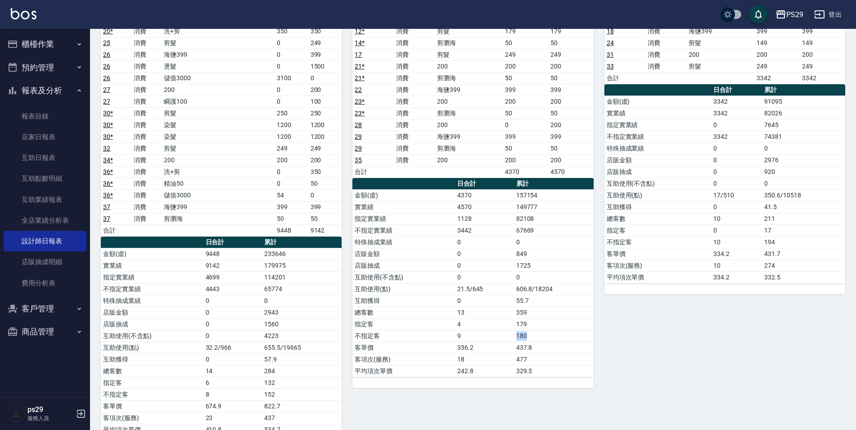
click at [534, 333] on td "180" at bounding box center [554, 336] width 80 height 12
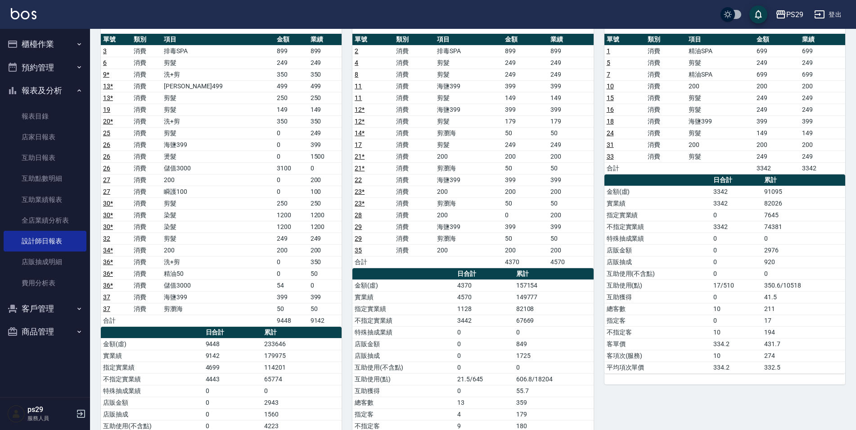
scroll to position [0, 0]
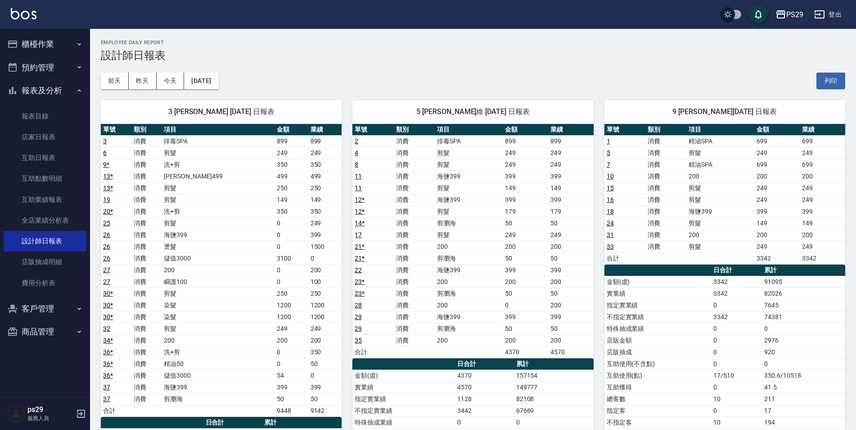
click at [18, 12] on img at bounding box center [24, 13] width 26 height 11
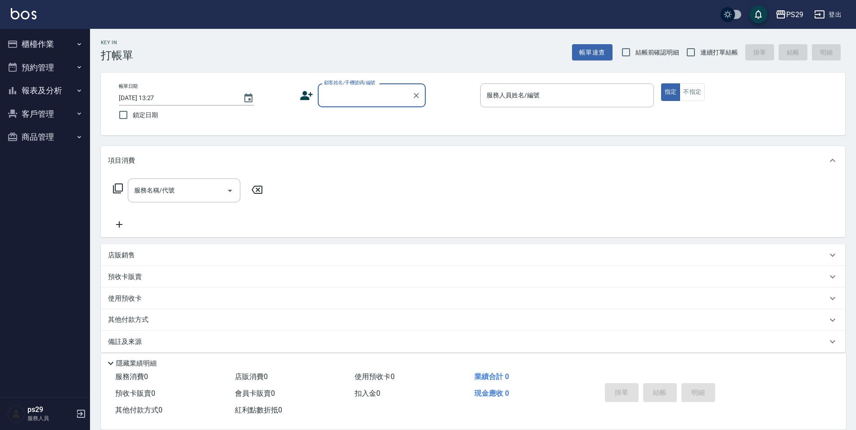
click at [79, 95] on button "報表及分析" at bounding box center [45, 90] width 83 height 23
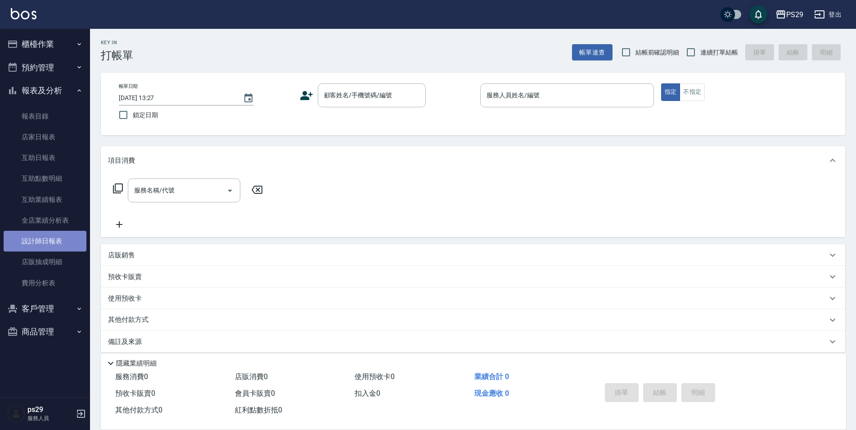
click at [64, 234] on link "設計師日報表" at bounding box center [45, 241] width 83 height 21
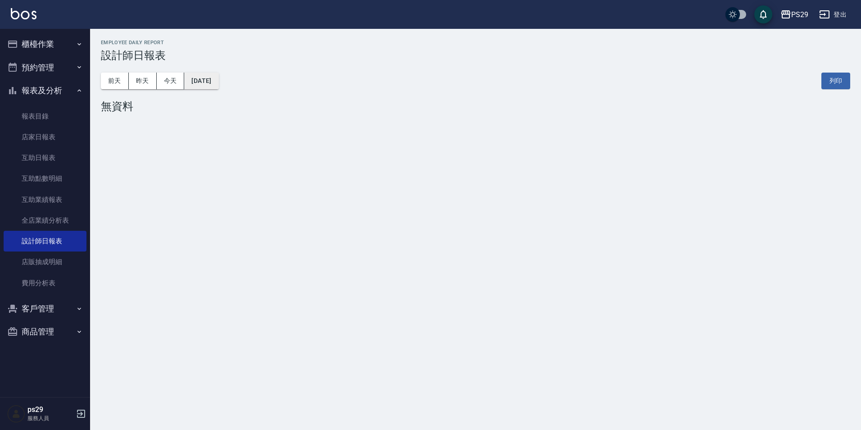
click at [211, 81] on button "[DATE]" at bounding box center [201, 81] width 34 height 17
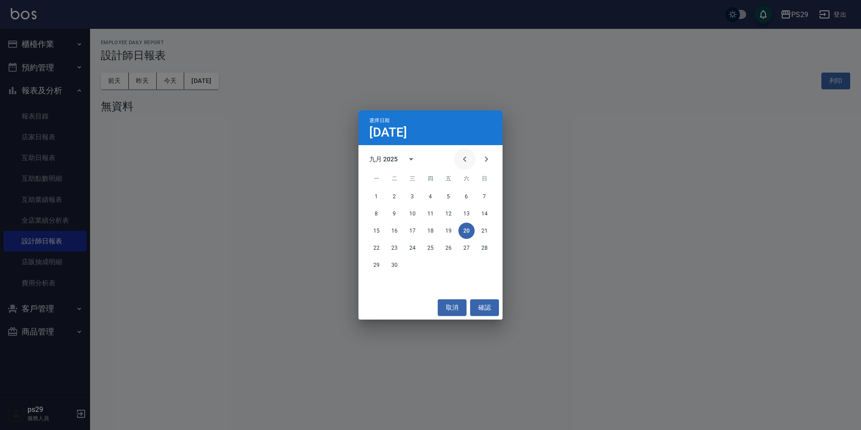
click at [462, 160] on icon "Previous month" at bounding box center [464, 159] width 11 height 11
click at [485, 265] on button "31" at bounding box center [484, 265] width 16 height 16
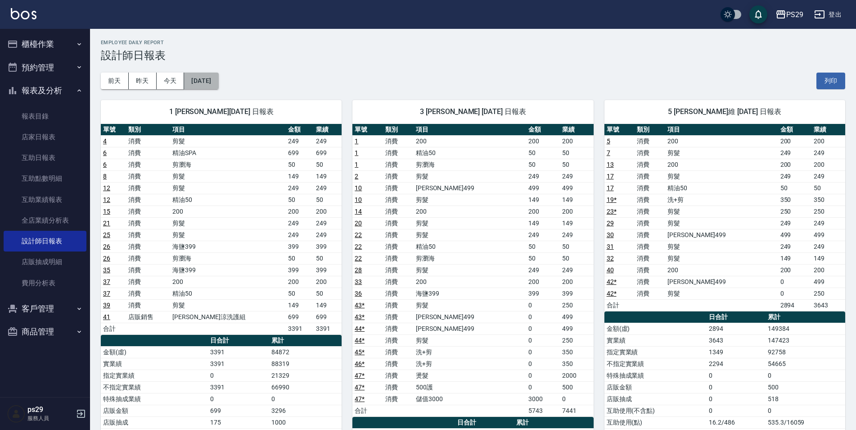
click at [218, 82] on button "[DATE]" at bounding box center [201, 81] width 34 height 17
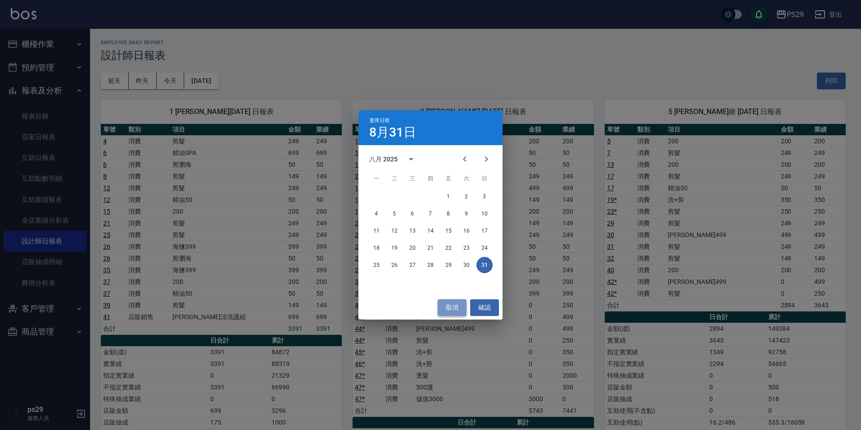
click at [447, 313] on button "取消" at bounding box center [452, 307] width 29 height 17
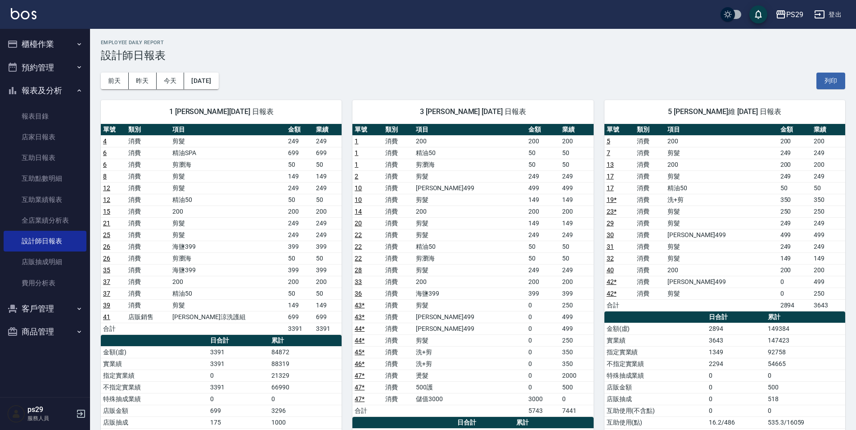
scroll to position [45, 0]
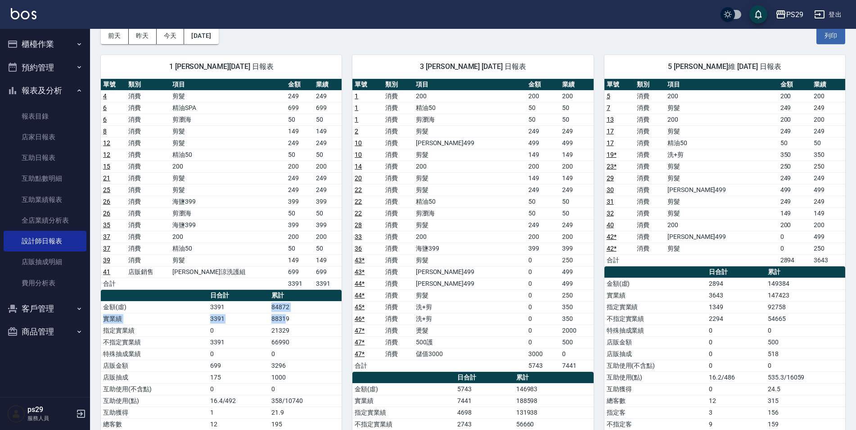
drag, startPoint x: 271, startPoint y: 308, endPoint x: 286, endPoint y: 314, distance: 15.8
click at [286, 314] on tbody "金額(虛) 3391 84872 實業績 3391 88319 指定實業績 0 21329 不指定實業績 3391 66990 特殊抽成業績 0 0 店販金額…" at bounding box center [221, 394] width 241 height 187
drag, startPoint x: 286, startPoint y: 314, endPoint x: 289, endPoint y: 319, distance: 6.3
click at [289, 319] on td "88319" at bounding box center [305, 319] width 73 height 12
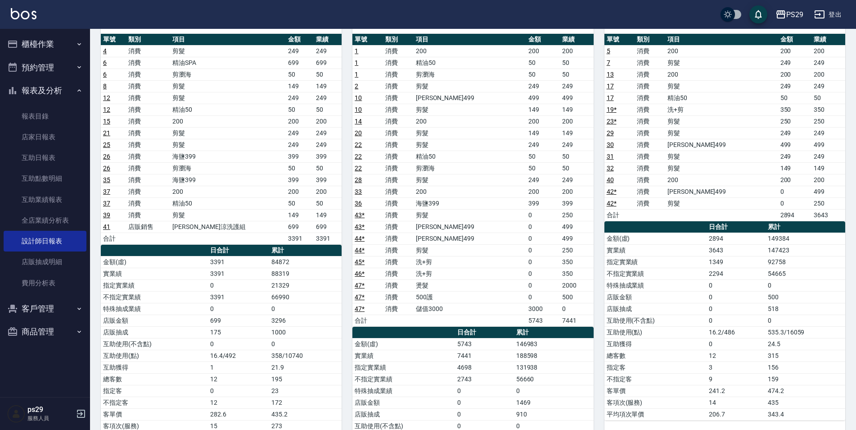
scroll to position [135, 0]
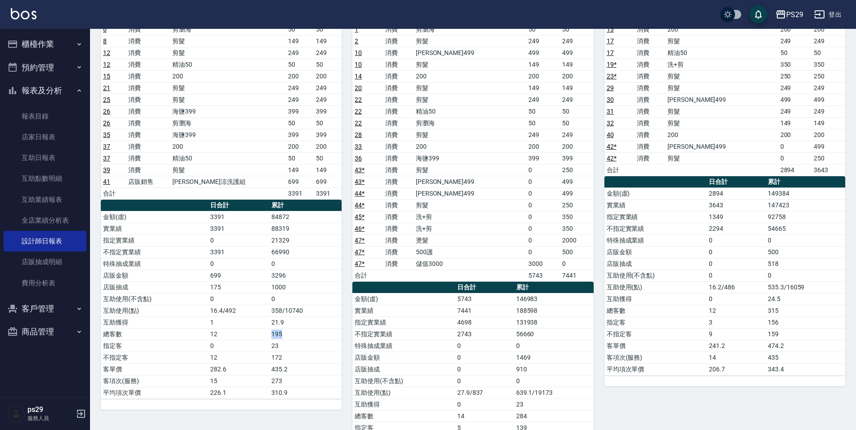
drag, startPoint x: 263, startPoint y: 332, endPoint x: 290, endPoint y: 334, distance: 27.6
click at [290, 334] on tr "總客數 12 195" at bounding box center [221, 334] width 241 height 12
click at [291, 334] on td "195" at bounding box center [305, 334] width 73 height 12
click at [269, 336] on td "12" at bounding box center [239, 334] width 62 height 12
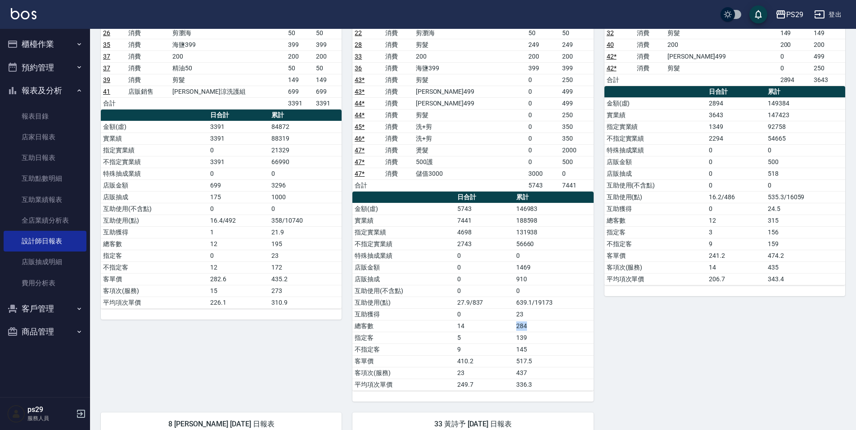
drag, startPoint x: 510, startPoint y: 327, endPoint x: 539, endPoint y: 328, distance: 29.7
click at [539, 328] on tr "總客數 14 284" at bounding box center [473, 326] width 241 height 12
click at [540, 328] on td "284" at bounding box center [554, 326] width 80 height 12
drag, startPoint x: 272, startPoint y: 270, endPoint x: 285, endPoint y: 270, distance: 13.1
click at [285, 270] on td "172" at bounding box center [305, 267] width 73 height 12
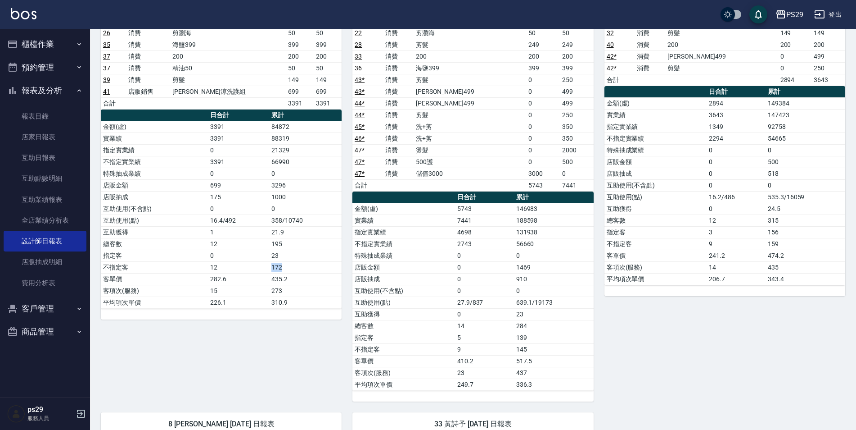
click at [285, 270] on td "172" at bounding box center [305, 267] width 73 height 12
drag, startPoint x: 512, startPoint y: 352, endPoint x: 529, endPoint y: 350, distance: 17.6
click at [529, 350] on tr "不指定客 9 145" at bounding box center [473, 349] width 241 height 12
click at [530, 350] on td "145" at bounding box center [554, 349] width 80 height 12
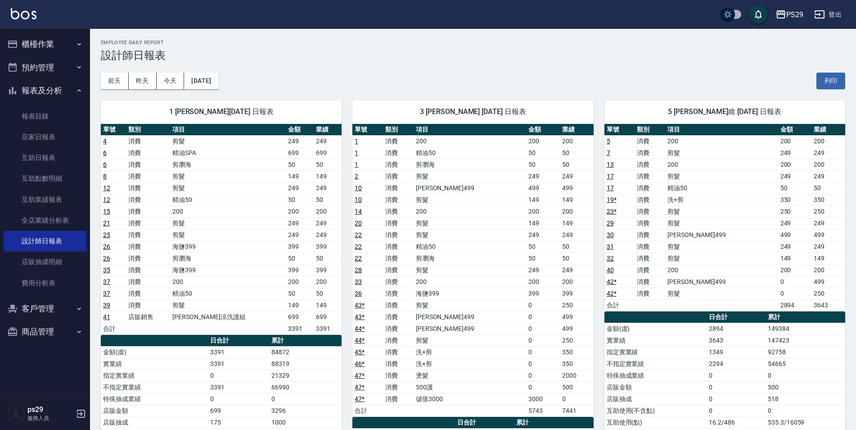
scroll to position [135, 0]
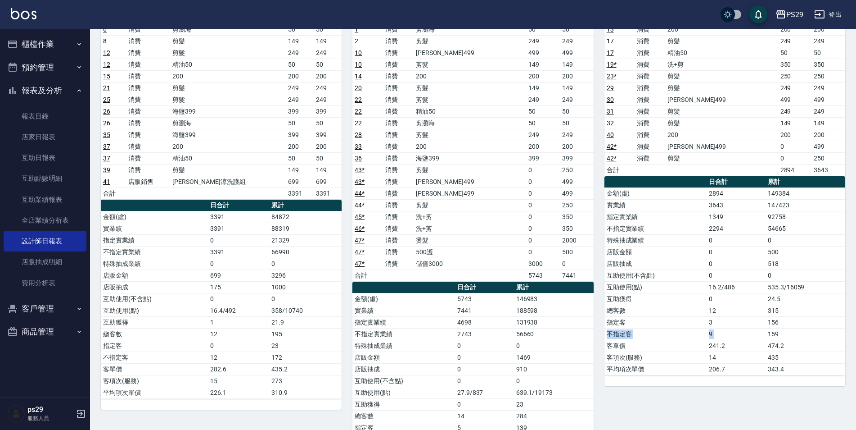
drag, startPoint x: 766, startPoint y: 328, endPoint x: 780, endPoint y: 324, distance: 14.5
click at [780, 324] on tbody "金額(虛) 2894 149384 實業績 3643 147423 指定實業績 1349 92758 不指定實業績 2294 54665 特殊抽成業績 0 0…" at bounding box center [725, 280] width 241 height 187
drag, startPoint x: 780, startPoint y: 324, endPoint x: 774, endPoint y: 335, distance: 13.3
click at [774, 335] on td "159" at bounding box center [806, 334] width 80 height 12
drag, startPoint x: 766, startPoint y: 335, endPoint x: 774, endPoint y: 333, distance: 8.0
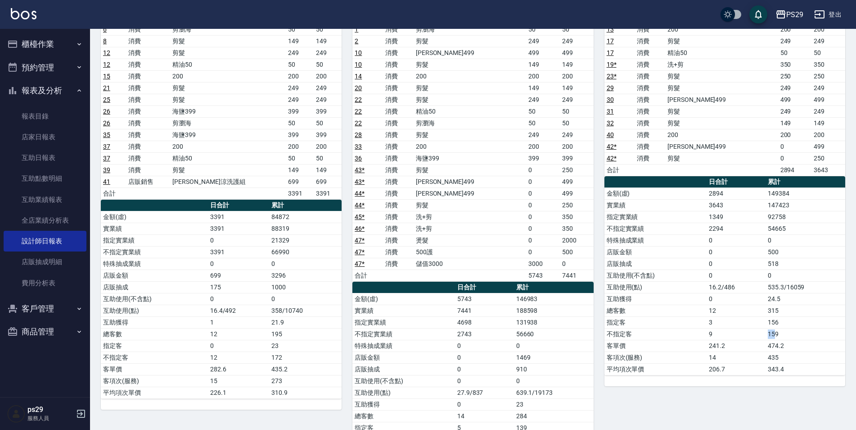
click at [774, 333] on td "159" at bounding box center [806, 334] width 80 height 12
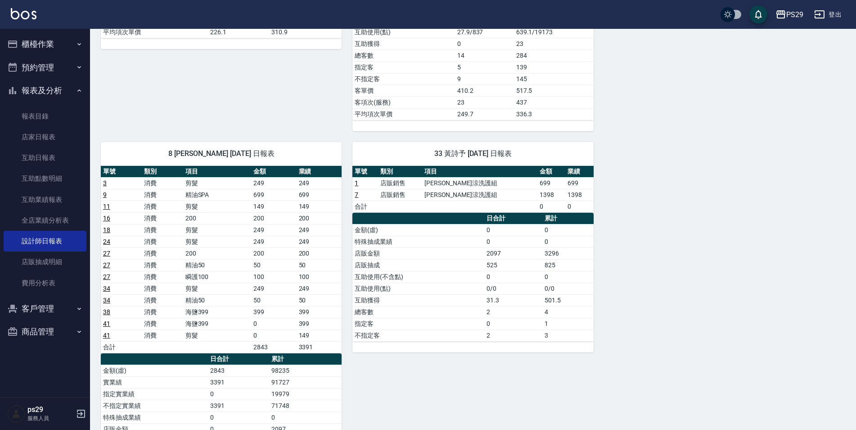
scroll to position [630, 0]
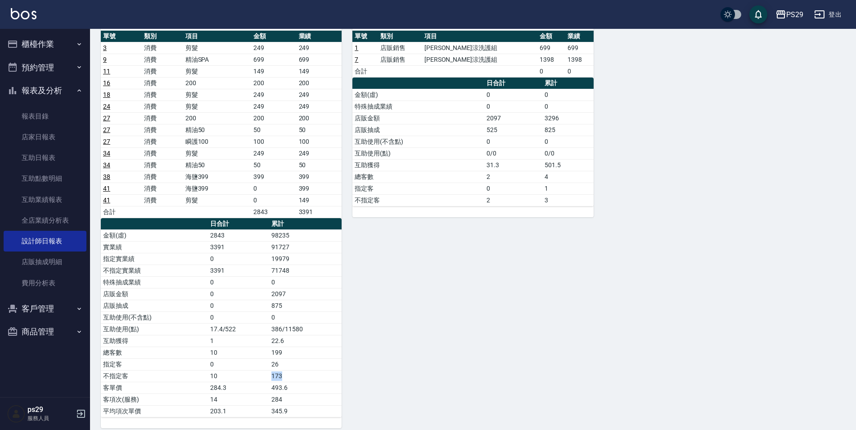
drag, startPoint x: 269, startPoint y: 372, endPoint x: 284, endPoint y: 376, distance: 15.2
click at [284, 376] on tr "不指定客 10 173" at bounding box center [221, 376] width 241 height 12
click at [285, 376] on td "173" at bounding box center [305, 376] width 73 height 12
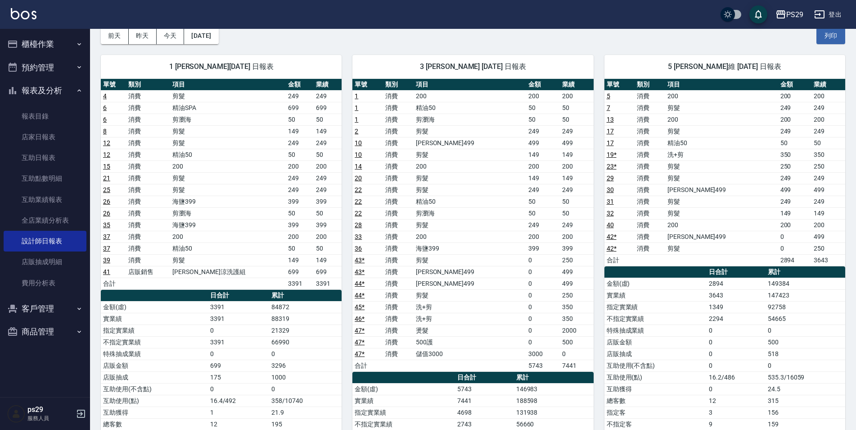
scroll to position [0, 0]
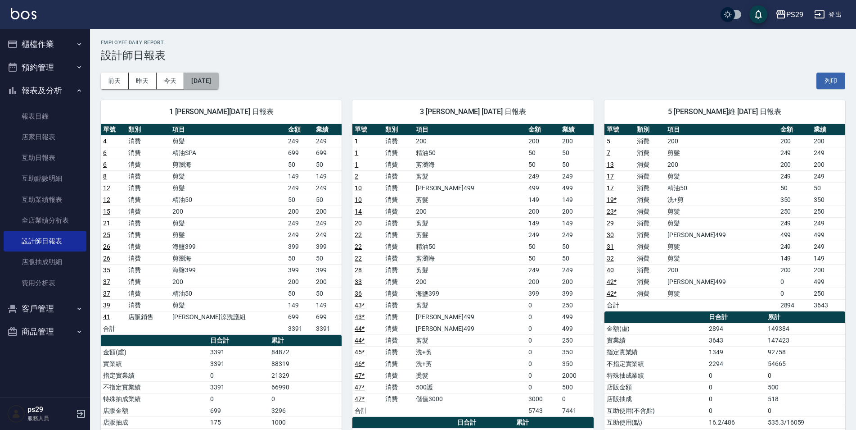
click at [208, 77] on button "[DATE]" at bounding box center [201, 81] width 34 height 17
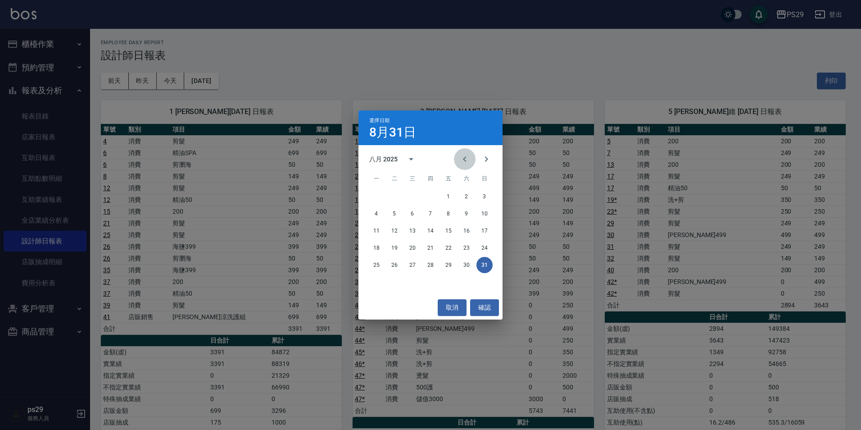
click at [463, 161] on icon "Previous month" at bounding box center [464, 159] width 11 height 11
click at [435, 267] on button "31" at bounding box center [430, 265] width 16 height 16
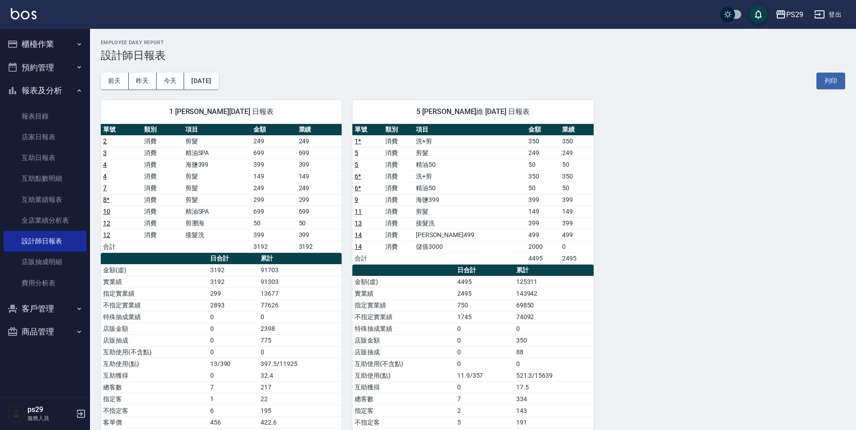
scroll to position [55, 0]
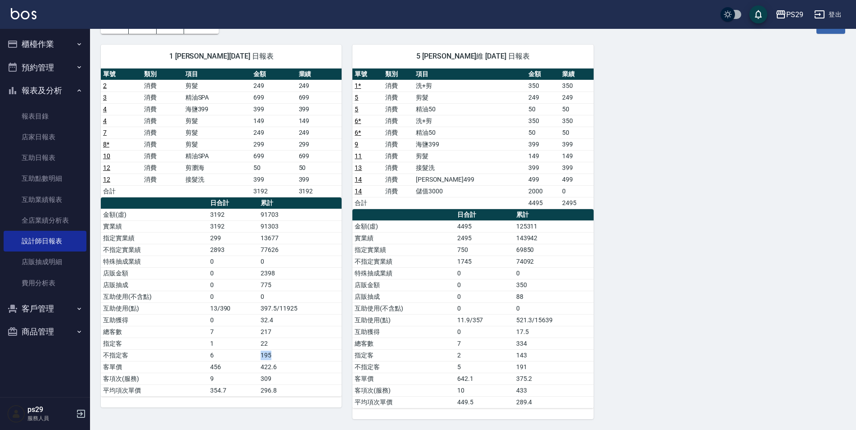
drag, startPoint x: 273, startPoint y: 354, endPoint x: 254, endPoint y: 356, distance: 19.4
click at [254, 356] on tr "不指定客 6 195" at bounding box center [221, 355] width 241 height 12
click at [253, 357] on td "6" at bounding box center [233, 355] width 51 height 12
click at [299, 341] on td "22" at bounding box center [299, 343] width 83 height 12
drag, startPoint x: 505, startPoint y: 367, endPoint x: 528, endPoint y: 367, distance: 23.0
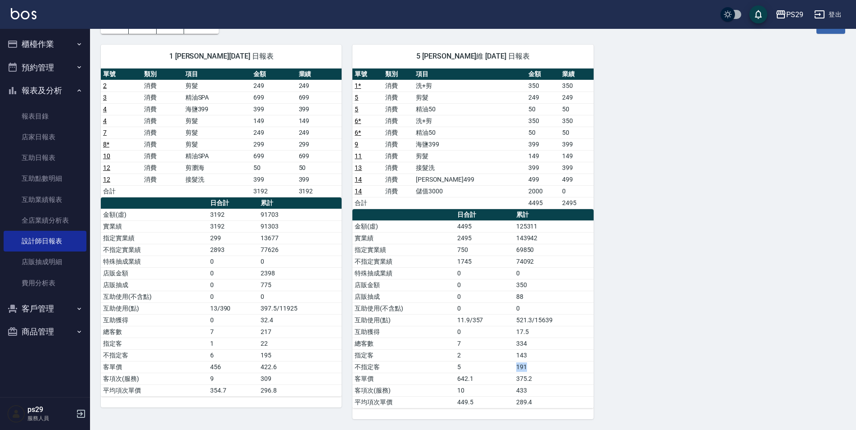
click at [528, 367] on tr "不指定客 5 191" at bounding box center [473, 367] width 241 height 12
click at [528, 367] on td "191" at bounding box center [554, 367] width 80 height 12
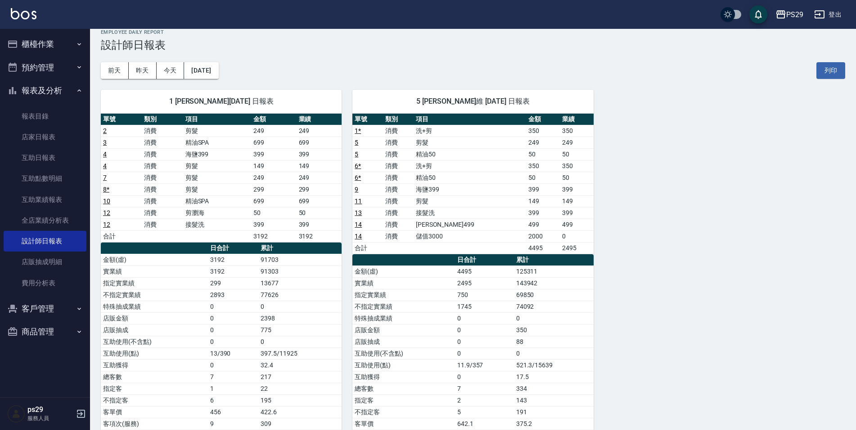
scroll to position [0, 0]
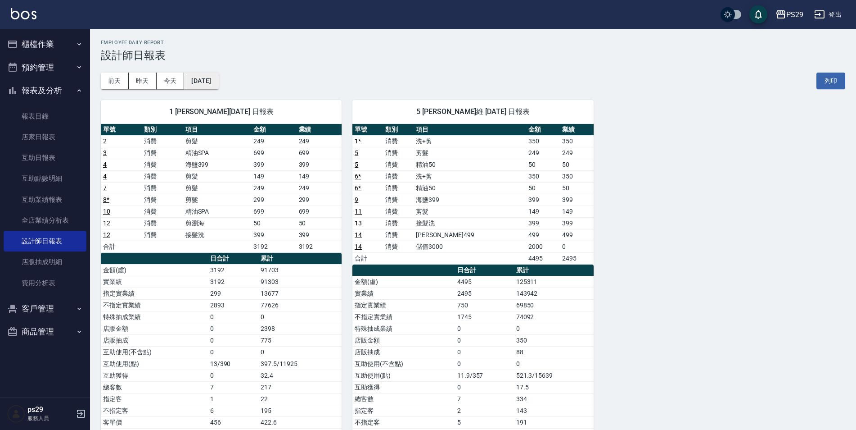
click at [209, 81] on button "[DATE]" at bounding box center [201, 81] width 34 height 17
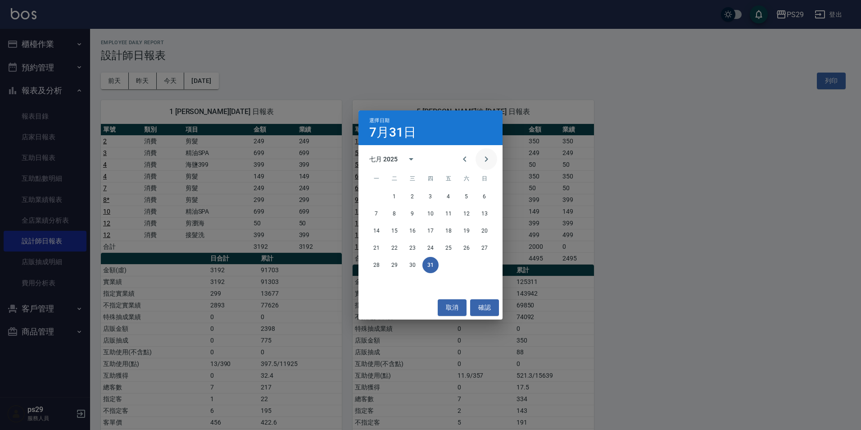
click at [494, 161] on button "Next month" at bounding box center [487, 159] width 22 height 22
click at [487, 264] on button "31" at bounding box center [484, 265] width 16 height 16
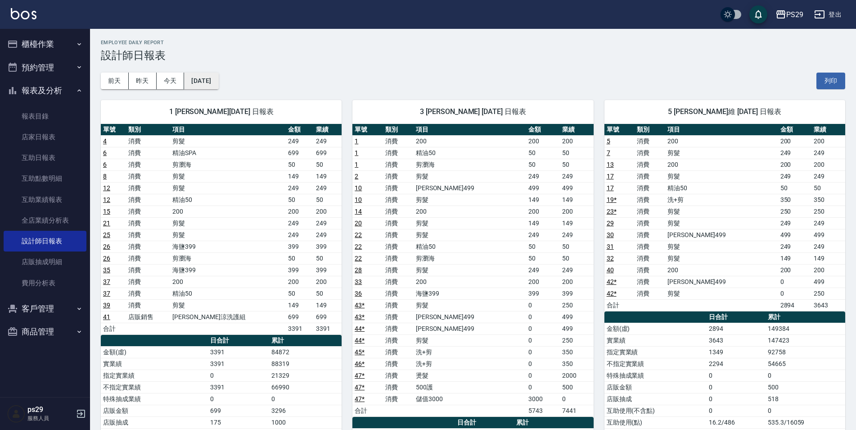
click at [216, 78] on button "[DATE]" at bounding box center [201, 81] width 34 height 17
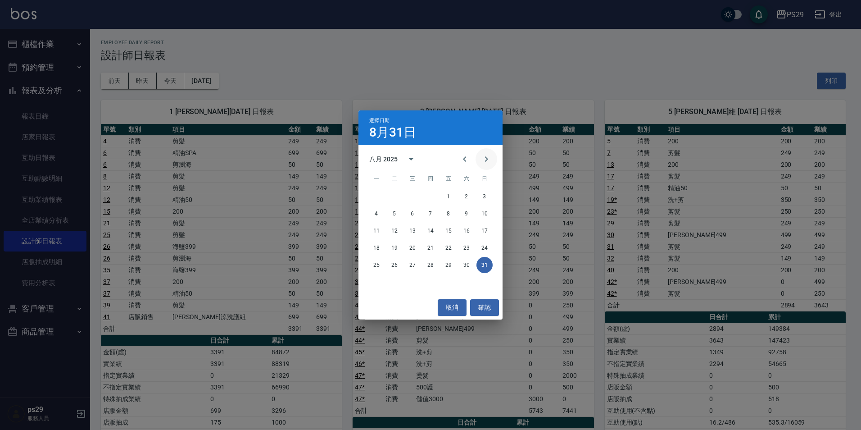
click at [492, 159] on button "Next month" at bounding box center [487, 159] width 22 height 22
click at [397, 261] on button "30" at bounding box center [394, 265] width 16 height 16
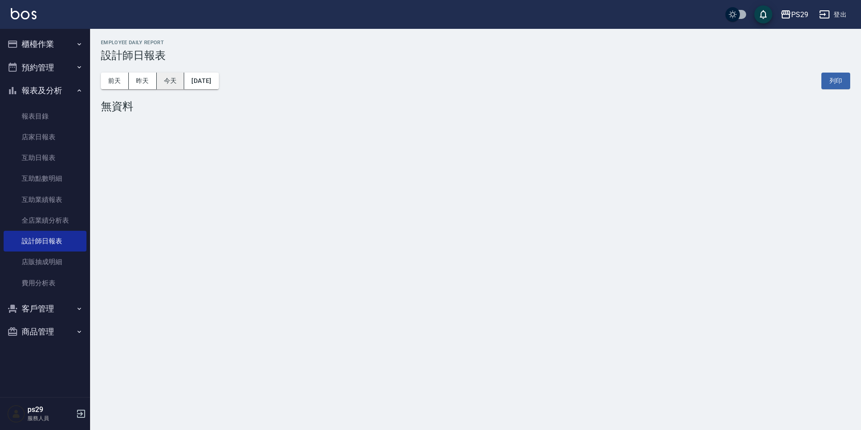
click at [183, 78] on button "今天" at bounding box center [171, 81] width 28 height 17
click at [33, 16] on img at bounding box center [24, 13] width 26 height 11
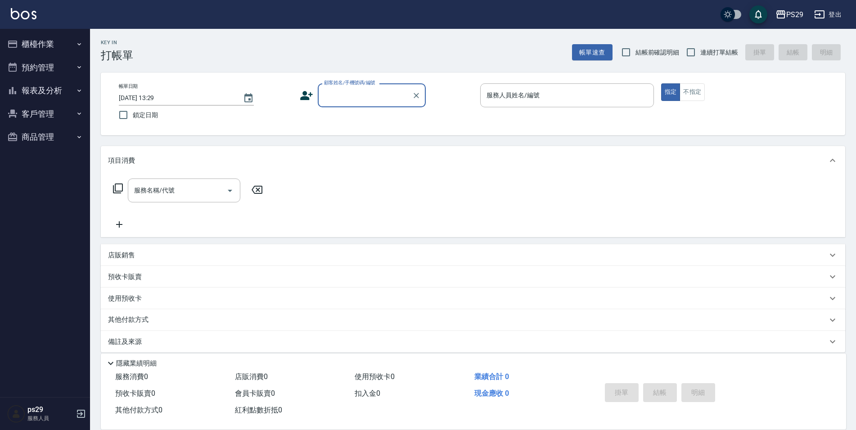
click at [58, 89] on button "報表及分析" at bounding box center [45, 90] width 83 height 23
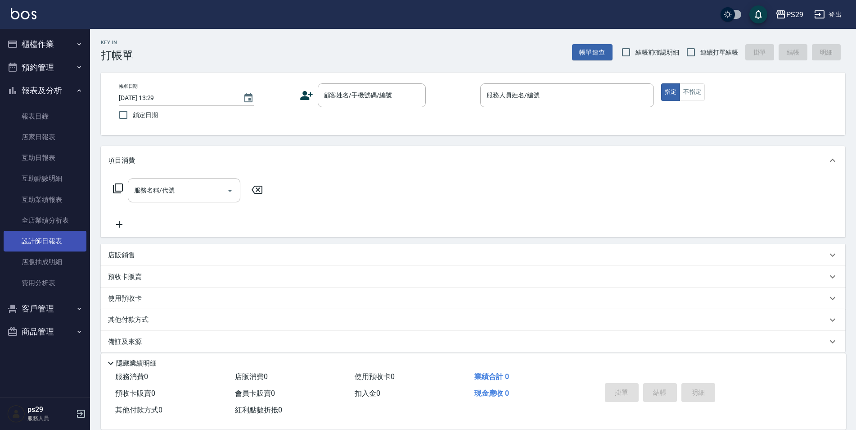
click at [65, 234] on link "設計師日報表" at bounding box center [45, 241] width 83 height 21
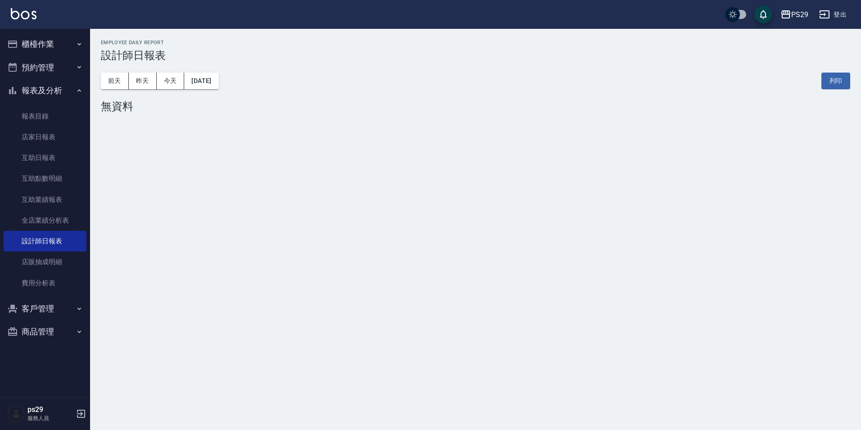
click at [12, 10] on img at bounding box center [24, 13] width 26 height 11
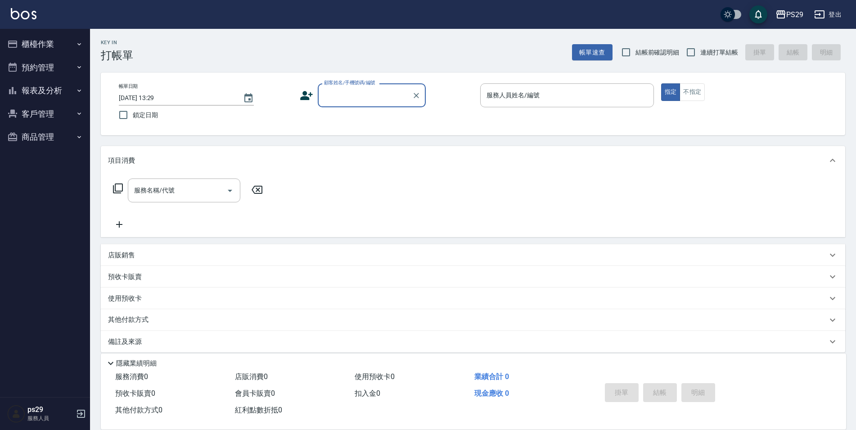
click at [68, 91] on button "報表及分析" at bounding box center [45, 90] width 83 height 23
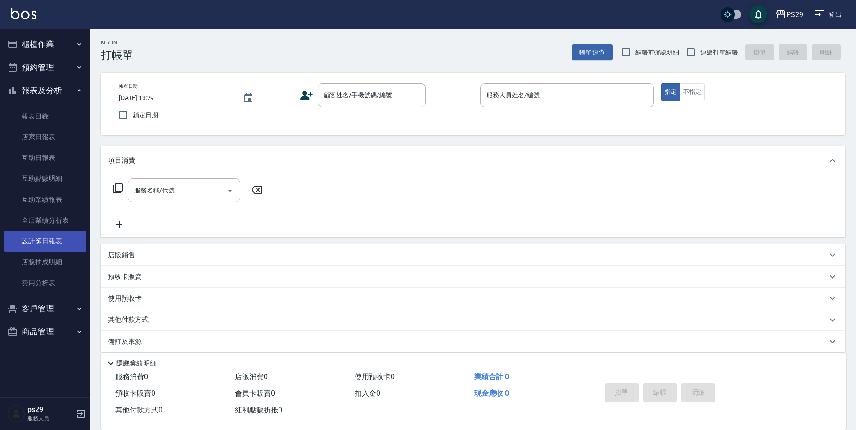
click at [50, 238] on link "設計師日報表" at bounding box center [45, 241] width 83 height 21
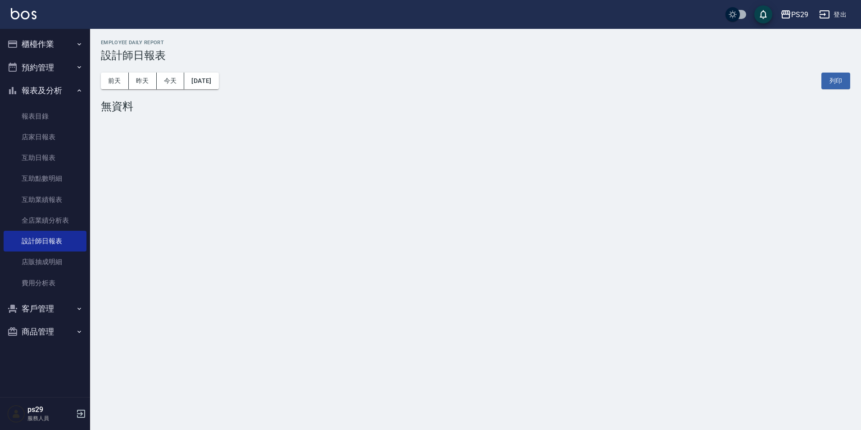
click at [18, 14] on img at bounding box center [24, 13] width 26 height 11
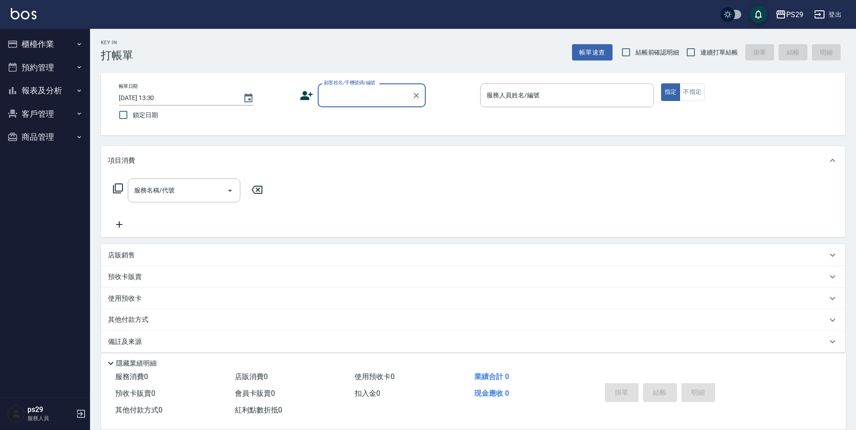
click at [24, 18] on img at bounding box center [24, 13] width 26 height 11
click at [20, 16] on img at bounding box center [24, 13] width 26 height 11
click at [21, 19] on img at bounding box center [24, 13] width 26 height 11
click at [27, 18] on img at bounding box center [24, 13] width 26 height 11
click at [24, 15] on img at bounding box center [24, 13] width 26 height 11
